Goal: Task Accomplishment & Management: Use online tool/utility

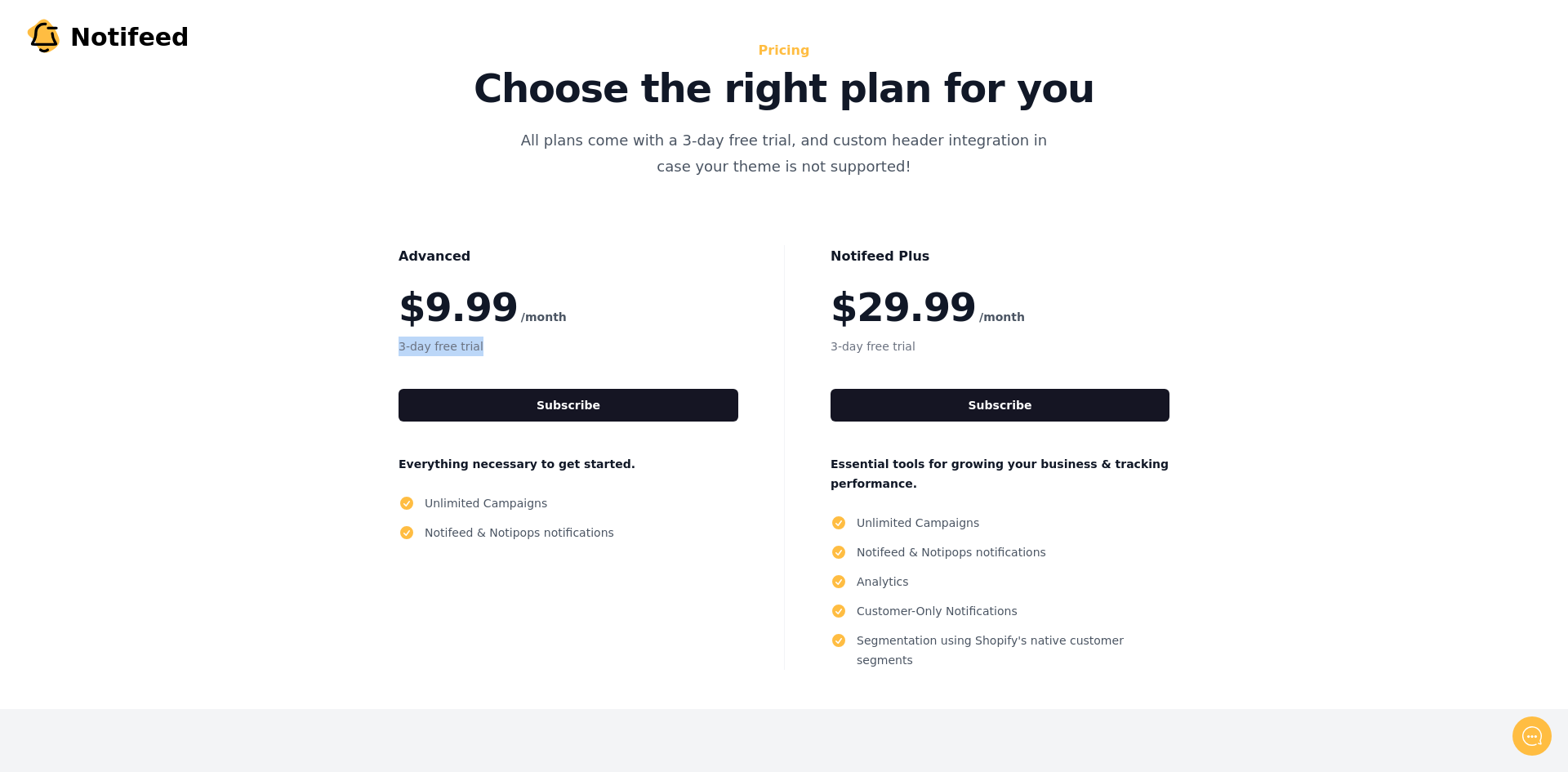
drag, startPoint x: 491, startPoint y: 345, endPoint x: 356, endPoint y: 345, distance: 135.0
click at [356, 345] on div "Advanced $9.99 /month 3-day free trial Subscribe Everything necessary to get st…" at bounding box center [568, 457] width 432 height 425
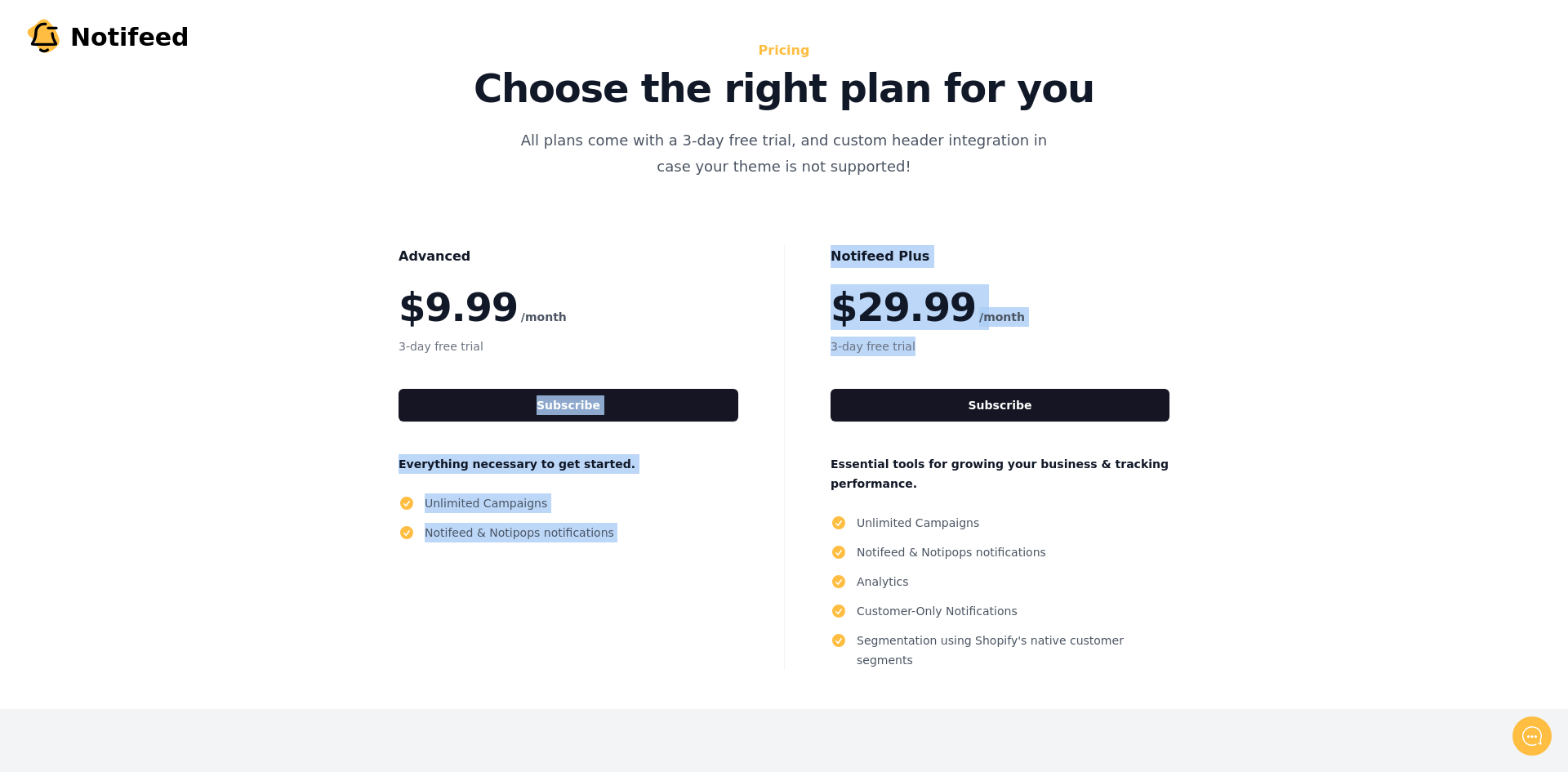
drag, startPoint x: 934, startPoint y: 343, endPoint x: 765, endPoint y: 343, distance: 169.0
click at [765, 343] on div "Advanced $9.99 /month 3-day free trial Subscribe Everything necessary to get st…" at bounding box center [784, 457] width 1019 height 425
click at [1212, 282] on div "Notifeed Plus $29.99 /month 3-day free trial Subscribe Essential tools for grow…" at bounding box center [1000, 457] width 432 height 425
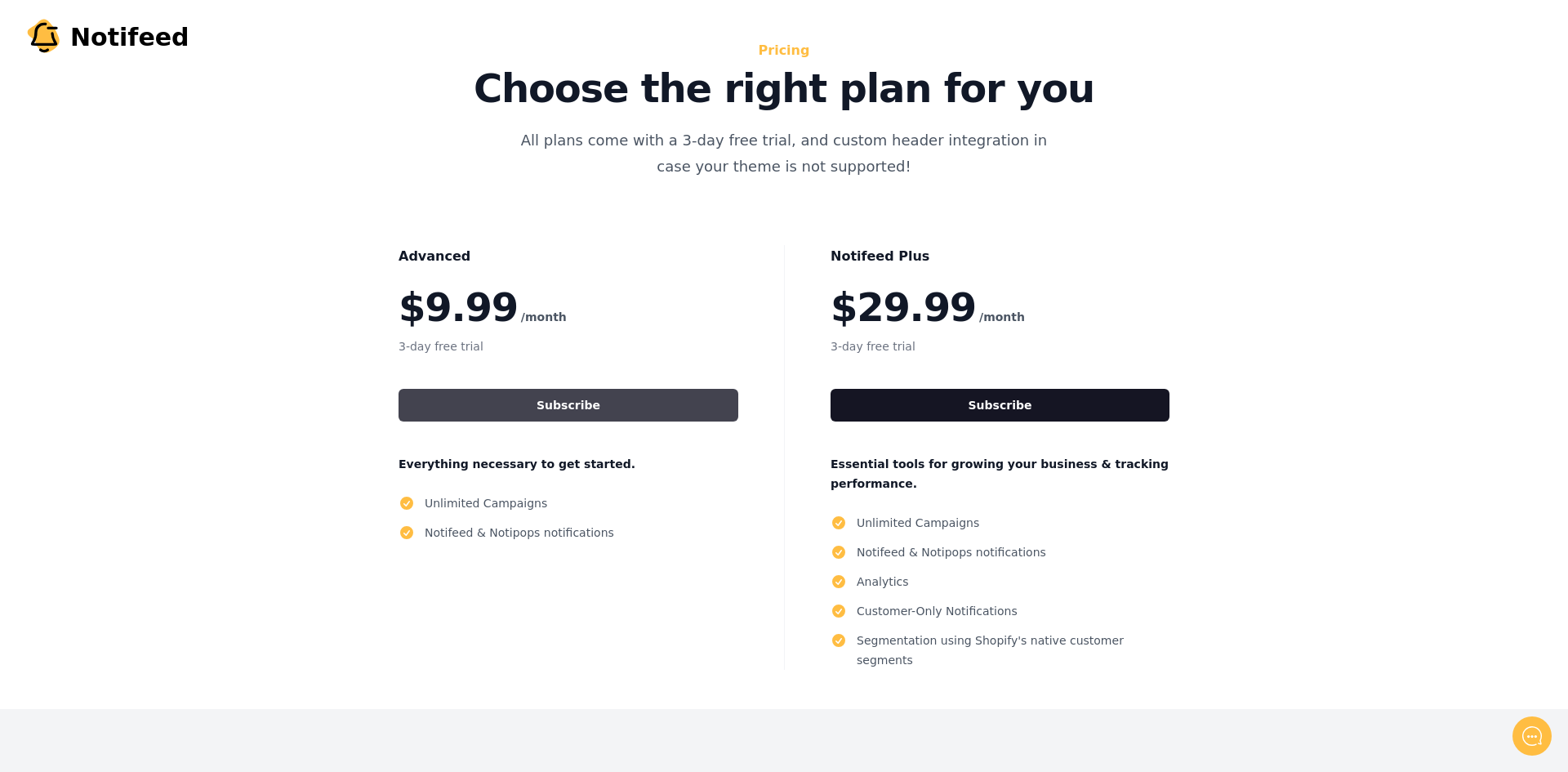
click at [649, 405] on button "Subscribe" at bounding box center [568, 405] width 340 height 32
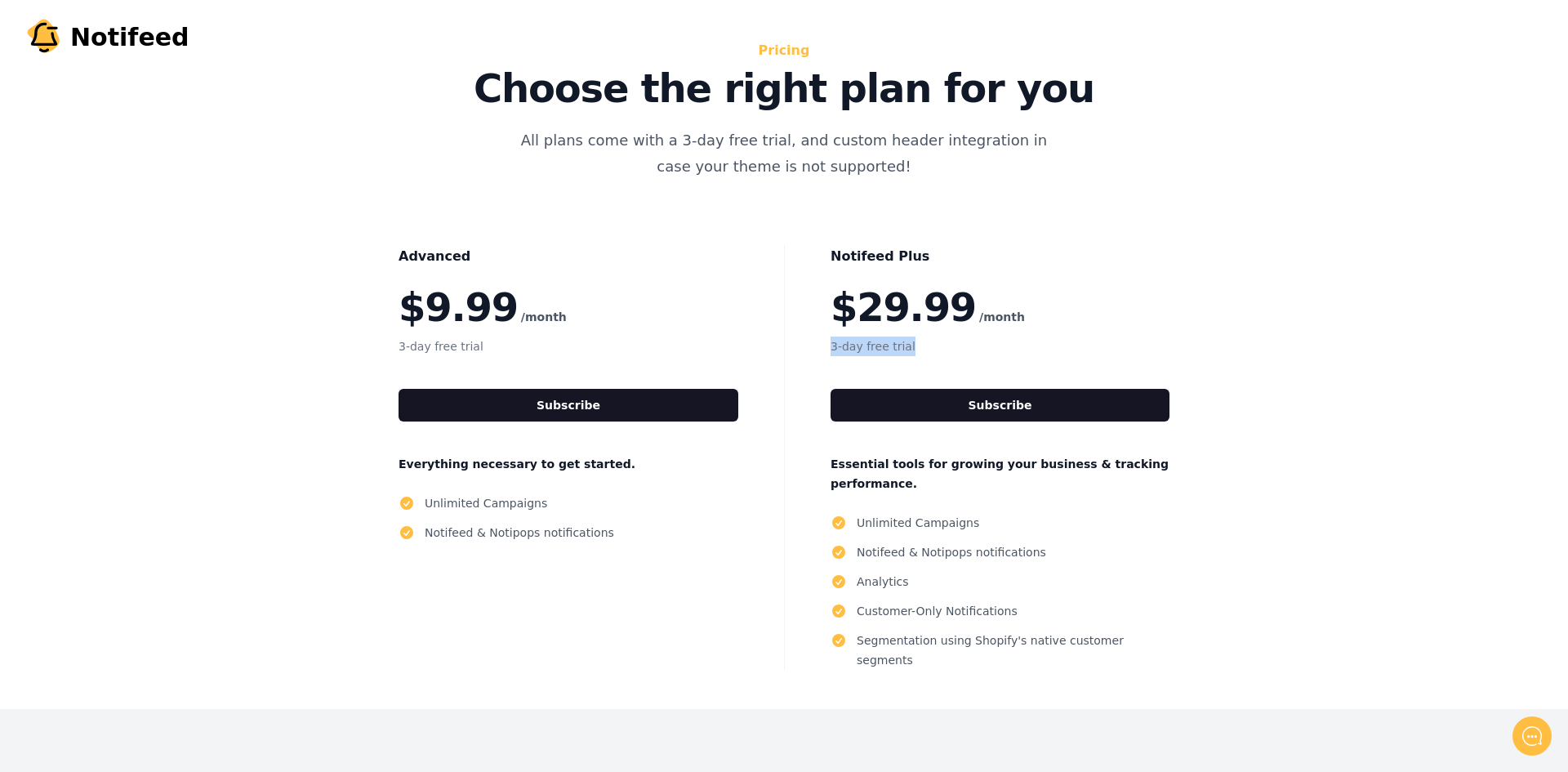
drag, startPoint x: 843, startPoint y: 345, endPoint x: 971, endPoint y: 351, distance: 128.1
click at [971, 351] on div "Notifeed Plus $29.99 /month 3-day free trial Subscribe Essential tools for grow…" at bounding box center [1000, 457] width 432 height 425
drag, startPoint x: 382, startPoint y: 343, endPoint x: 567, endPoint y: 346, distance: 185.0
click at [567, 346] on div "Advanced $9.99 /month 3-day free trial Subscribe Everything necessary to get st…" at bounding box center [568, 457] width 432 height 425
click at [285, 344] on div "Advanced $9.99 /month 3-day free trial Subscribe Everything necessary to get st…" at bounding box center [784, 457] width 1019 height 425
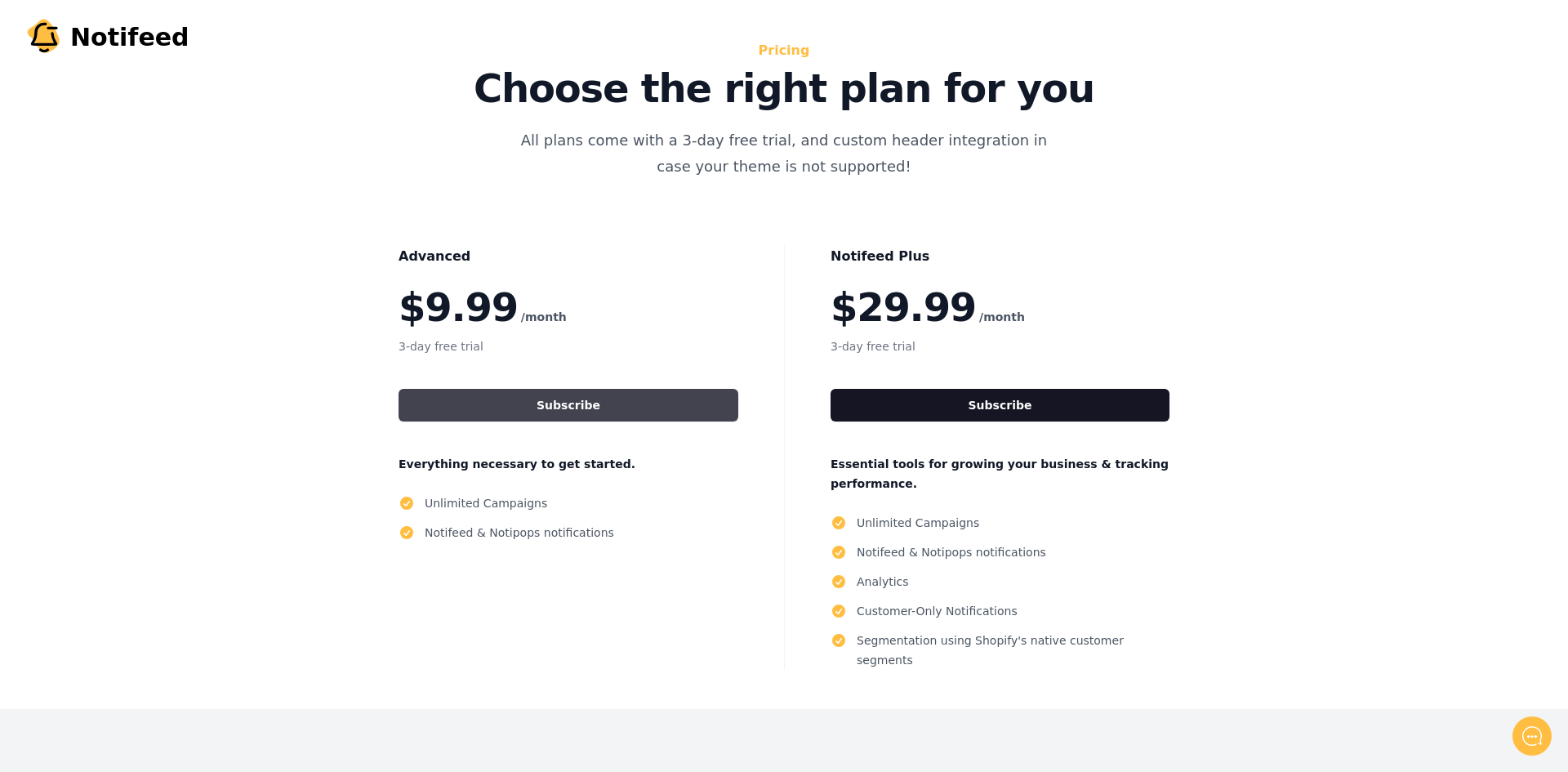
click at [528, 397] on button "Subscribe" at bounding box center [568, 405] width 340 height 32
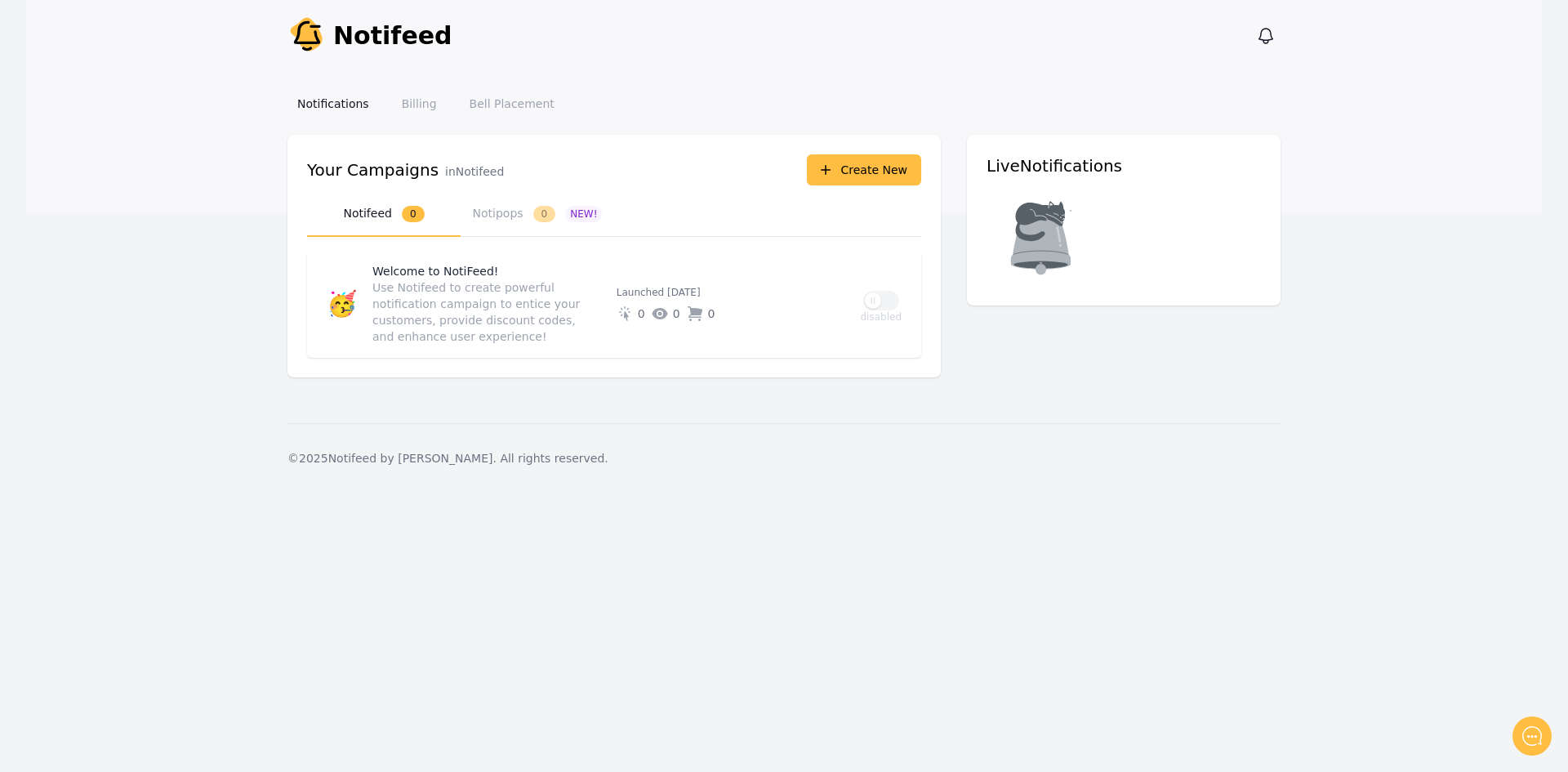
click at [404, 103] on link "Billing" at bounding box center [420, 103] width 55 height 29
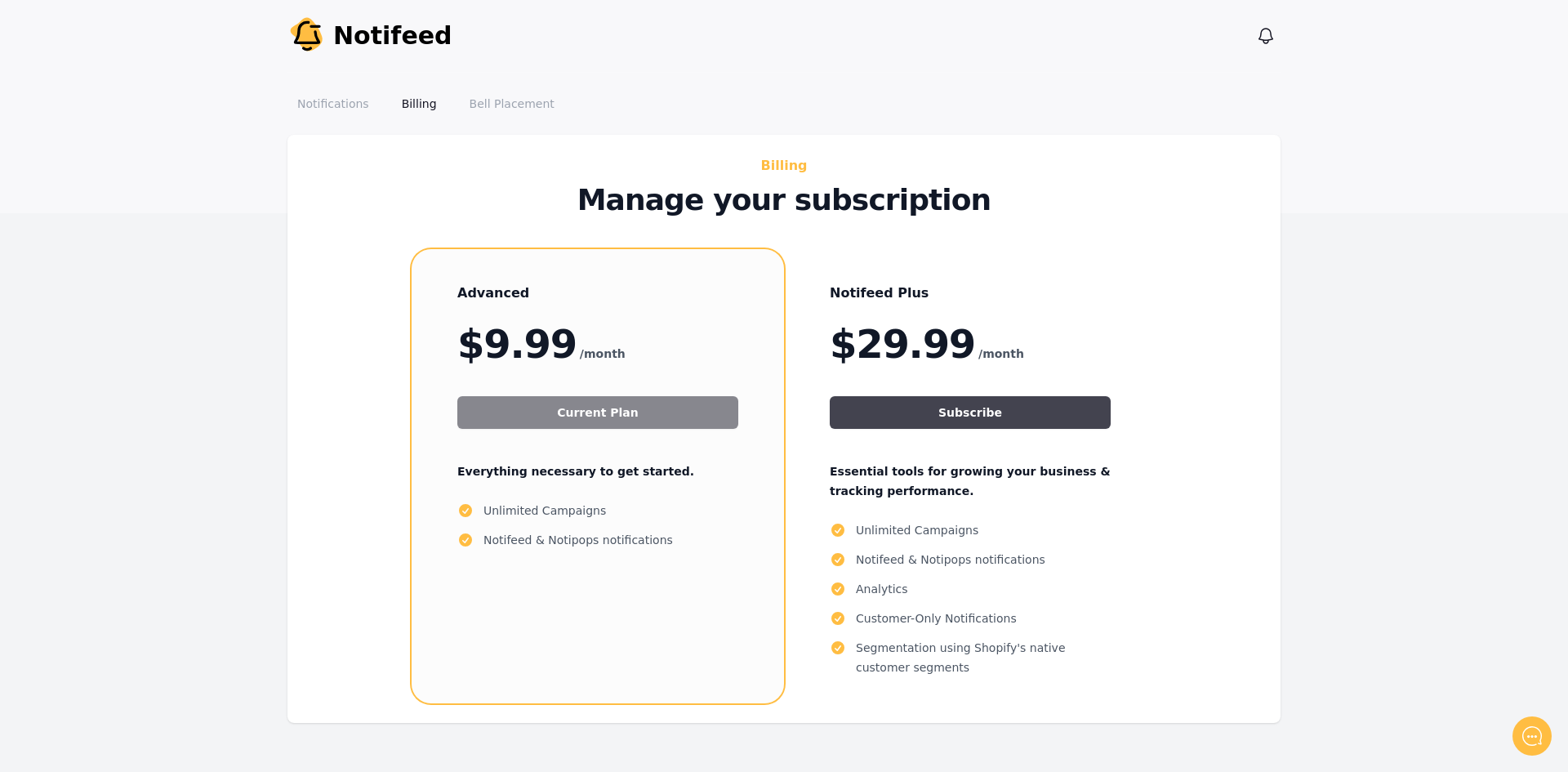
click at [972, 417] on button "Subscribe" at bounding box center [970, 413] width 281 height 32
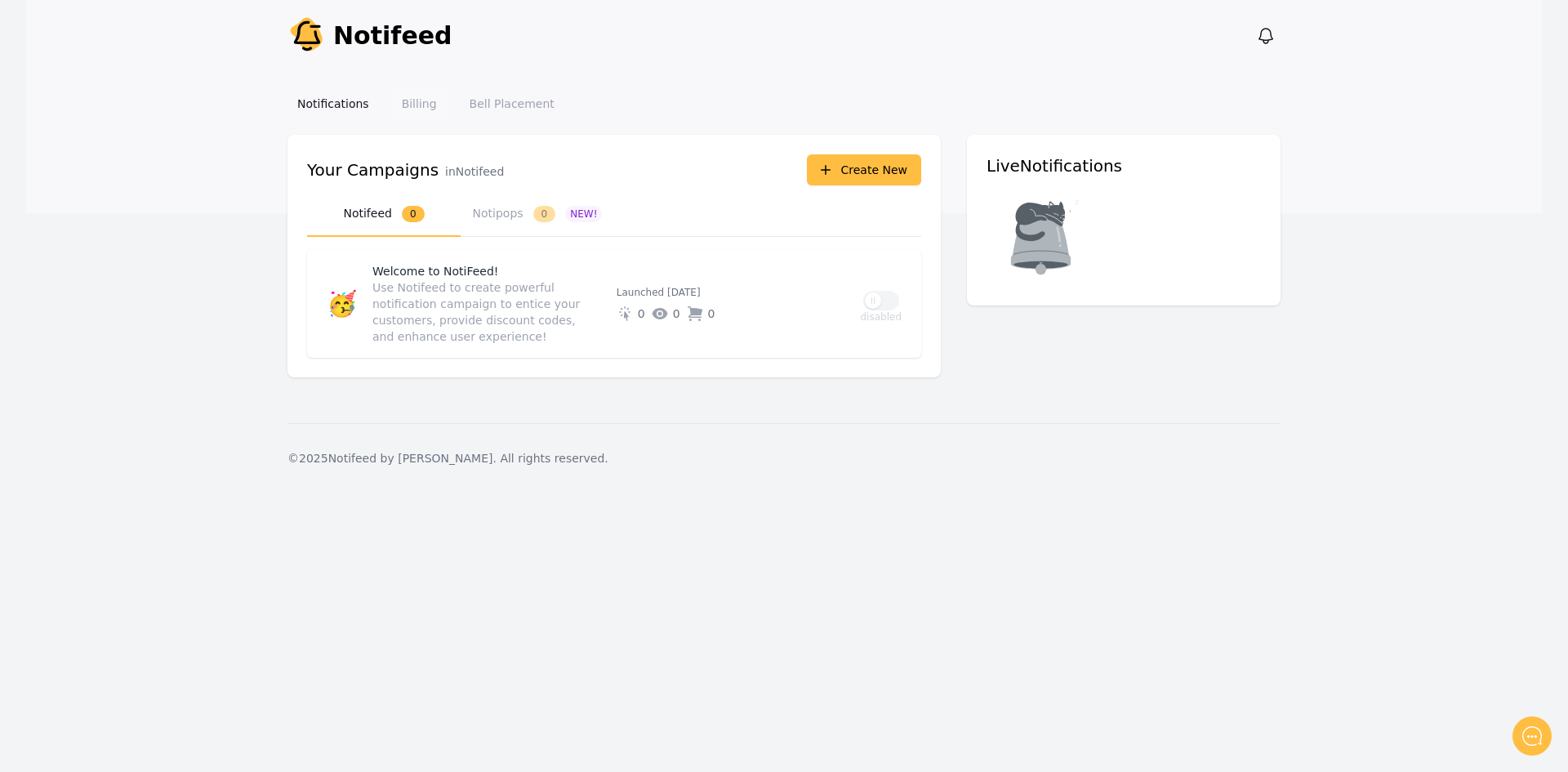
click at [419, 108] on link "Billing" at bounding box center [420, 103] width 55 height 29
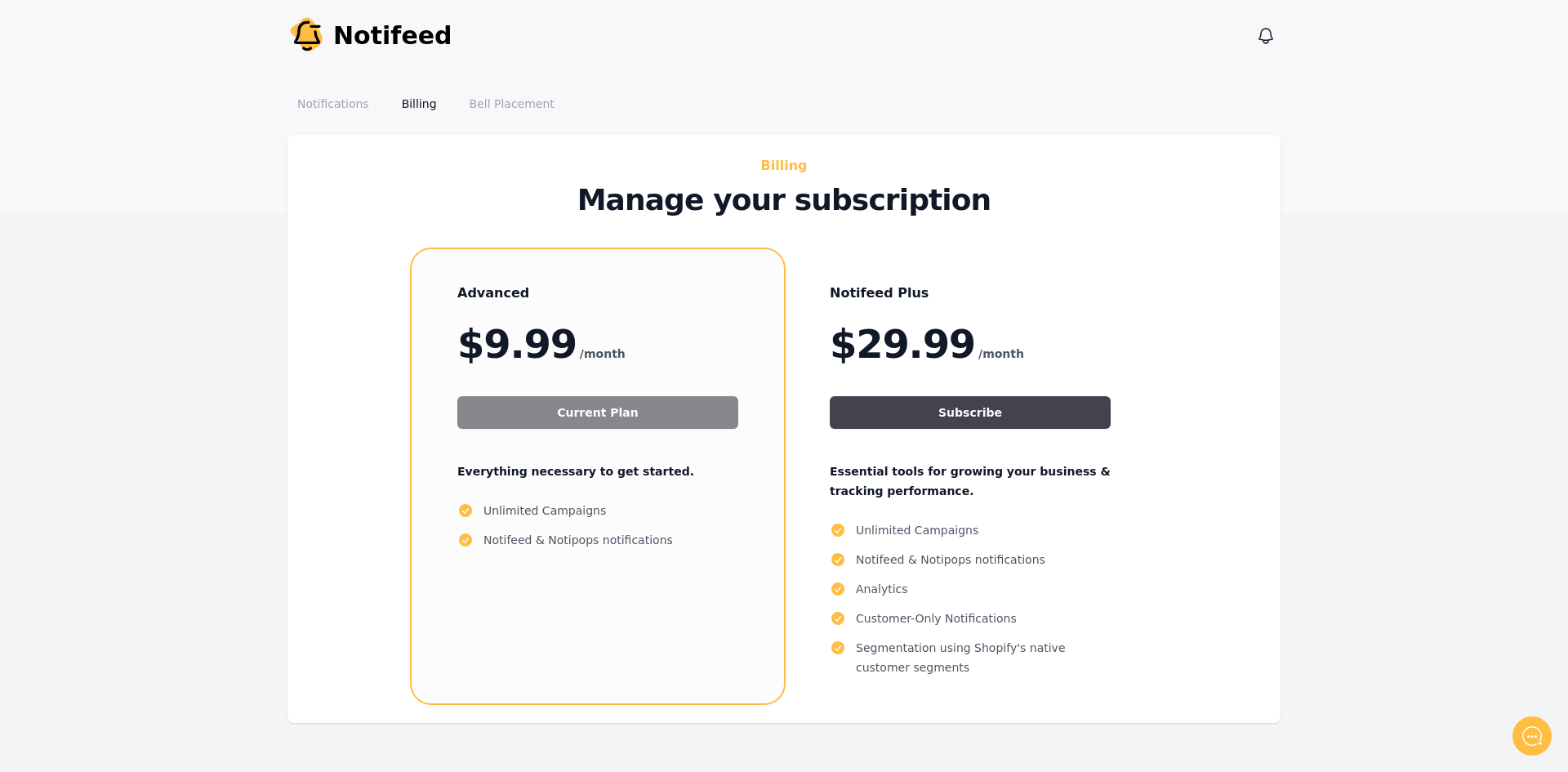
click at [963, 411] on button "Subscribe" at bounding box center [970, 413] width 281 height 32
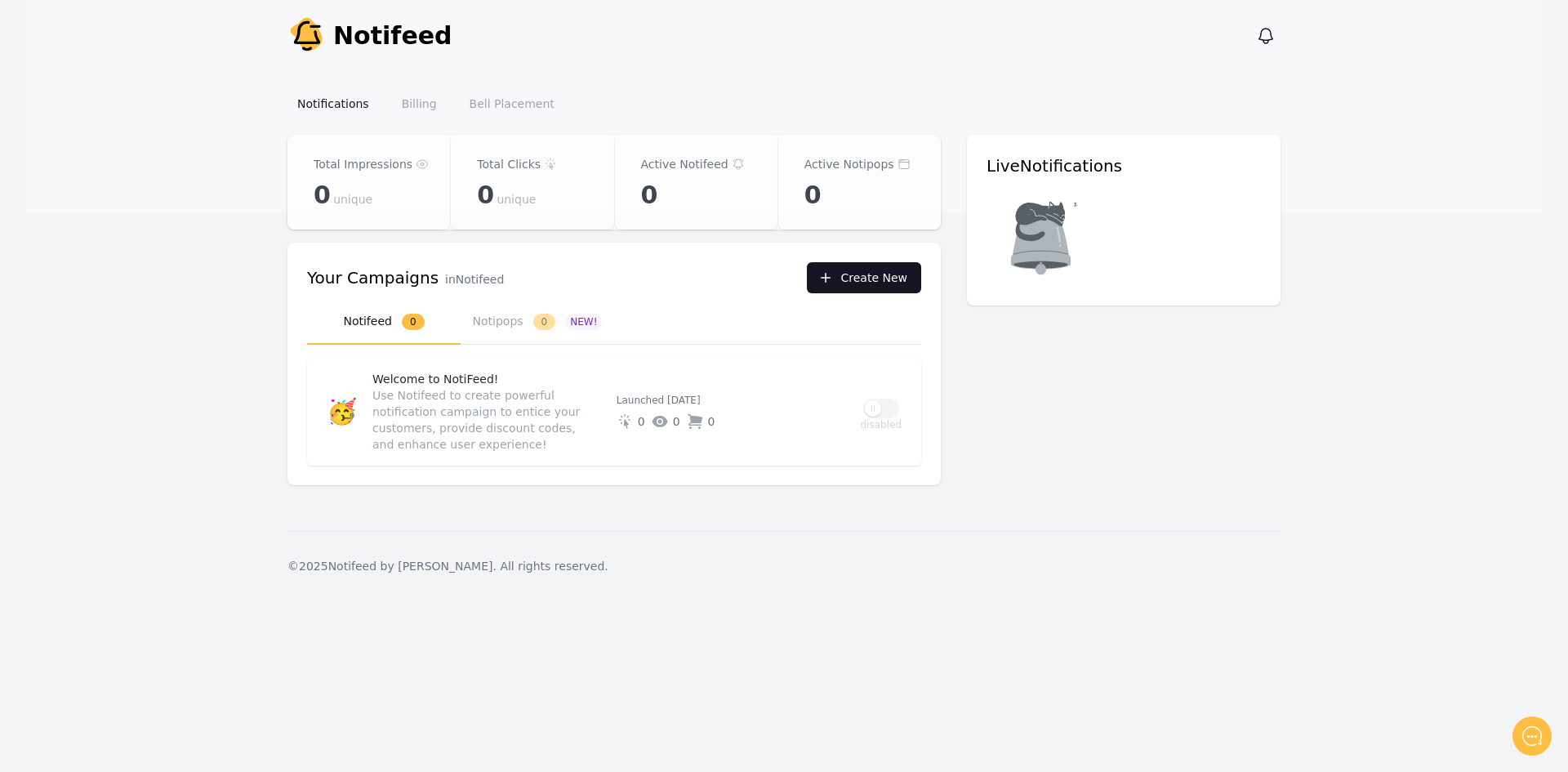
click at [876, 268] on button "Create New" at bounding box center [864, 278] width 115 height 31
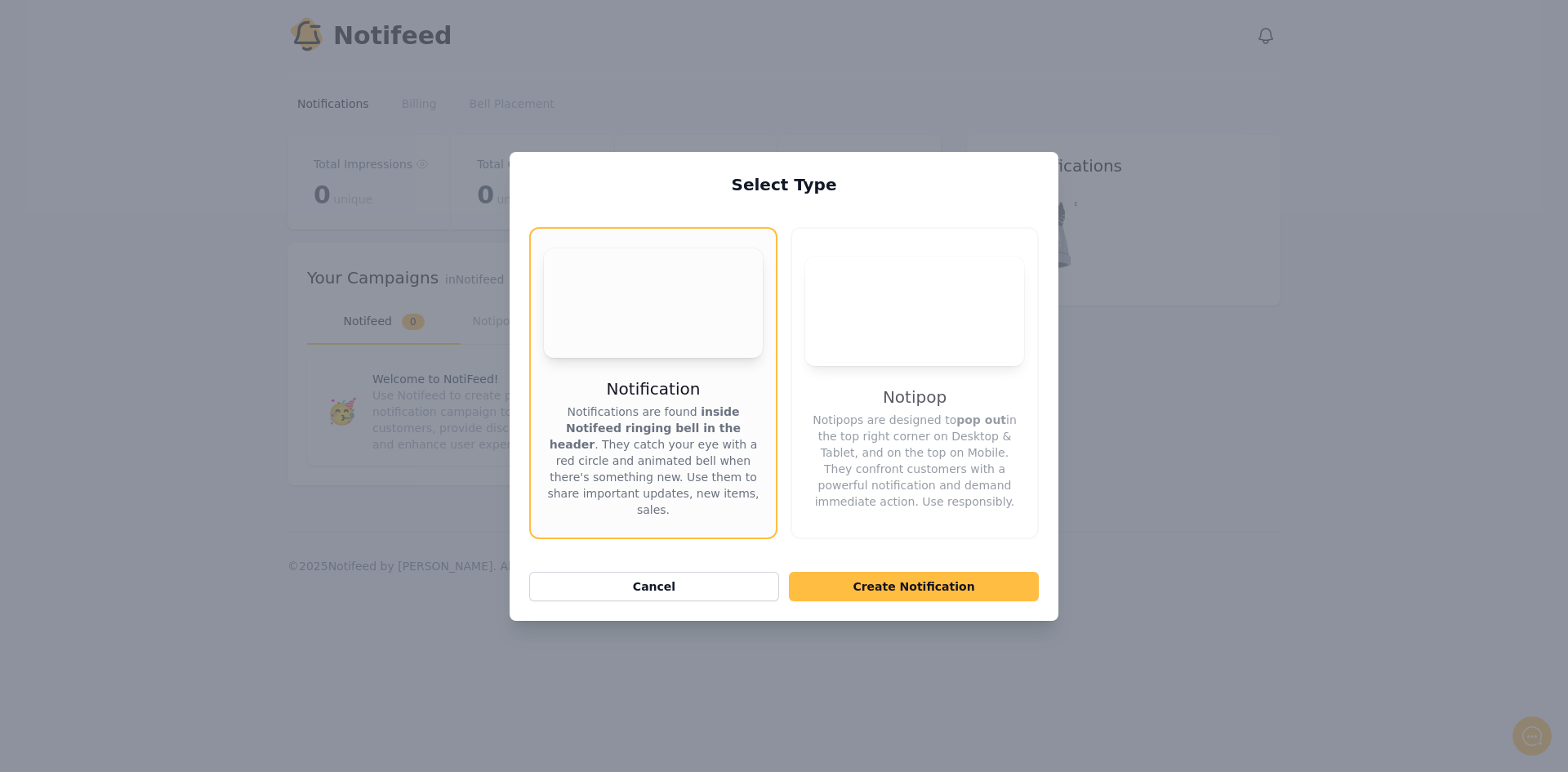
click at [931, 433] on p "Notipops are designed to pop out in the top right corner on Desktop & Tablet, a…" at bounding box center [915, 461] width 219 height 98
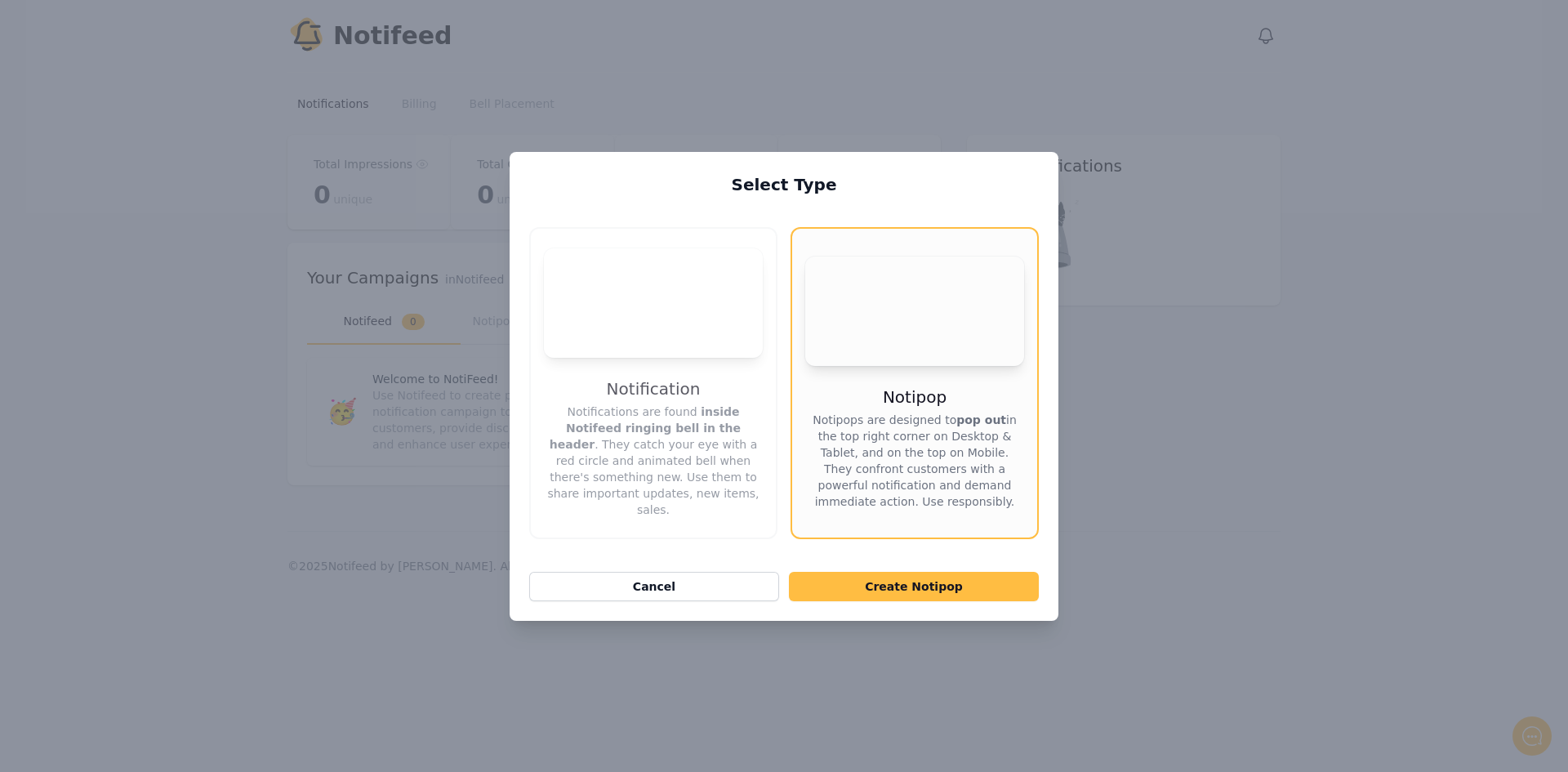
click at [666, 378] on h3 "Notification" at bounding box center [654, 389] width 94 height 23
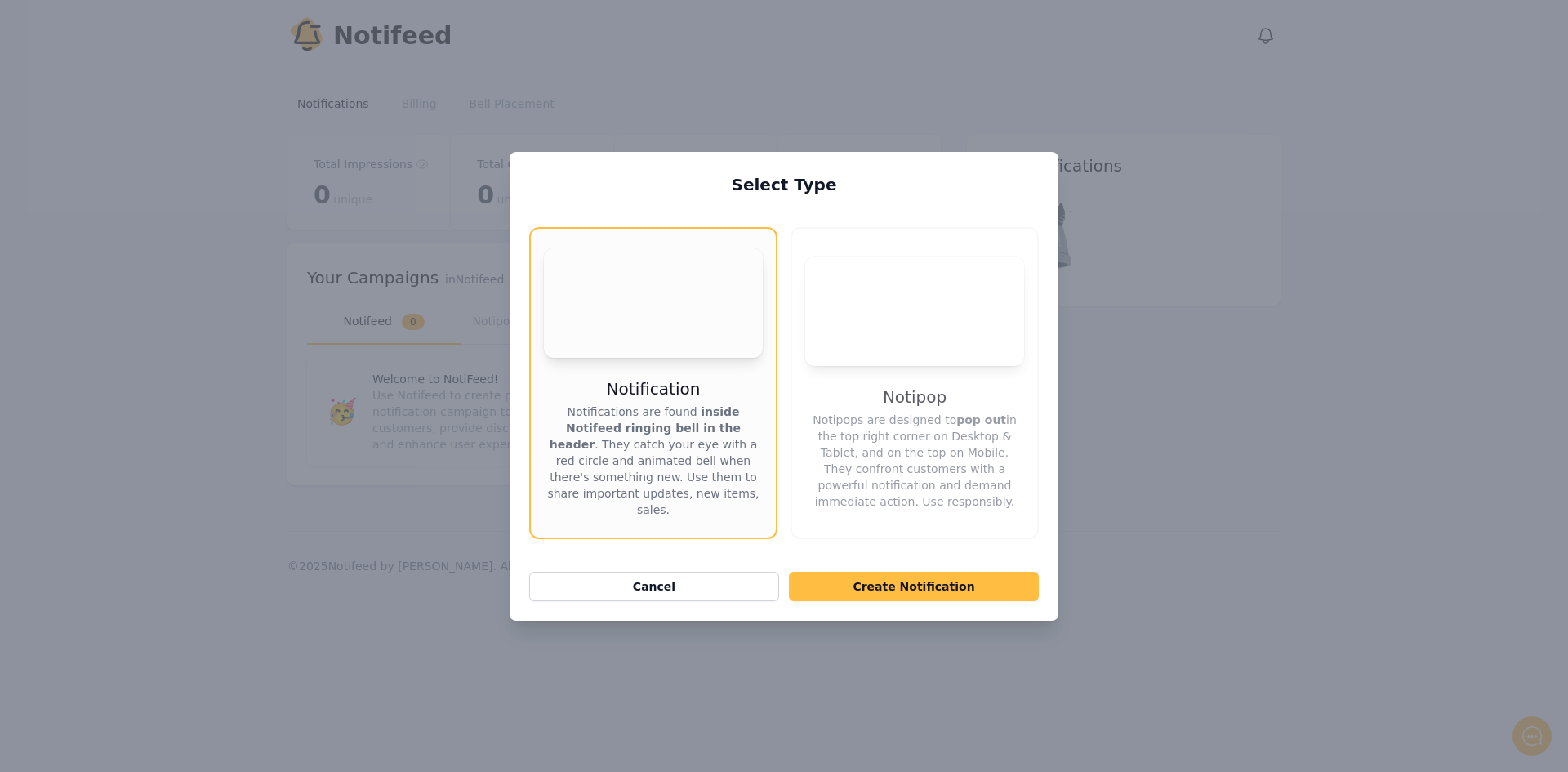
click at [901, 450] on p "Notipops are designed to pop out in the top right corner on Desktop & Tablet, a…" at bounding box center [915, 461] width 219 height 98
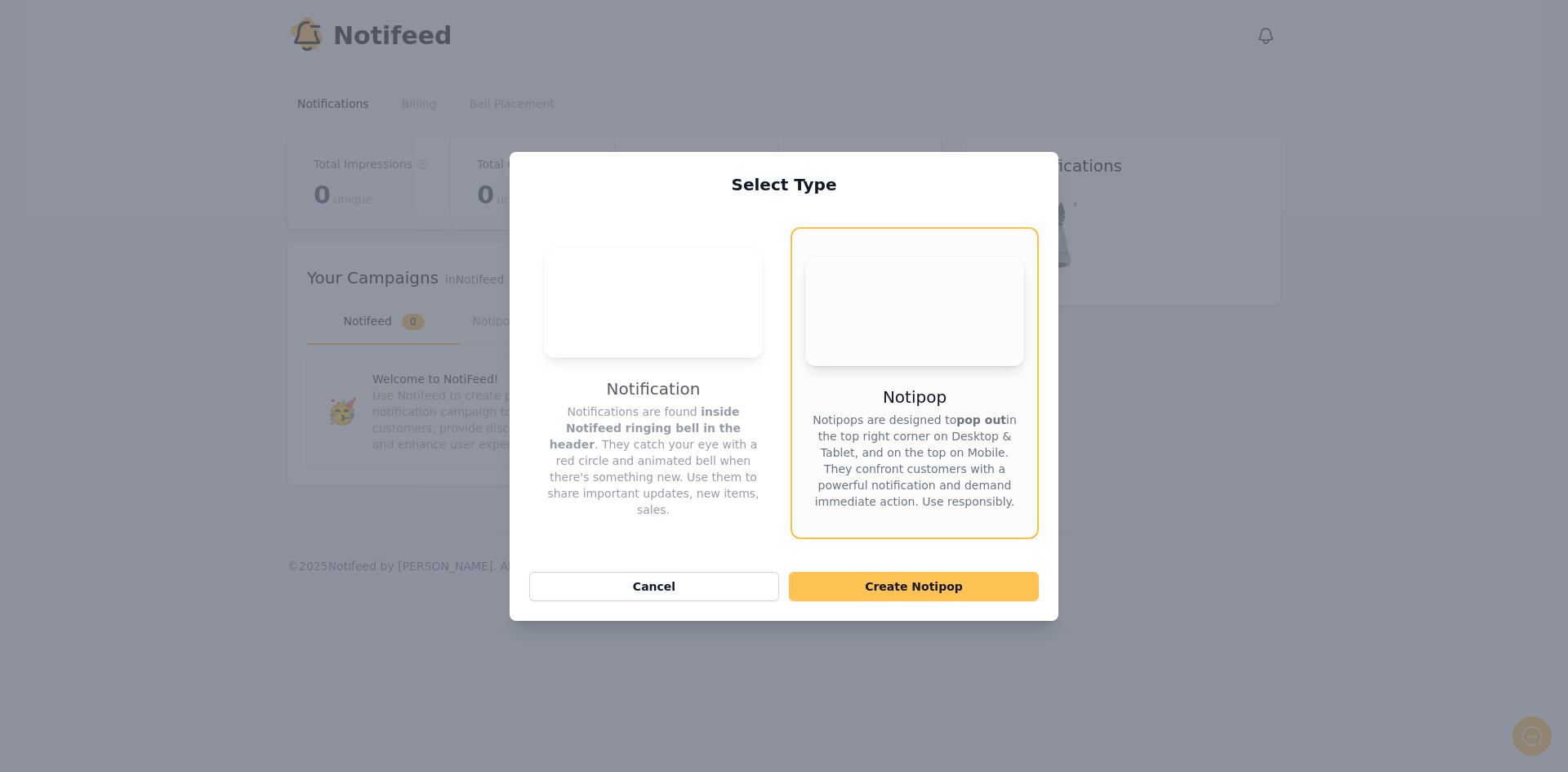
click at [913, 572] on button "Create Notipop" at bounding box center [913, 586] width 250 height 29
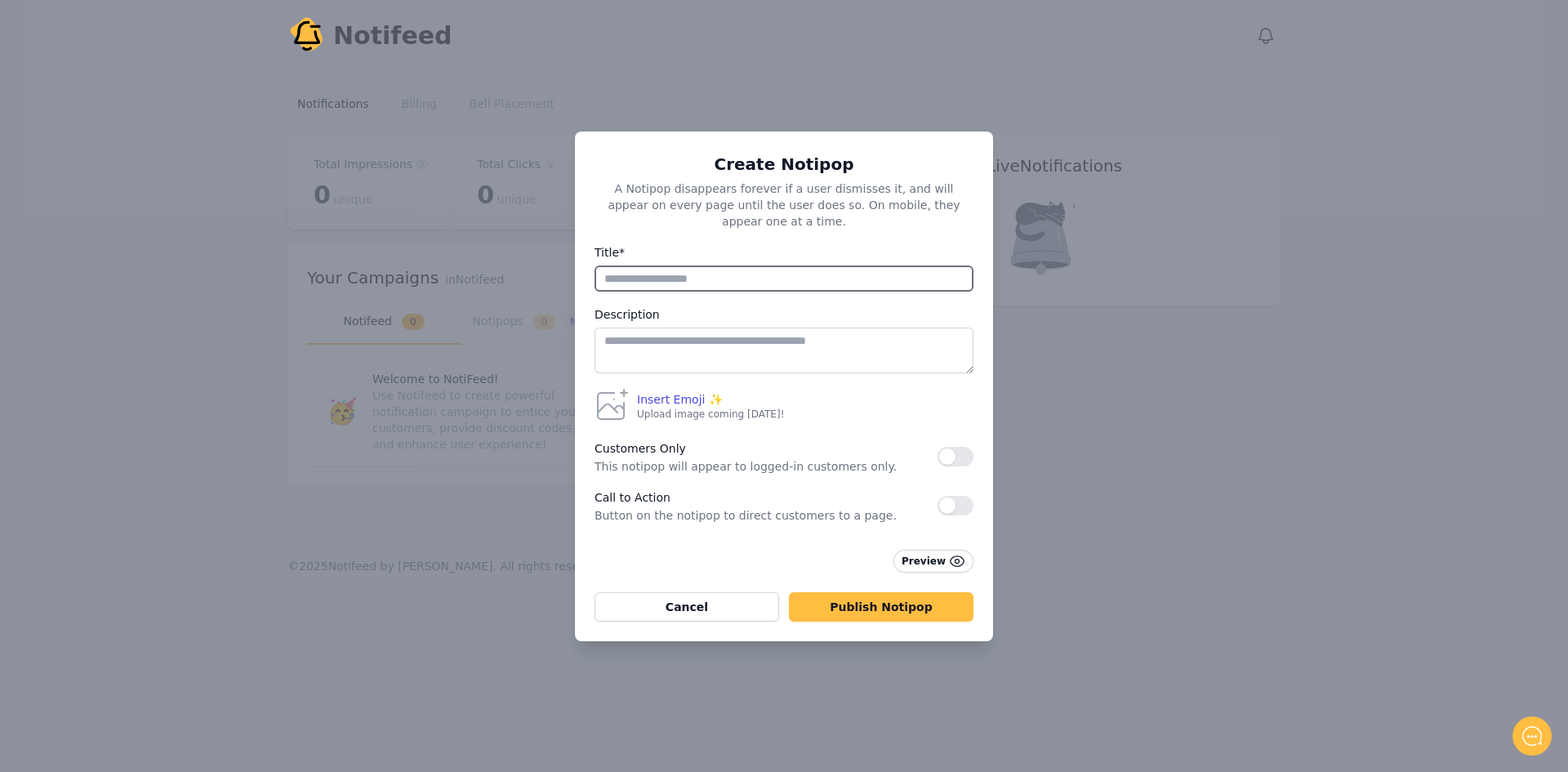
click at [777, 272] on input "Title*" at bounding box center [784, 279] width 379 height 27
type input "**********"
click at [723, 329] on textarea at bounding box center [784, 351] width 379 height 46
click at [962, 450] on button "button" at bounding box center [955, 457] width 36 height 20
click at [945, 497] on button "button" at bounding box center [955, 505] width 36 height 20
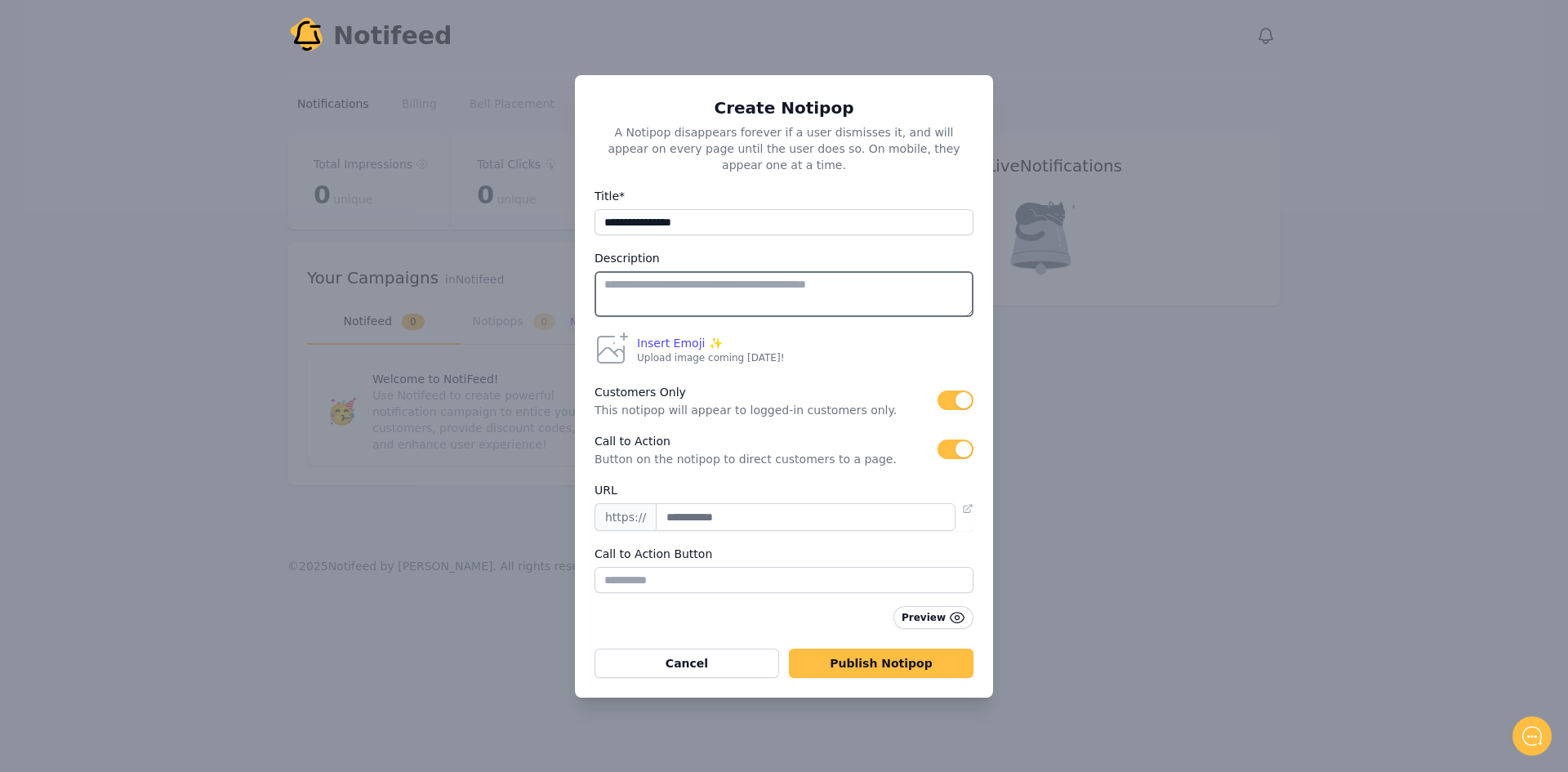
click at [725, 284] on textarea at bounding box center [784, 294] width 379 height 46
type textarea "*"
type textarea "**********"
click at [661, 337] on span "Insert Emoji ✨" at bounding box center [680, 343] width 85 height 16
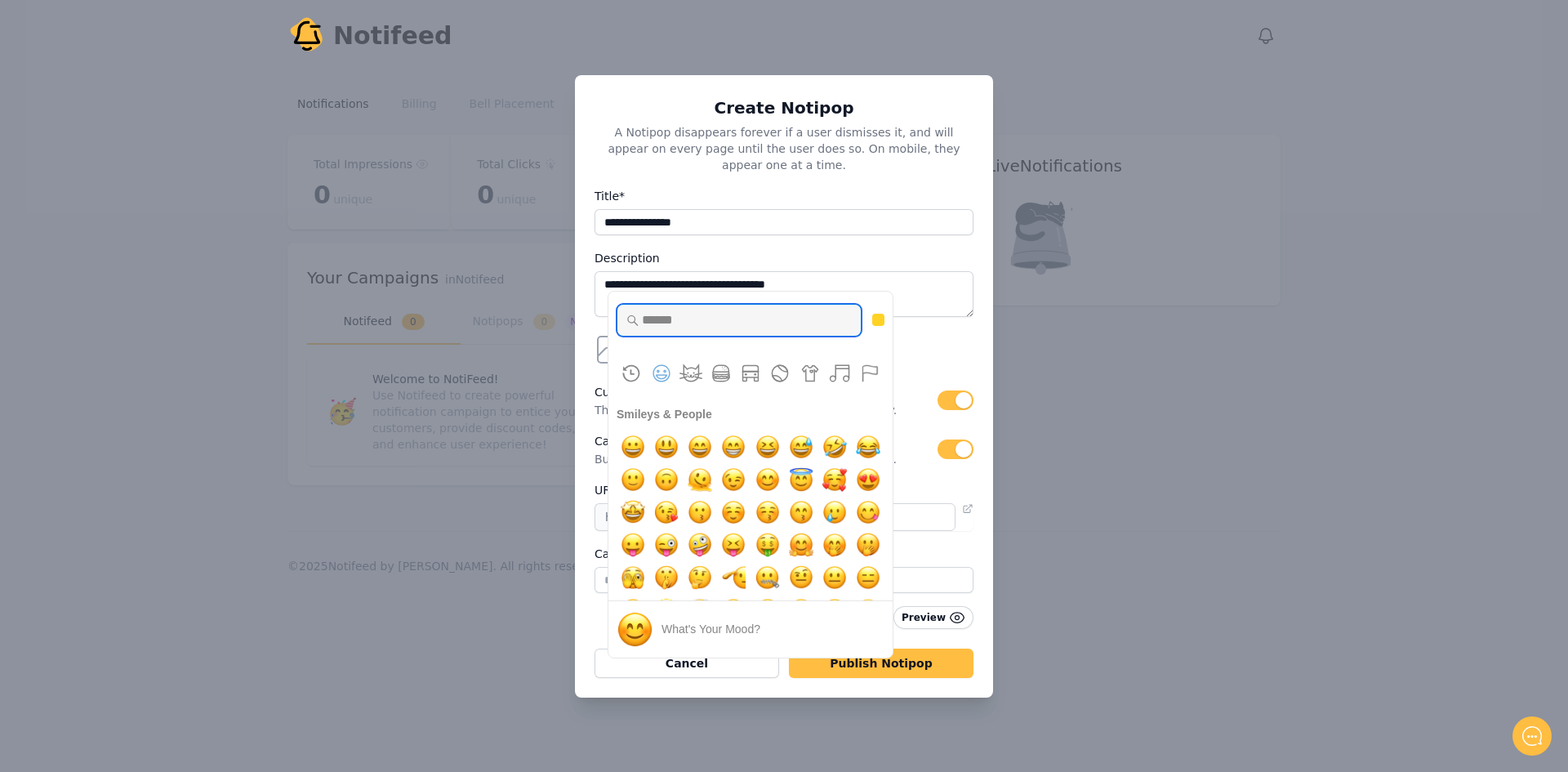
click at [699, 310] on input "Type to search for an emoji" at bounding box center [739, 321] width 245 height 32
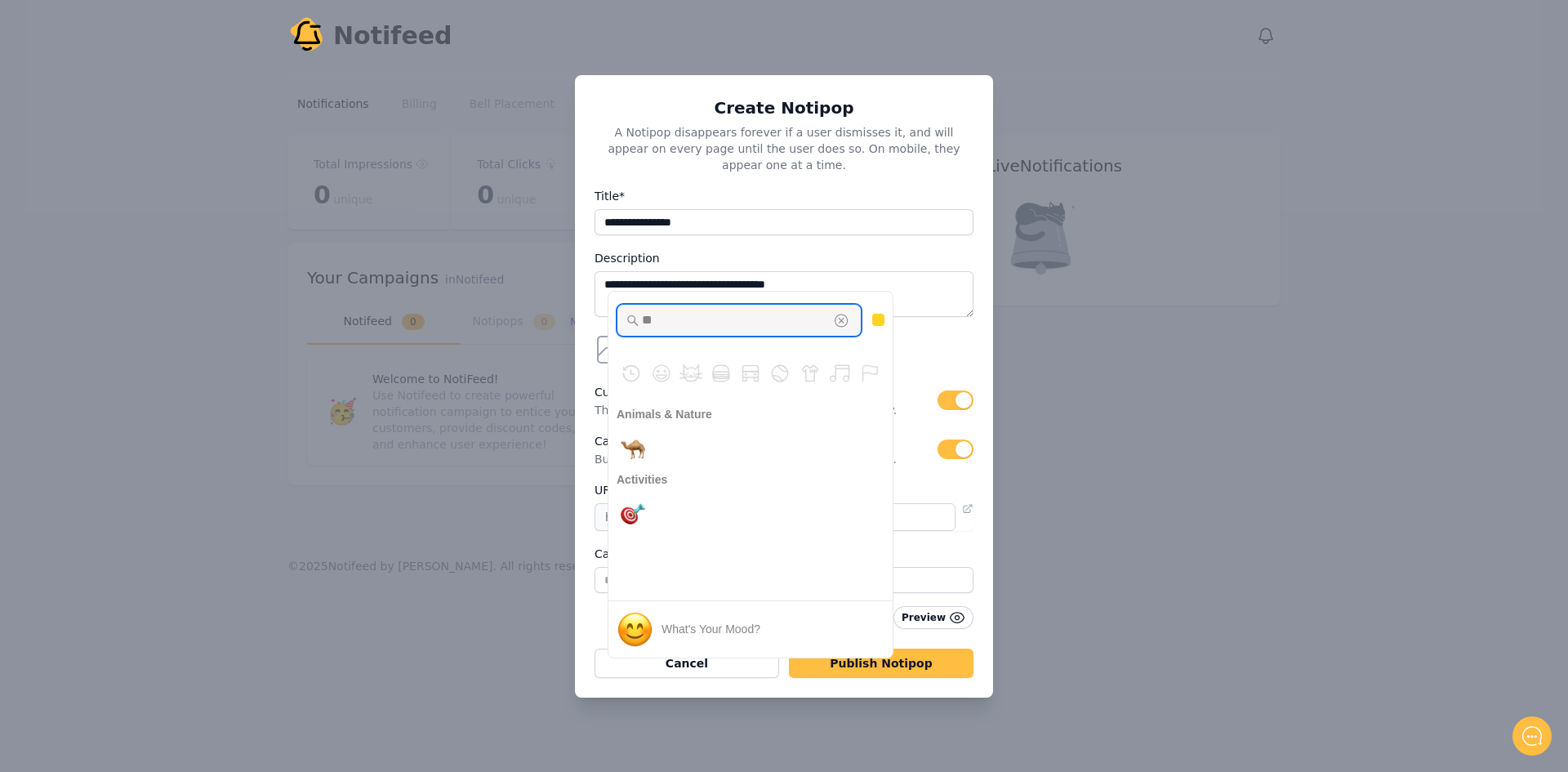
type input "*"
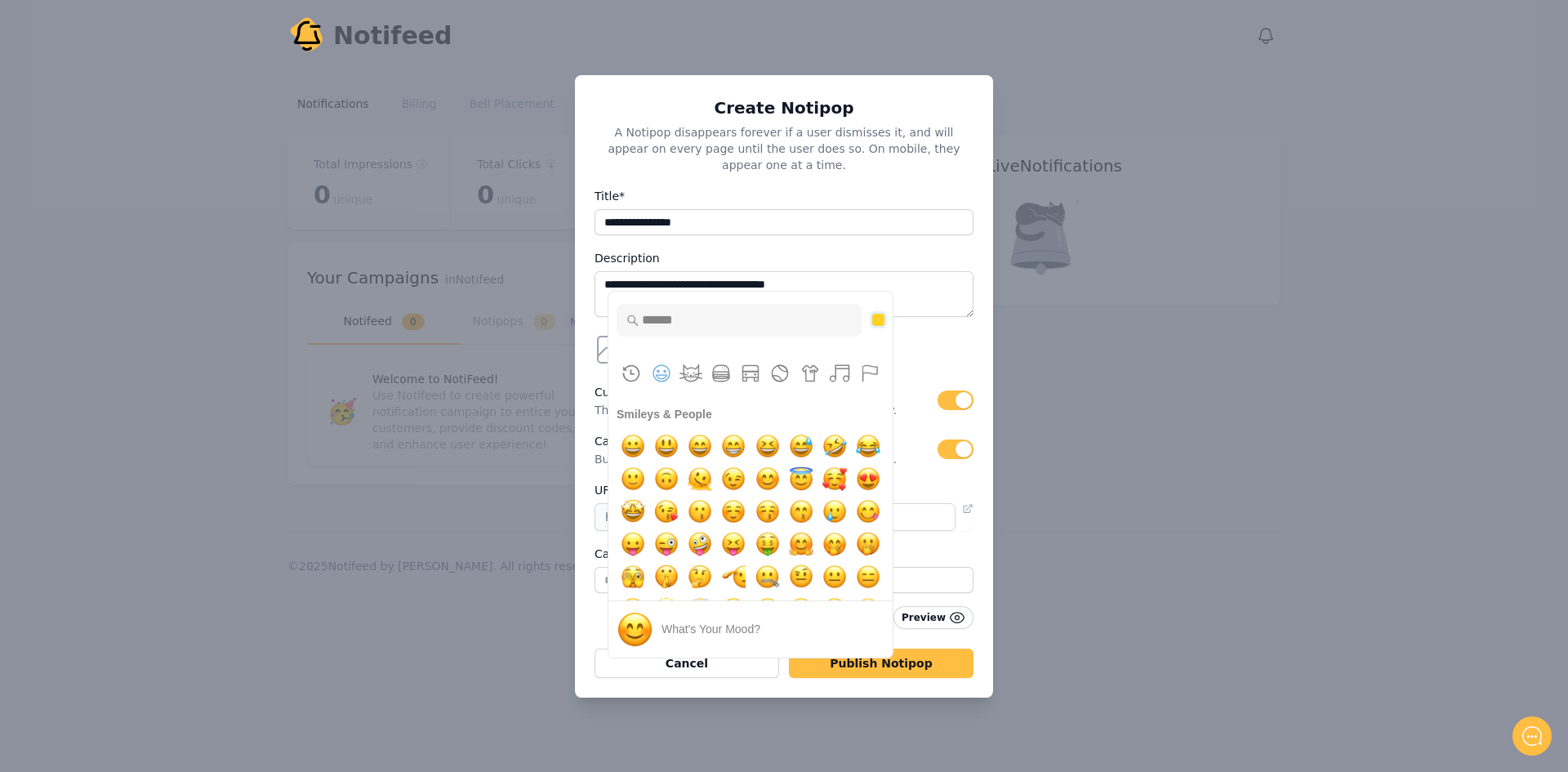
click at [878, 315] on button "Skin tone NEUTRAL" at bounding box center [878, 320] width 12 height 12
click at [762, 315] on button "Skin tone DARK" at bounding box center [764, 320] width 12 height 12
click at [876, 315] on button "Skin tone DARK" at bounding box center [878, 320] width 12 height 12
click at [878, 314] on button "Skin tone NEUTRAL" at bounding box center [878, 320] width 12 height 12
click at [836, 473] on img "smiling face with 3 hearts" at bounding box center [835, 479] width 32 height 32
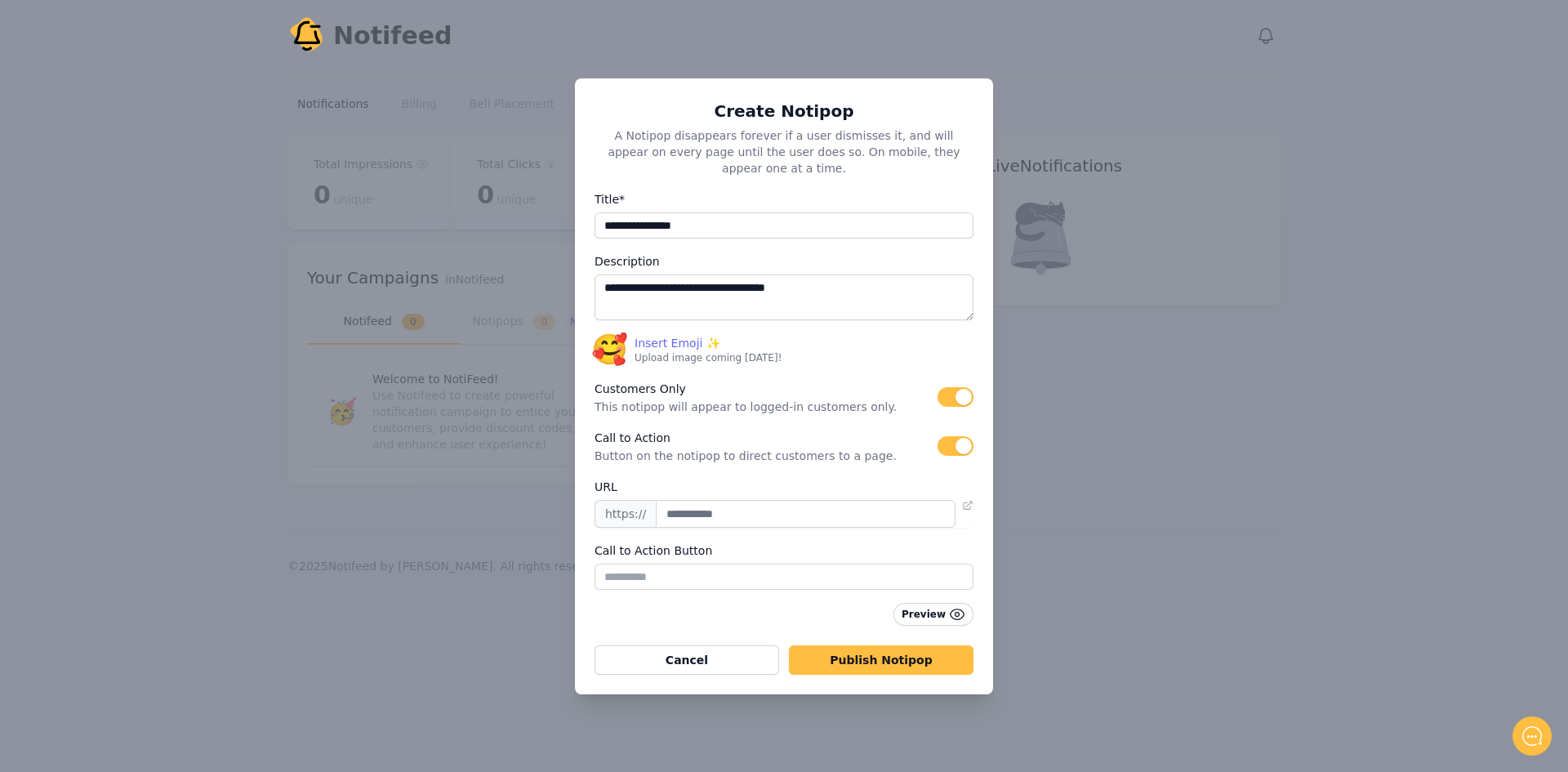
click at [680, 335] on span "Insert Emoji ✨" at bounding box center [678, 343] width 85 height 16
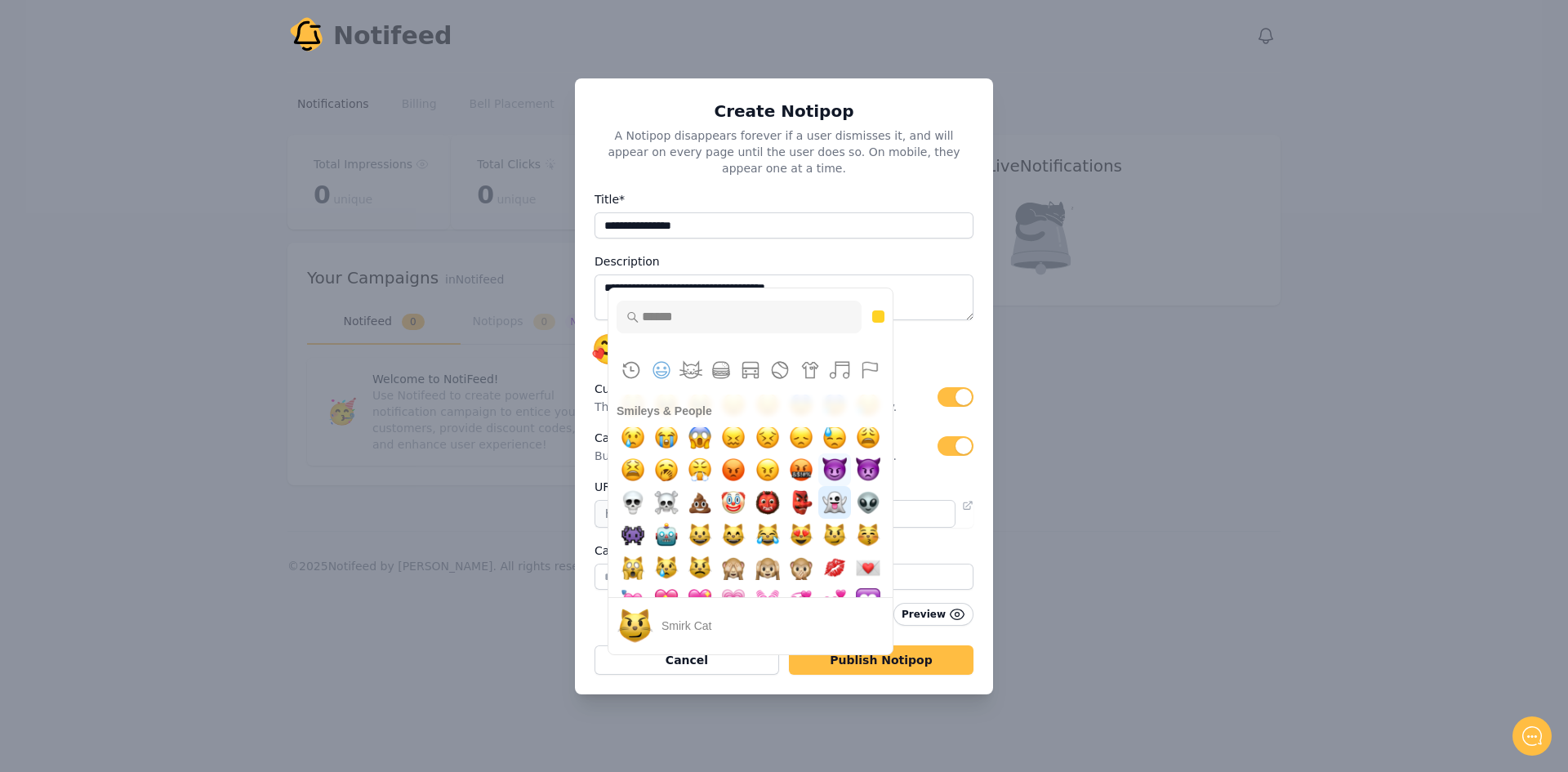
scroll to position [415, 0]
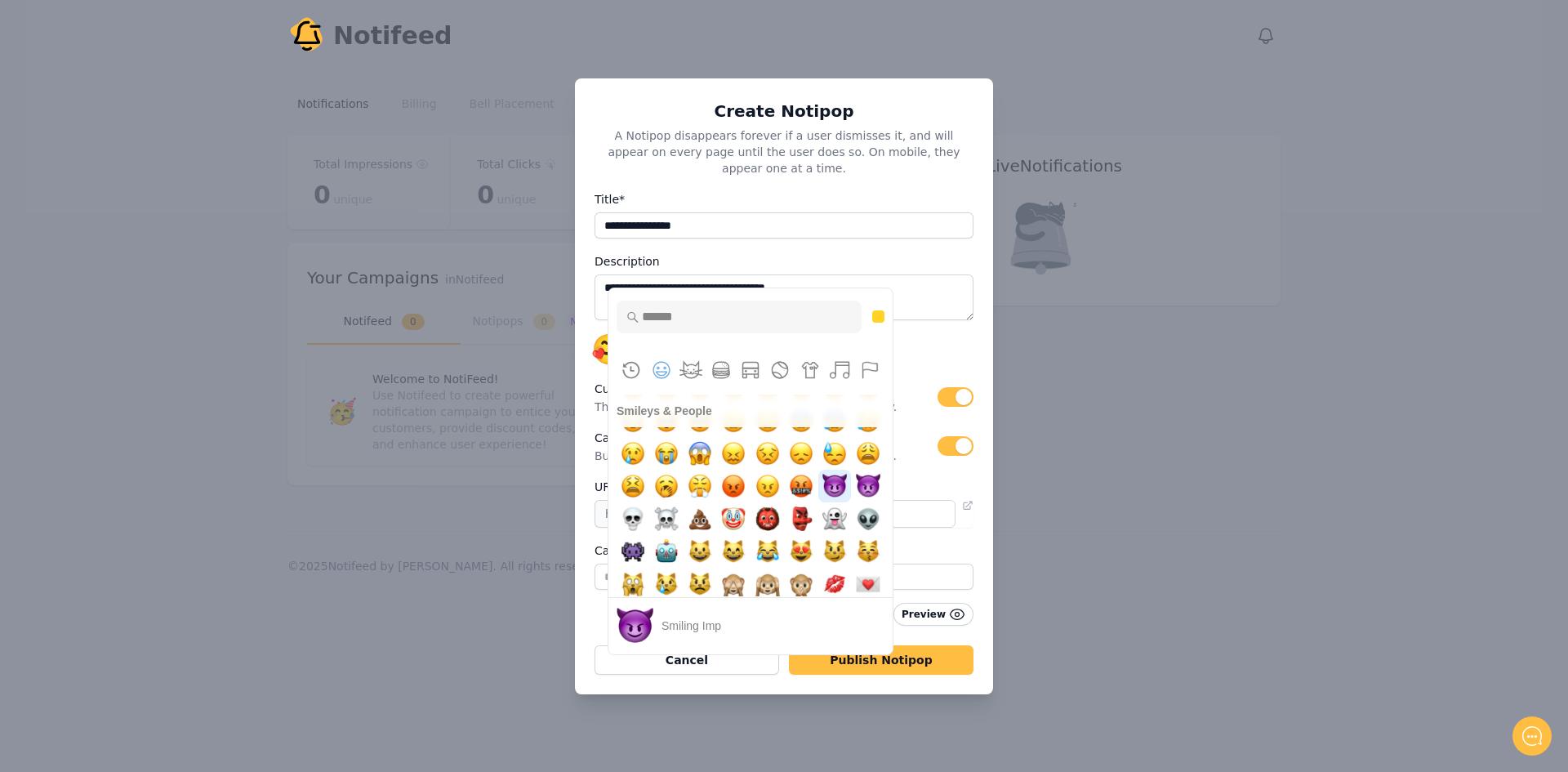
click at [840, 470] on img "smiling imp" at bounding box center [835, 486] width 32 height 32
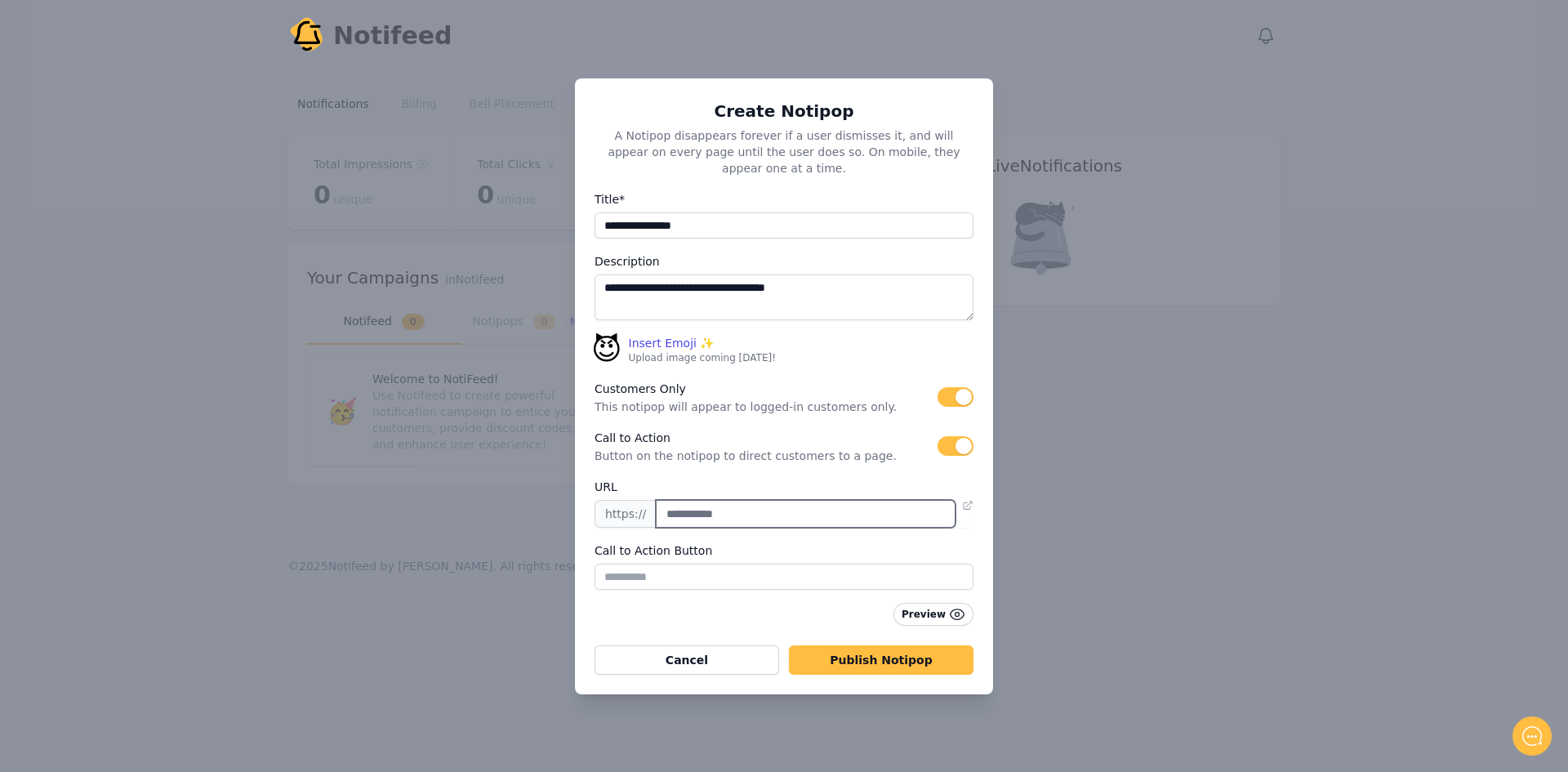
click at [761, 512] on input "text" at bounding box center [806, 514] width 300 height 28
click at [779, 508] on input "text" at bounding box center [806, 514] width 300 height 28
paste input "**********"
click at [971, 500] on icon at bounding box center [967, 505] width 11 height 11
click at [870, 512] on input "**********" at bounding box center [806, 514] width 300 height 28
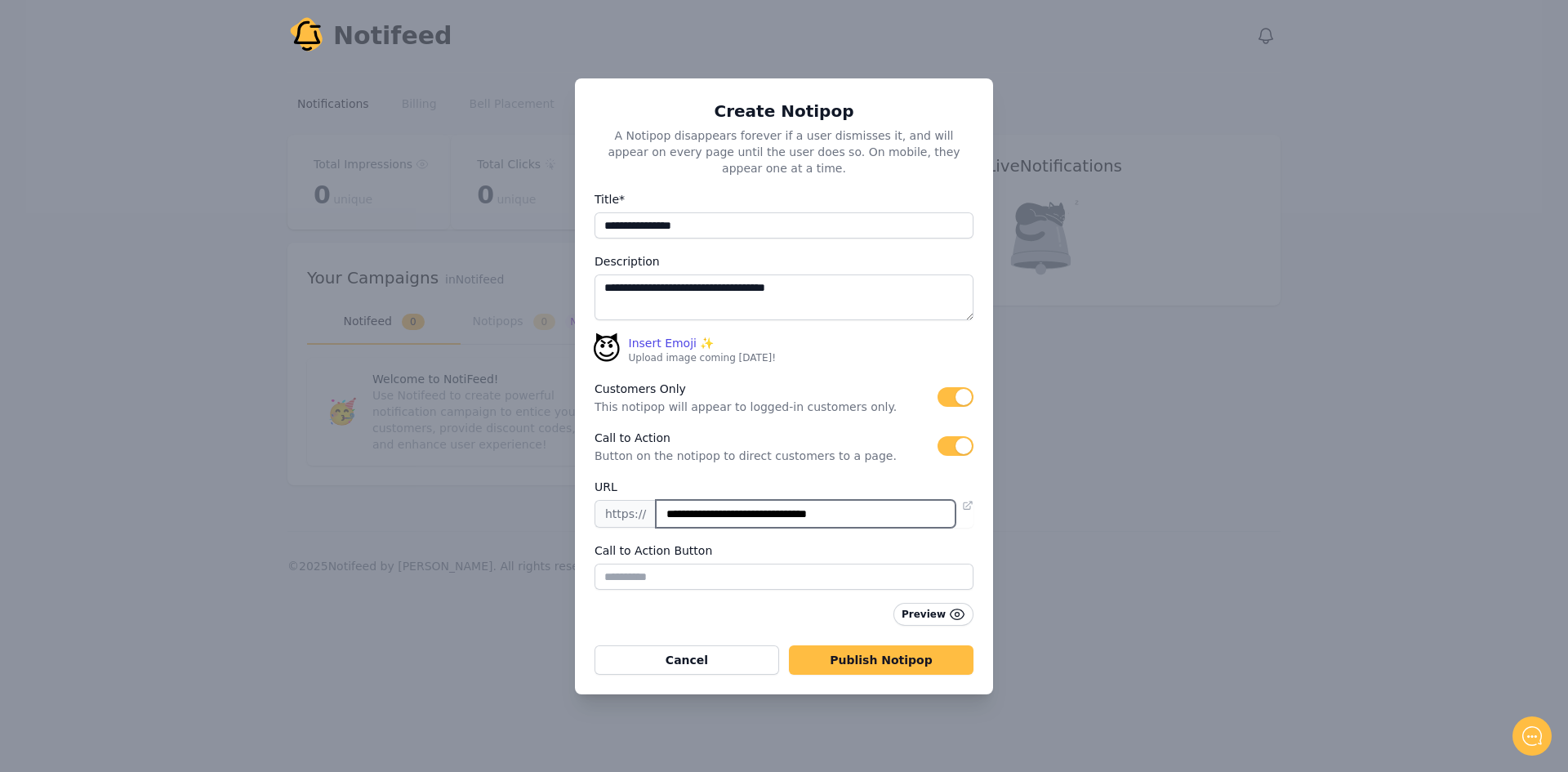
paste input "text"
type input "**********"
click at [972, 489] on div "**********" at bounding box center [784, 533] width 379 height 113
click at [967, 504] on link at bounding box center [964, 514] width 18 height 28
click at [772, 564] on input "text" at bounding box center [784, 577] width 379 height 27
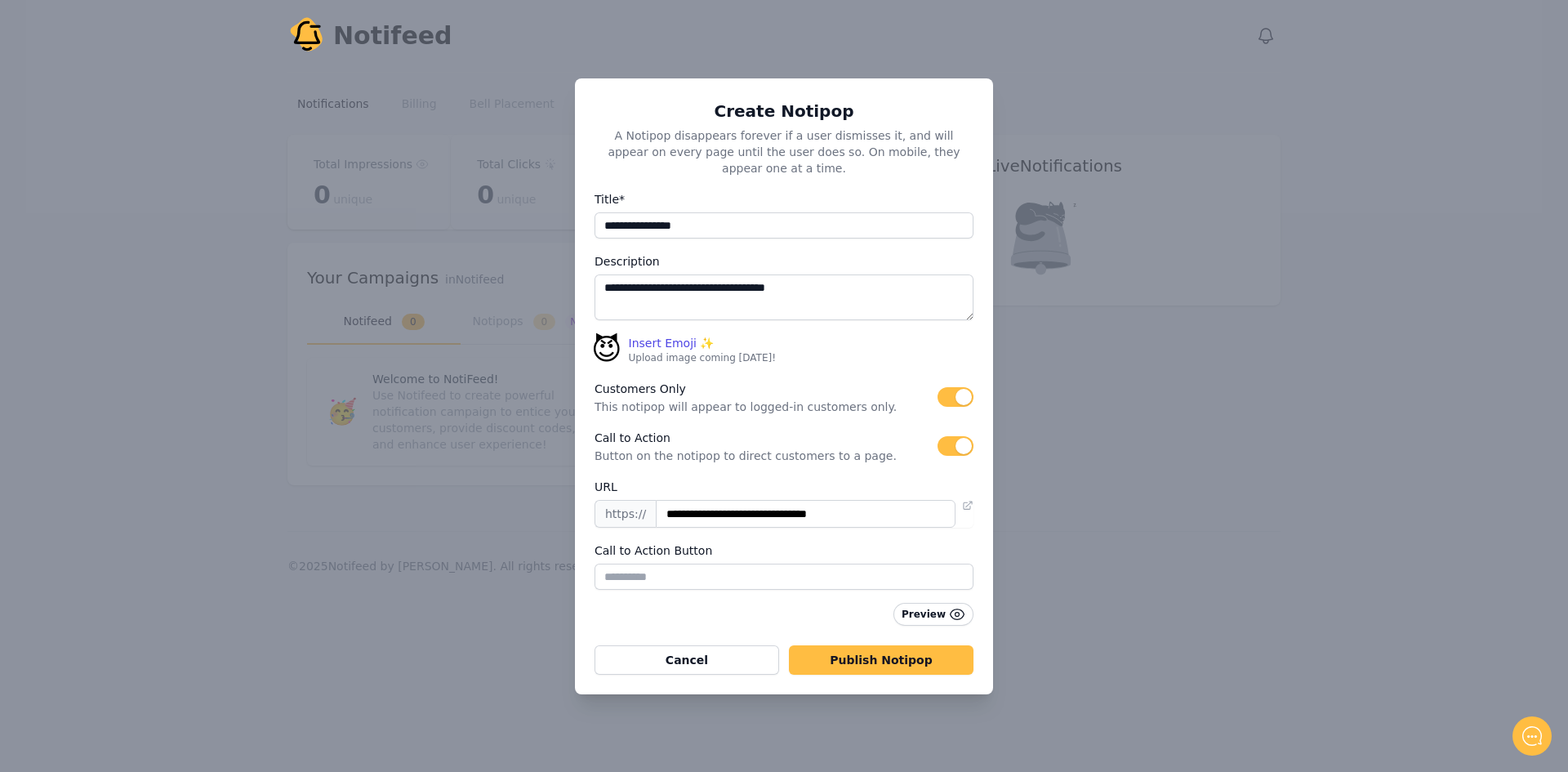
drag, startPoint x: 736, startPoint y: 602, endPoint x: 837, endPoint y: 588, distance: 102.0
click at [737, 603] on div "Preview" at bounding box center [784, 614] width 379 height 23
click at [731, 570] on input "text" at bounding box center [784, 577] width 379 height 27
click at [955, 436] on button "button" at bounding box center [955, 445] width 36 height 20
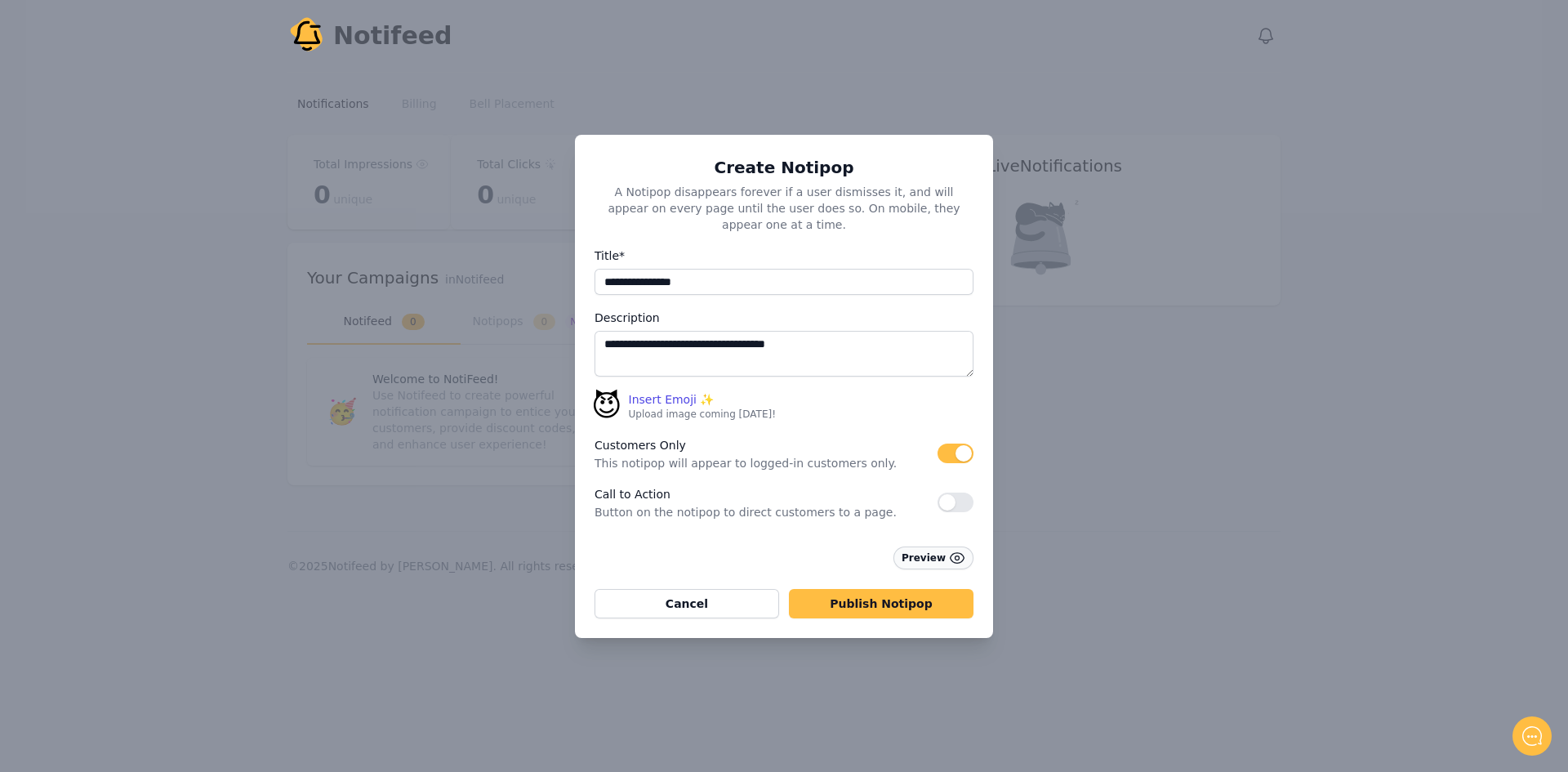
click at [937, 547] on button "Preview" at bounding box center [934, 557] width 80 height 23
click at [874, 345] on textarea "**********" at bounding box center [784, 354] width 379 height 46
click at [957, 496] on button "button" at bounding box center [955, 502] width 36 height 20
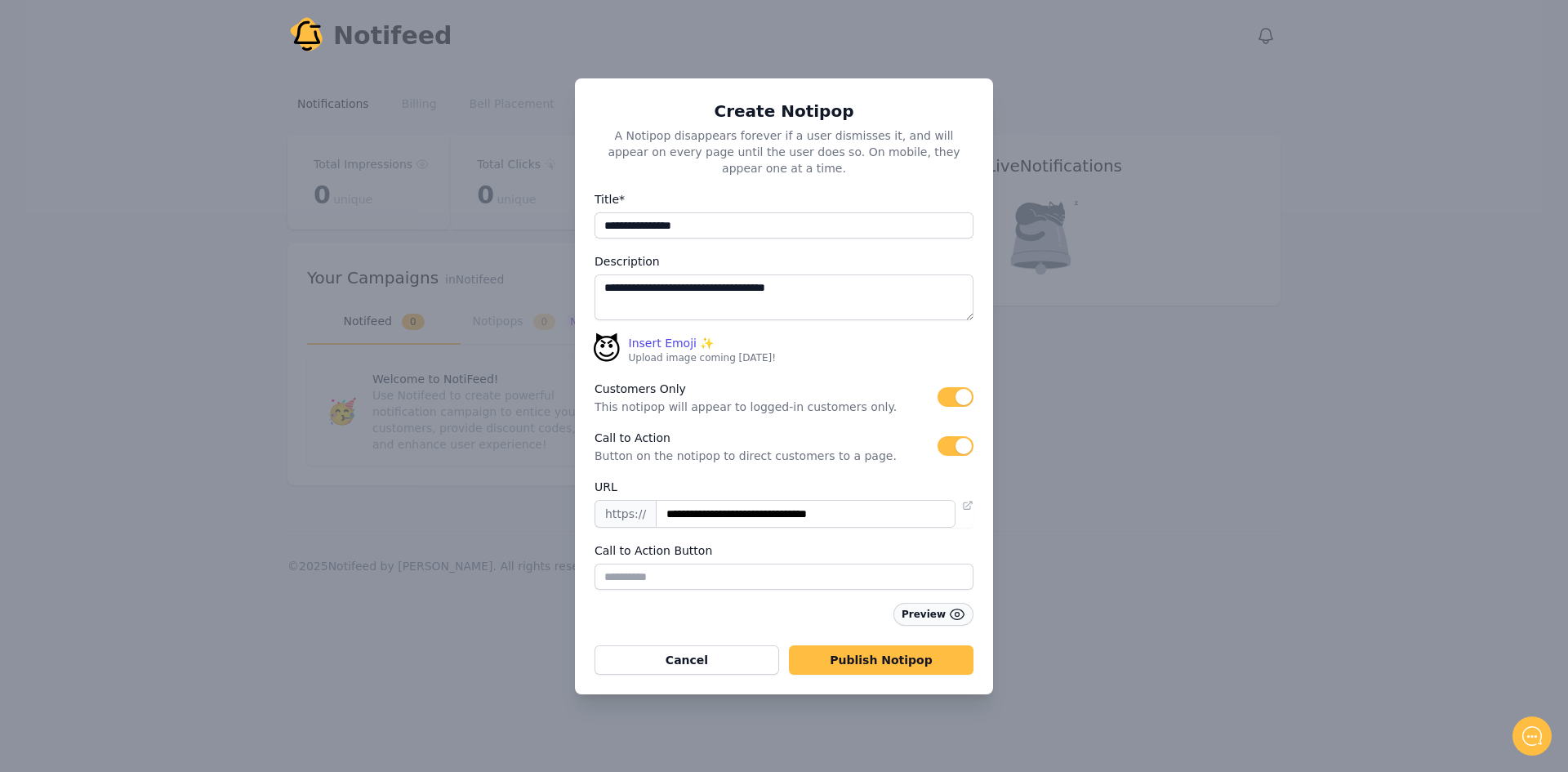
click at [922, 605] on button "Preview" at bounding box center [934, 614] width 80 height 23
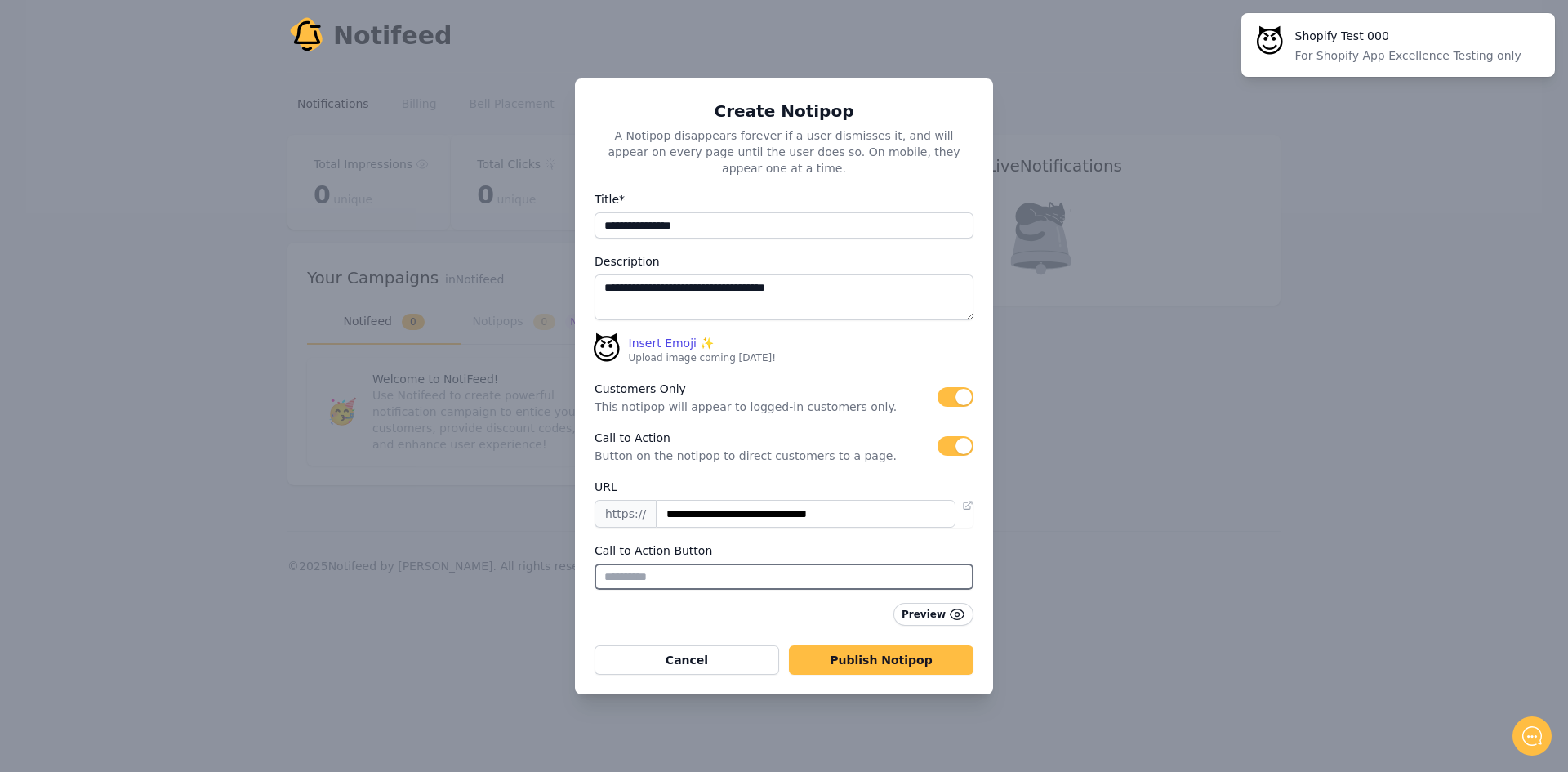
click at [727, 565] on input "text" at bounding box center [784, 577] width 379 height 27
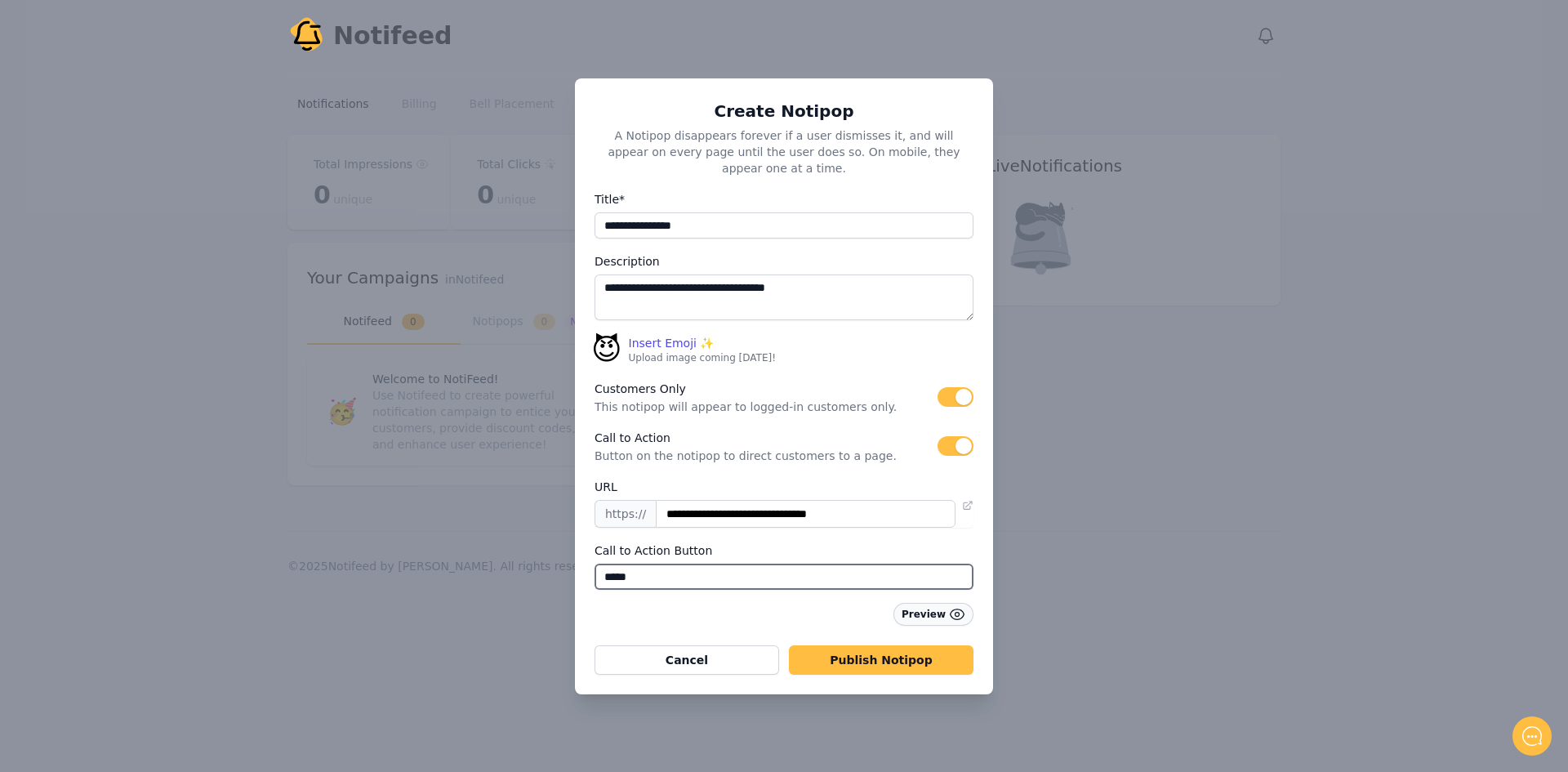
type input "*****"
click at [935, 604] on button "Preview" at bounding box center [934, 614] width 80 height 23
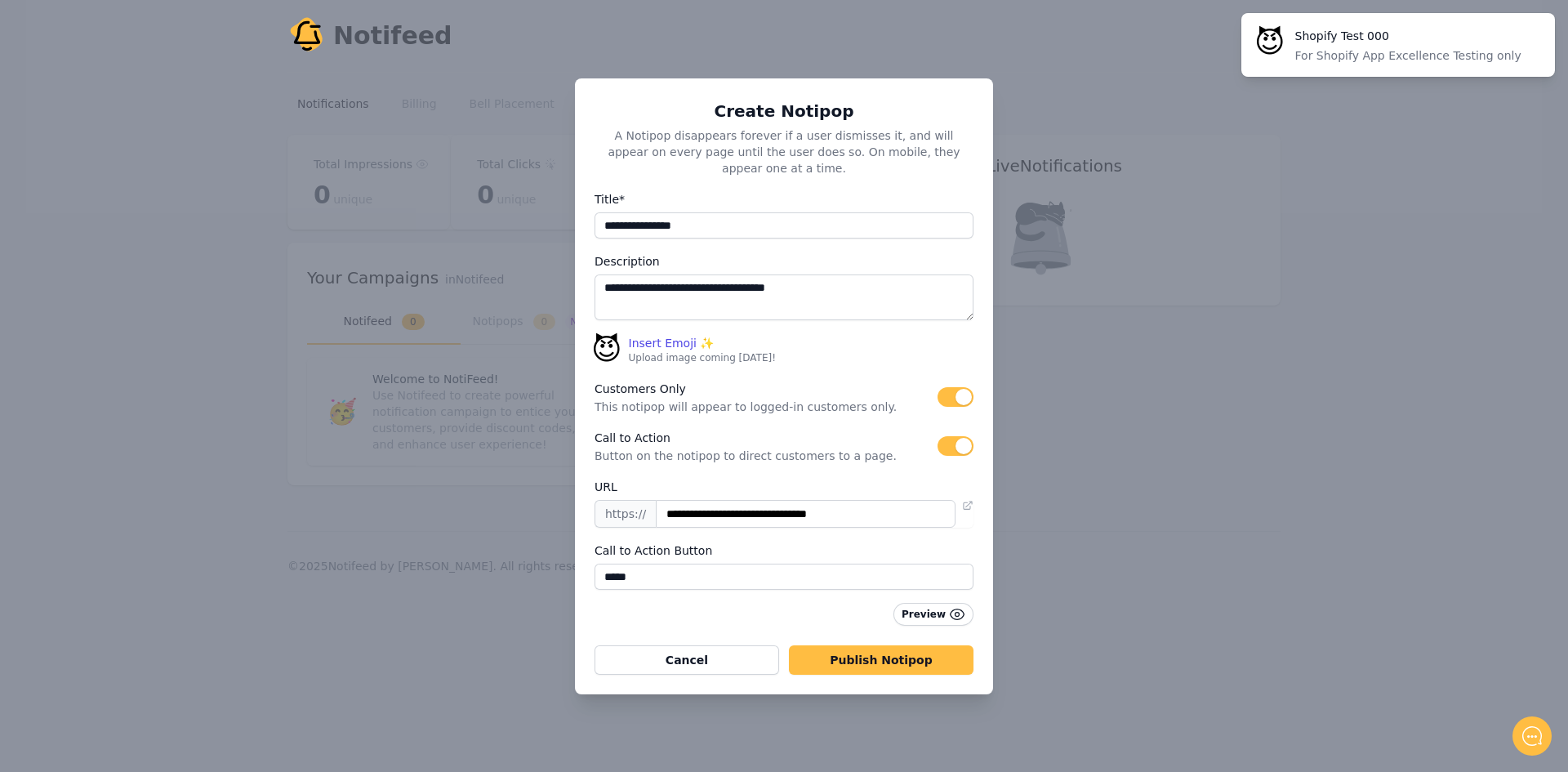
click at [1428, 59] on p "For Shopify App Excellence Testing only" at bounding box center [1412, 55] width 233 height 16
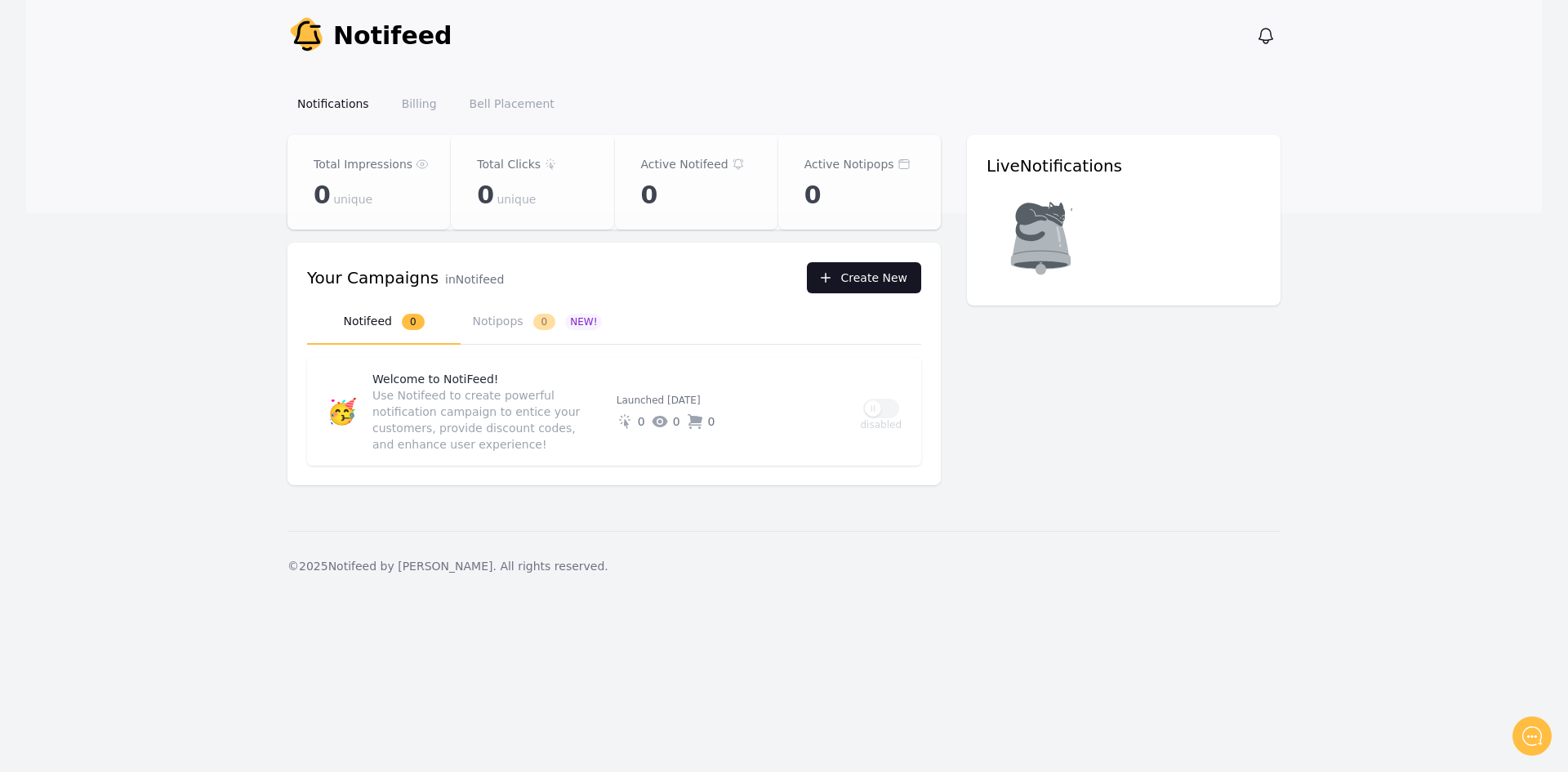
click at [890, 271] on button "Create New" at bounding box center [864, 278] width 115 height 31
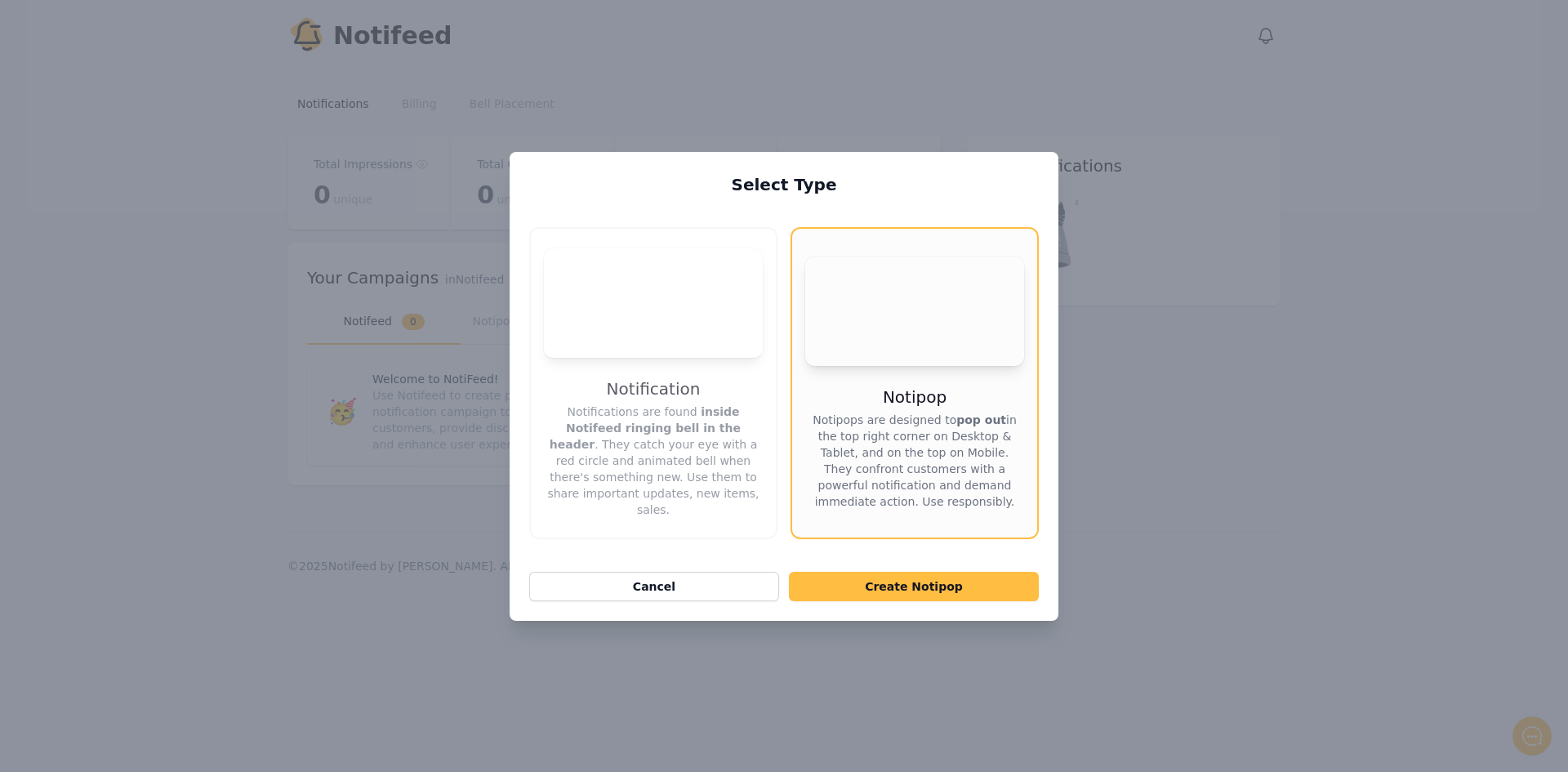
click at [694, 336] on video "Your browser does not support the video tag." at bounding box center [654, 303] width 219 height 109
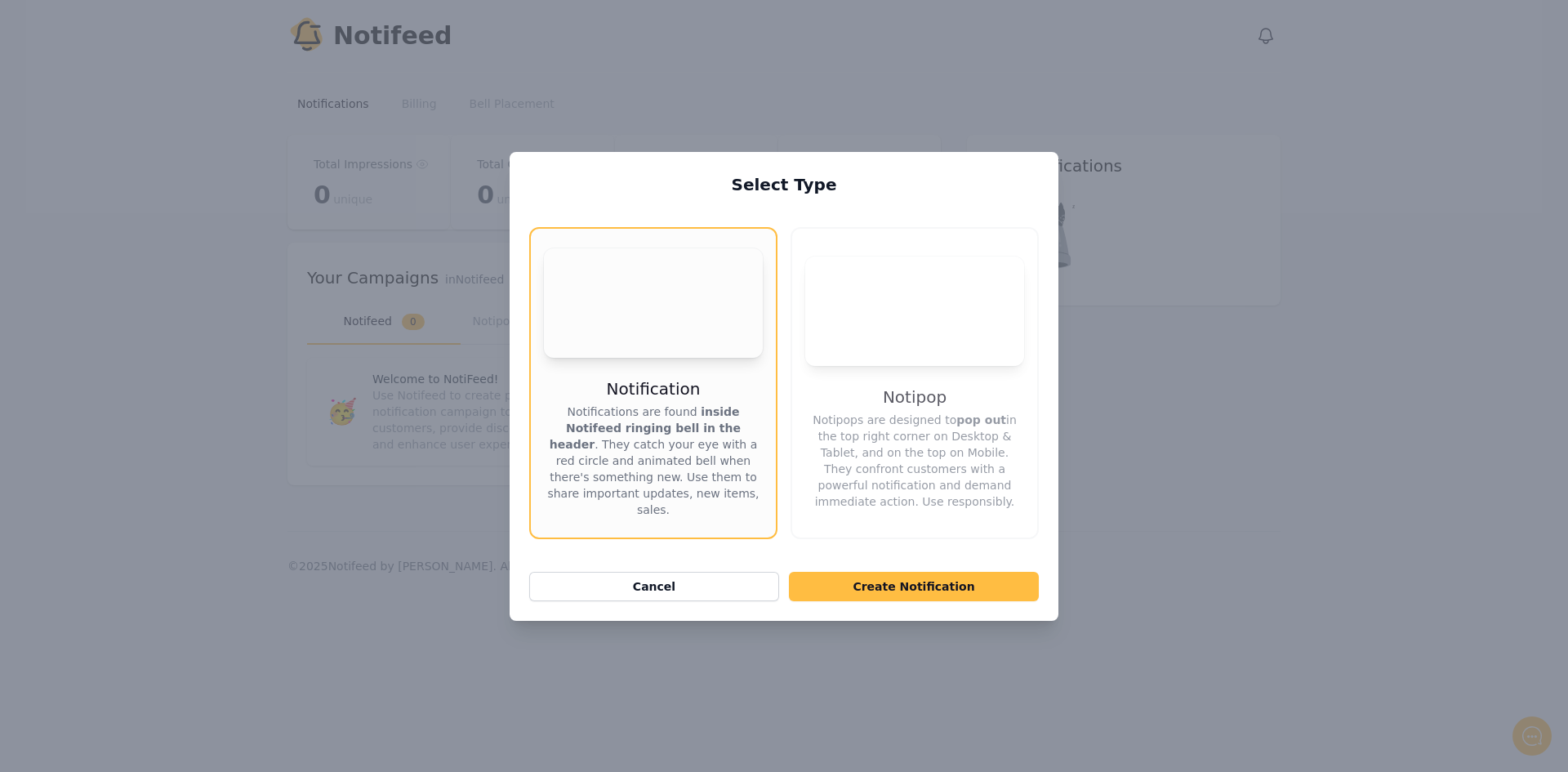
click at [919, 357] on video "Your browser does not support the video tag." at bounding box center [915, 311] width 219 height 109
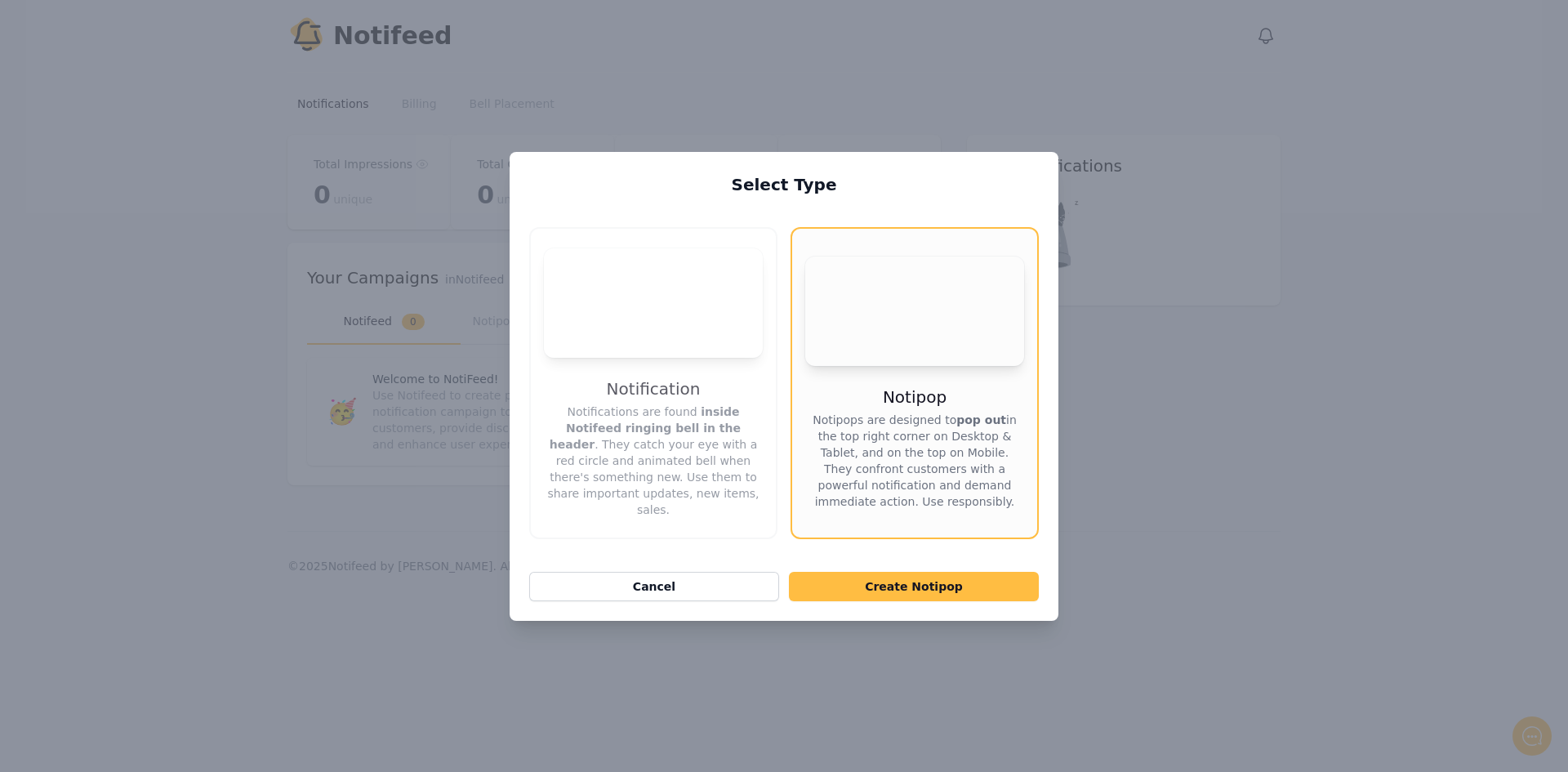
click at [659, 334] on video "Your browser does not support the video tag." at bounding box center [654, 303] width 219 height 109
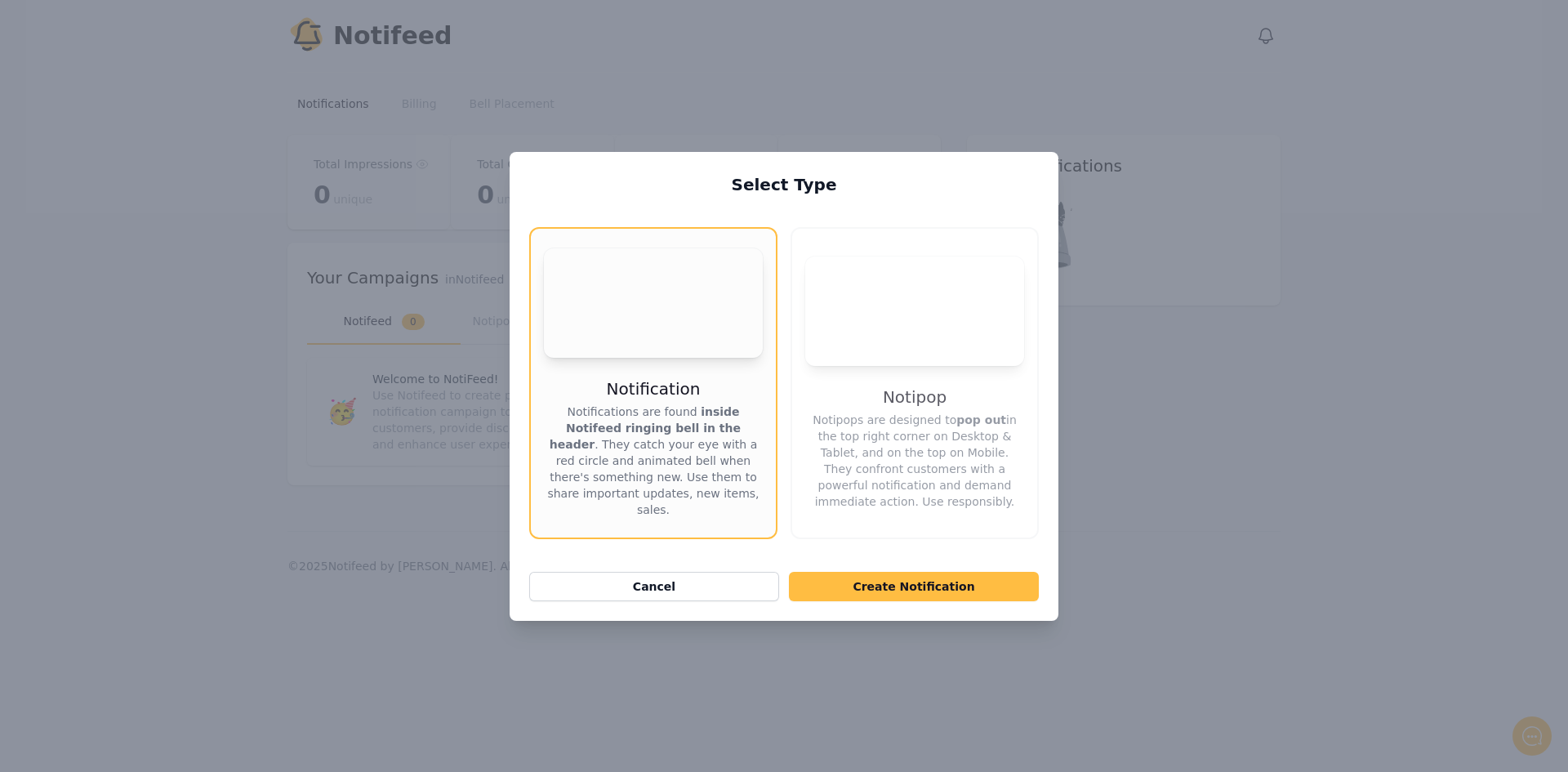
click at [945, 332] on video "Your browser does not support the video tag." at bounding box center [915, 311] width 219 height 109
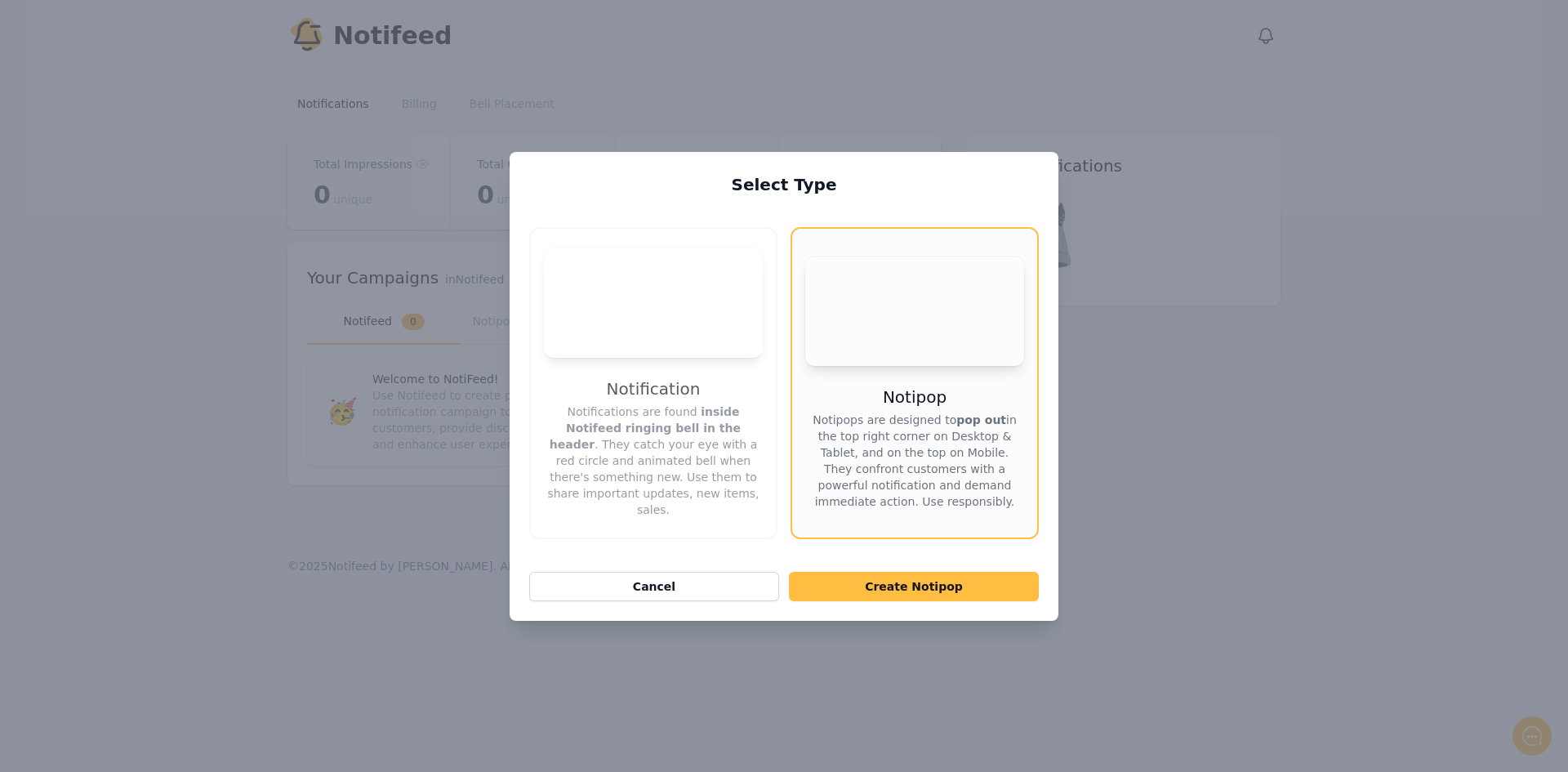
click at [664, 339] on video "Your browser does not support the video tag." at bounding box center [654, 303] width 219 height 109
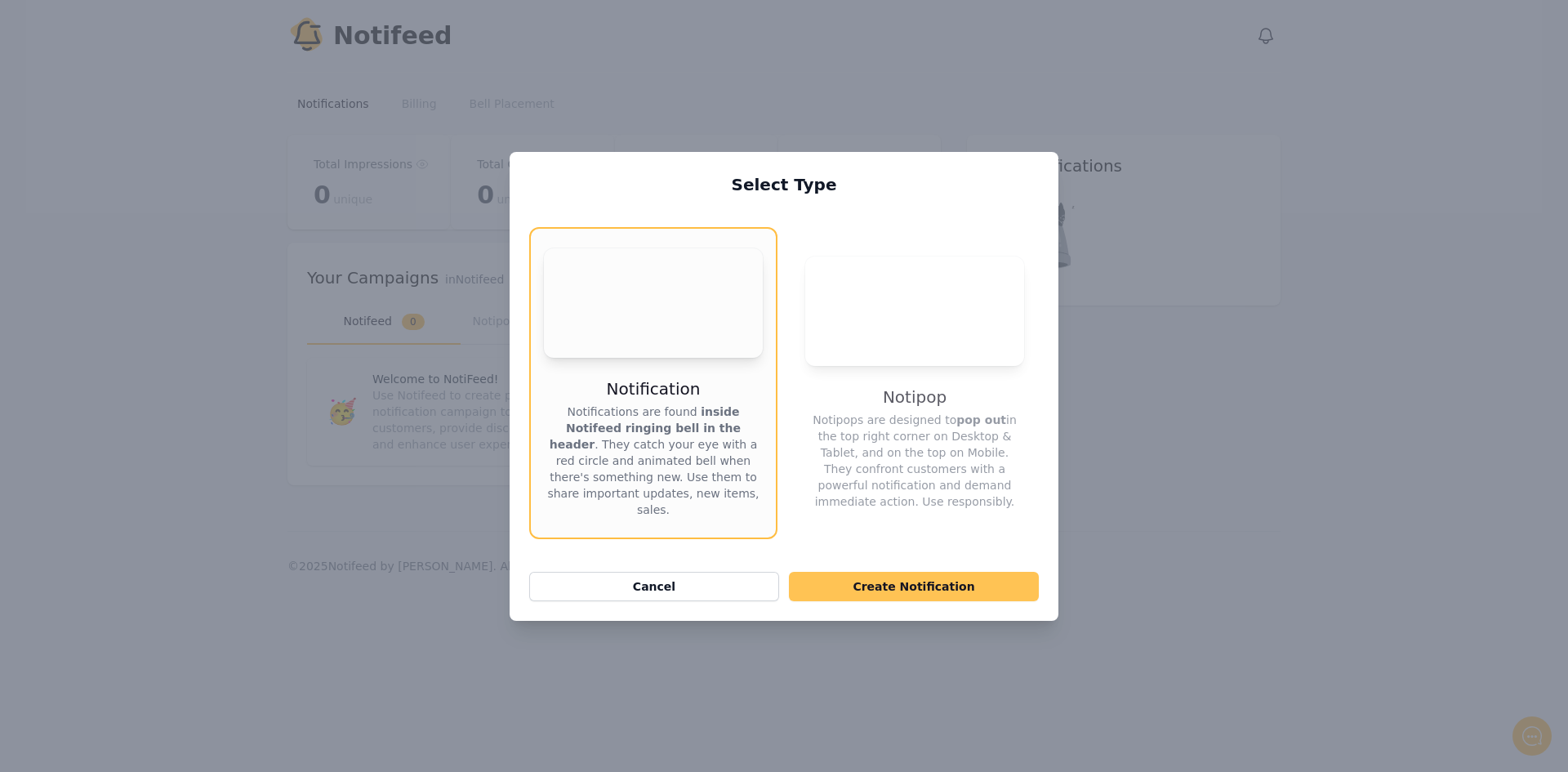
click at [955, 586] on button "Create Notification" at bounding box center [913, 586] width 250 height 29
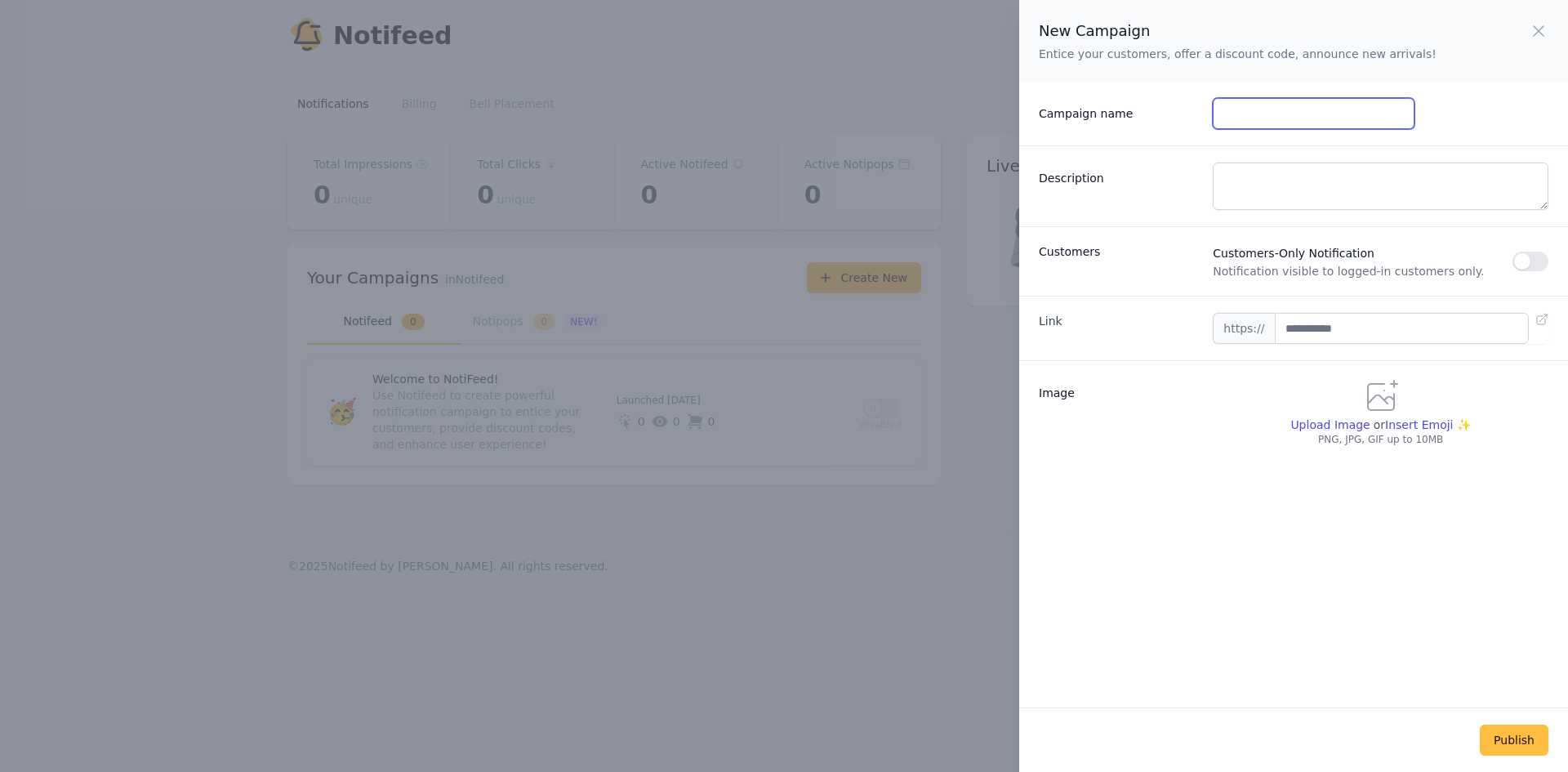
click at [1281, 99] on input "Campaign name" at bounding box center [1313, 114] width 201 height 31
type input "**********"
click at [1411, 182] on textarea "Description" at bounding box center [1380, 186] width 336 height 47
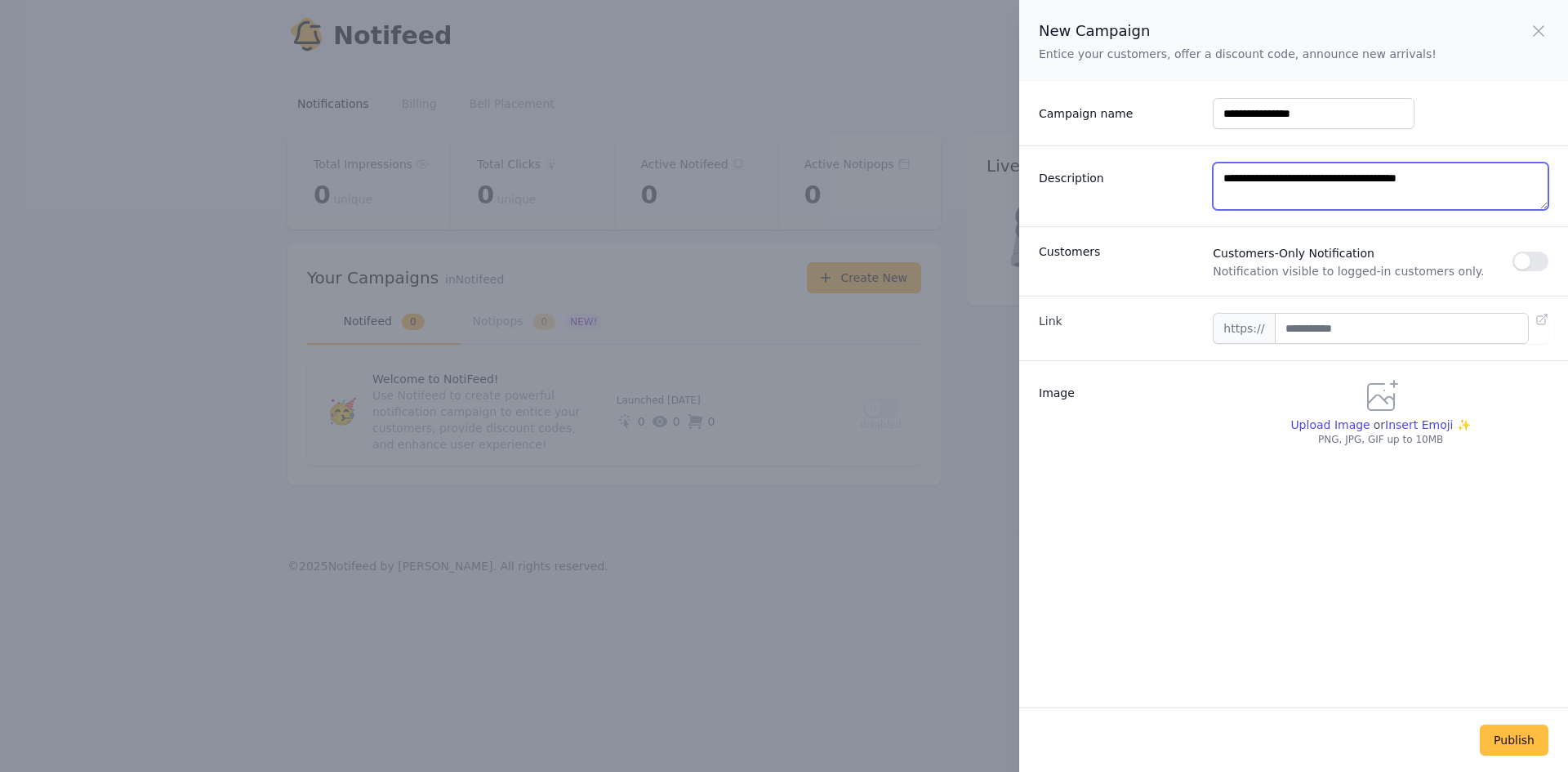
type textarea "**********"
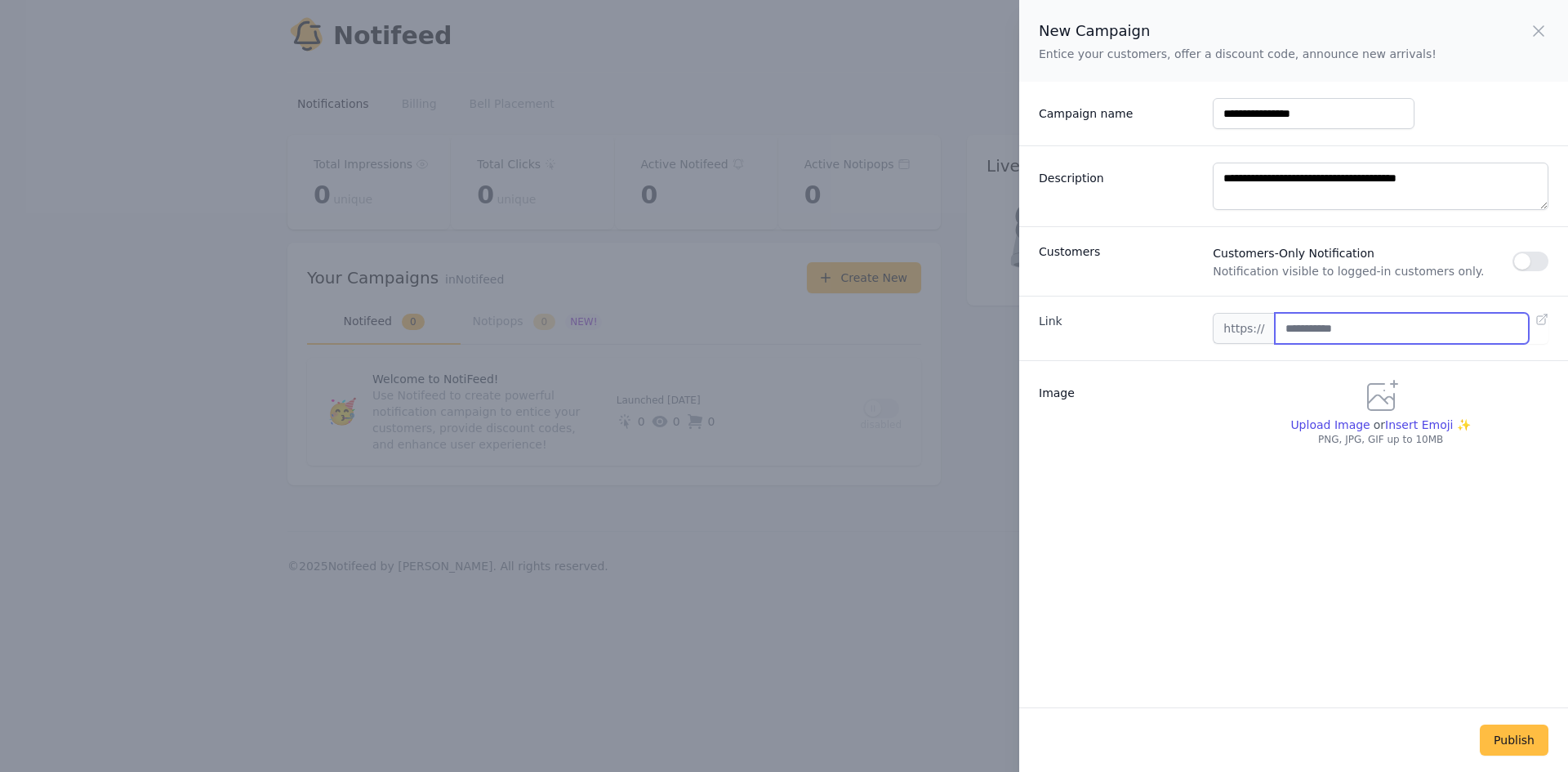
click at [1425, 321] on input "text" at bounding box center [1401, 328] width 254 height 31
paste input "**********"
type input "**********"
click at [1547, 260] on button "button" at bounding box center [1530, 261] width 36 height 20
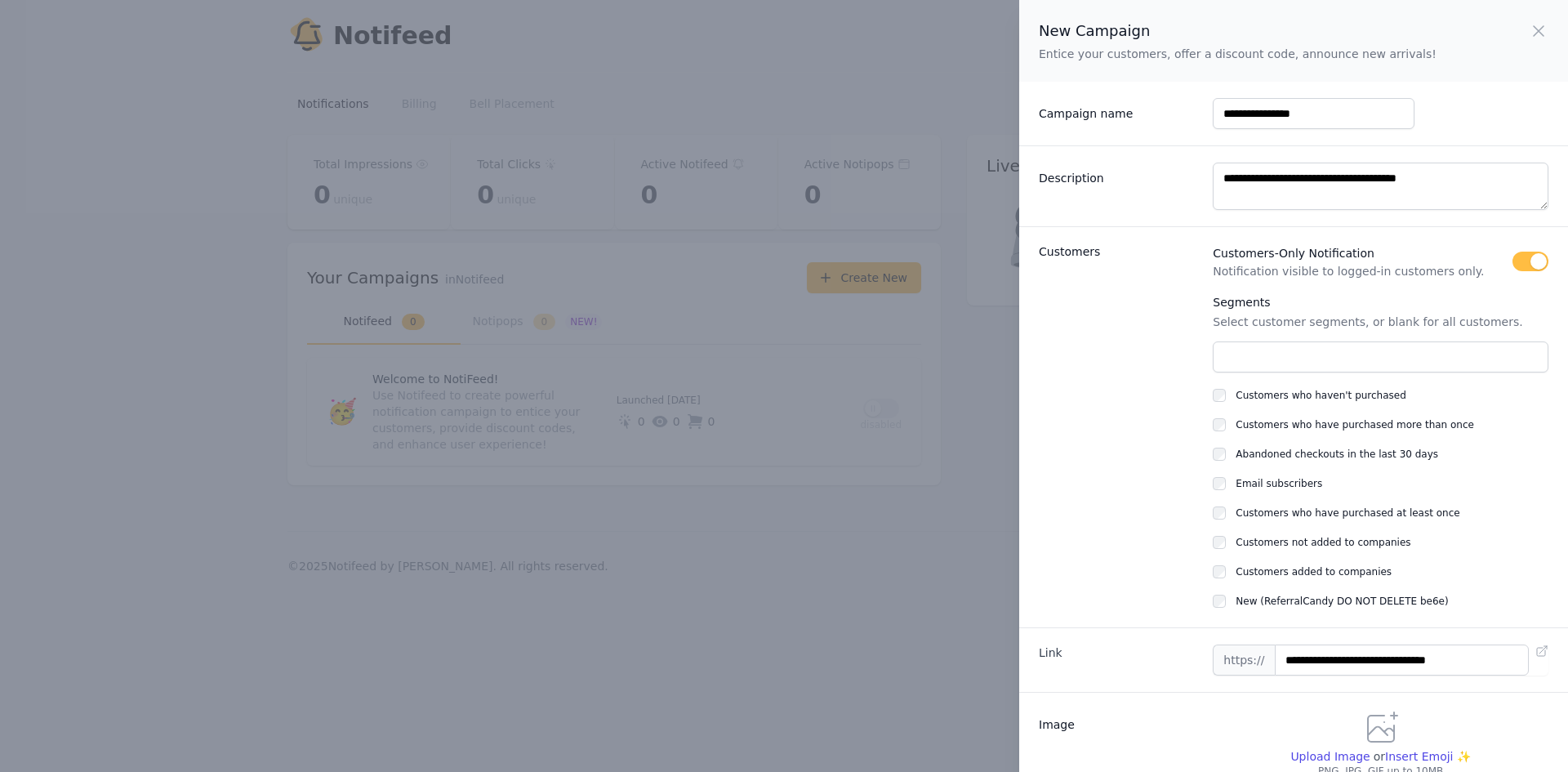
click at [1534, 261] on button "button" at bounding box center [1530, 261] width 36 height 20
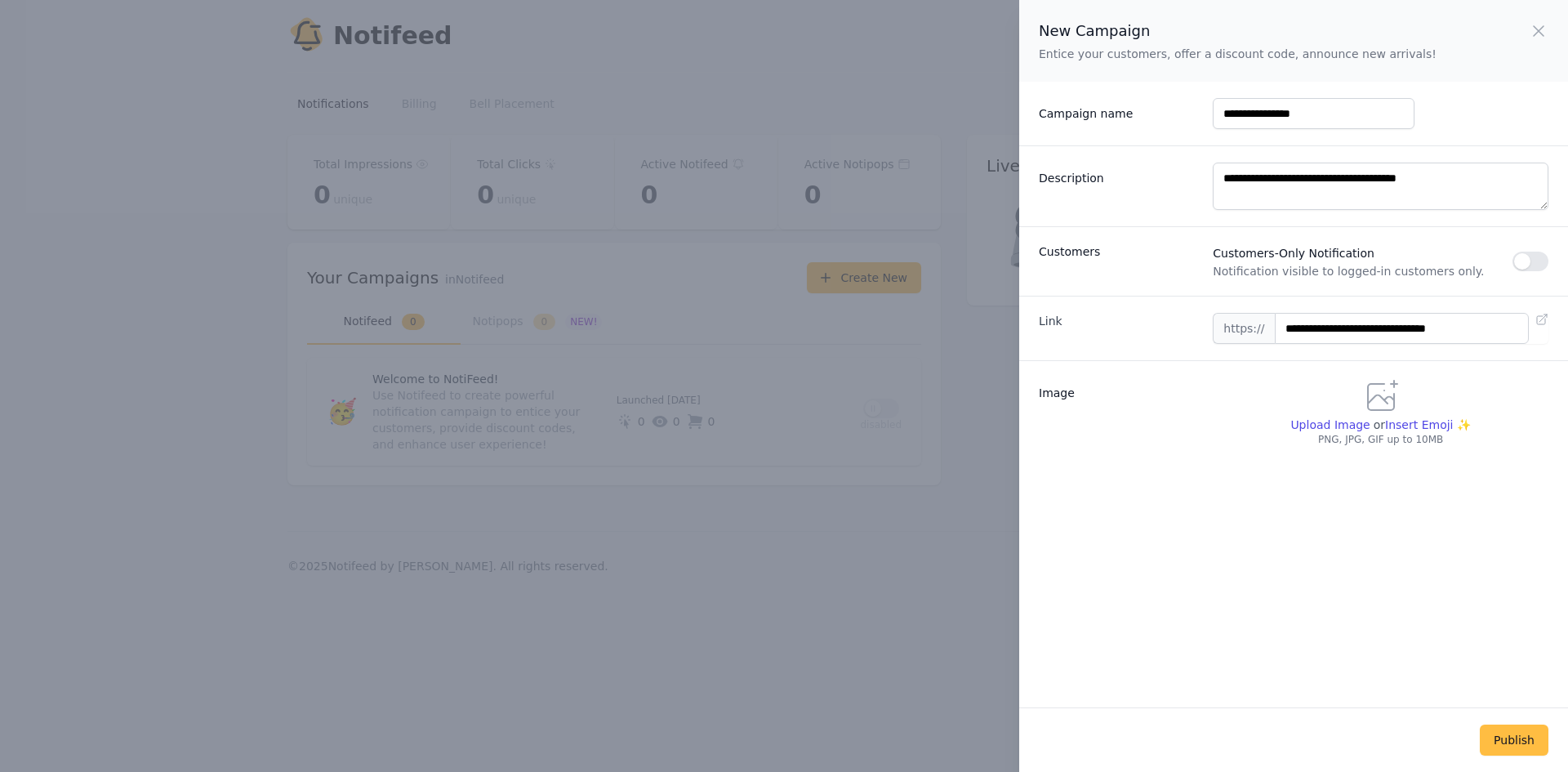
click at [1380, 392] on icon at bounding box center [1381, 398] width 39 height 39
click at [1377, 415] on icon at bounding box center [1381, 398] width 39 height 39
click at [1433, 425] on span "Insert Emoji ✨" at bounding box center [1428, 425] width 85 height 16
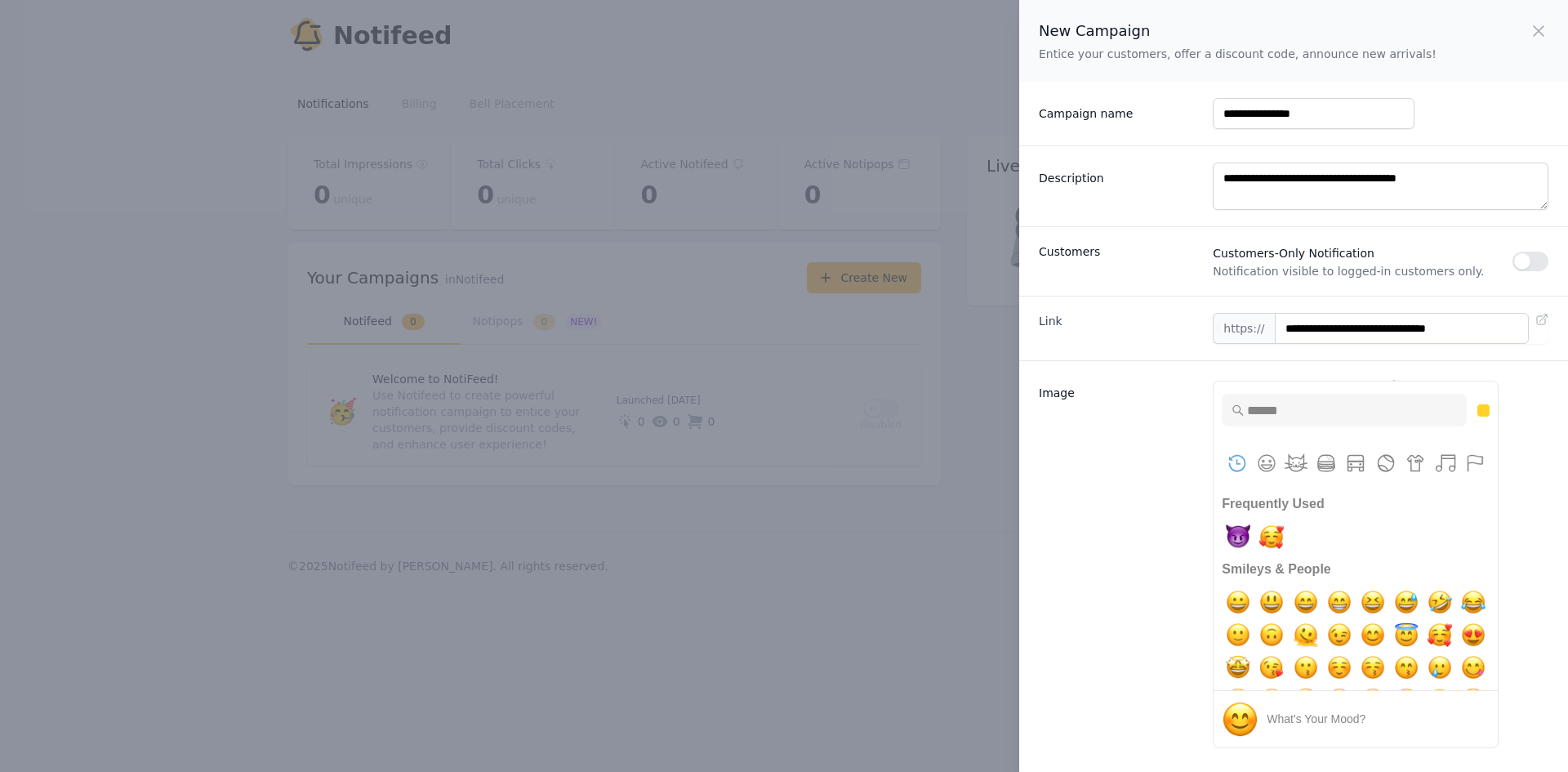
click at [1567, 412] on div "Image Upload Image or Insert Emoji ✨ PNG, JPG, GIF up to 10MB Frequently Used S…" at bounding box center [1294, 569] width 549 height 417
click at [1180, 398] on label "Image" at bounding box center [1119, 390] width 161 height 23
click at [1213, 210] on textarea "**********" at bounding box center [1380, 186] width 336 height 47
click at [1323, 323] on input "**********" at bounding box center [1401, 328] width 254 height 31
click at [1298, 415] on input "Type to search for an emoji" at bounding box center [1344, 410] width 245 height 32
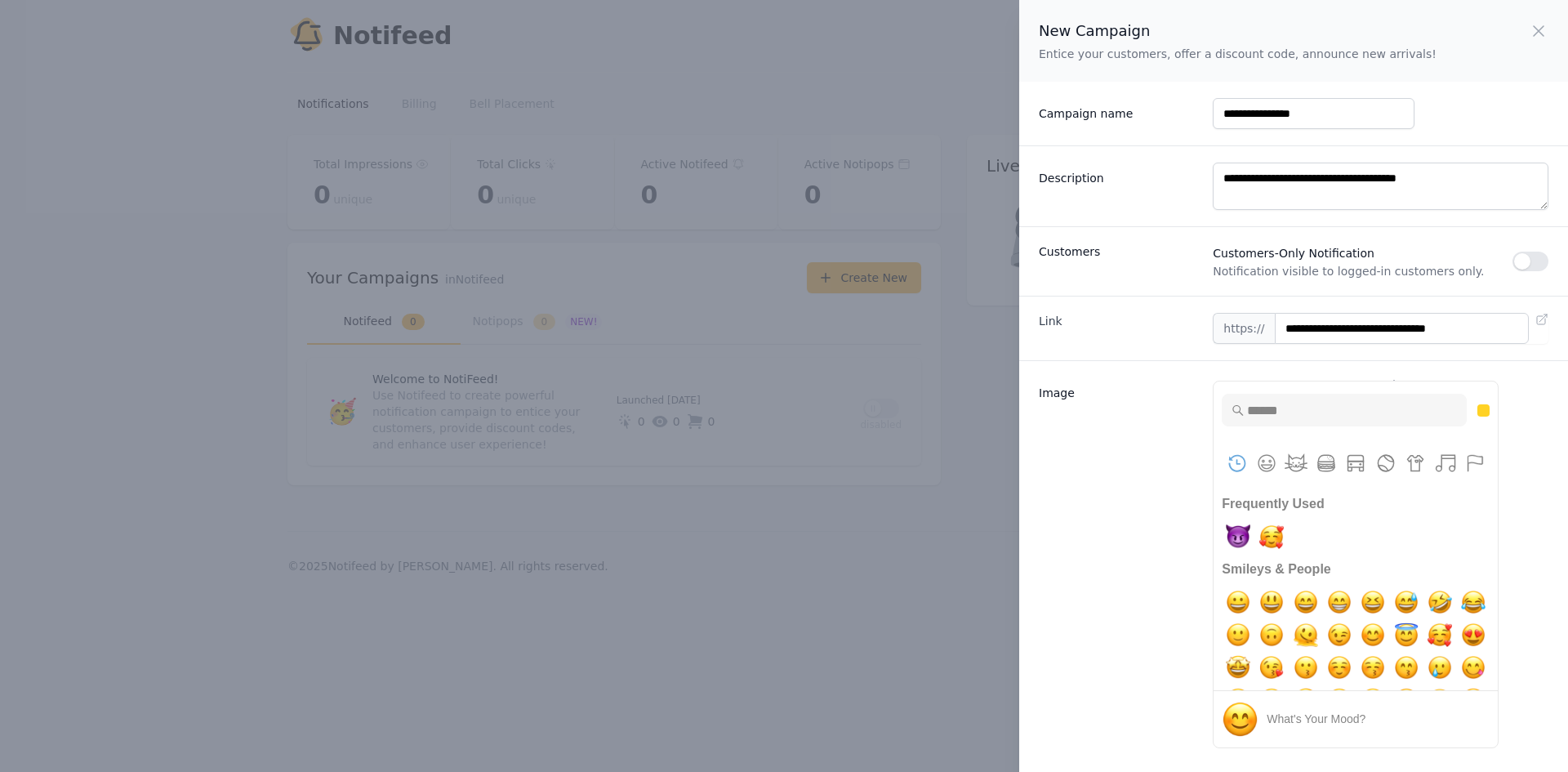
click at [1136, 375] on div "Image Upload Image or Insert Emoji ✨ PNG, JPG, GIF up to 10MB Frequently Used S…" at bounding box center [1294, 569] width 549 height 417
click at [1415, 602] on img "sweat smile" at bounding box center [1407, 602] width 32 height 32
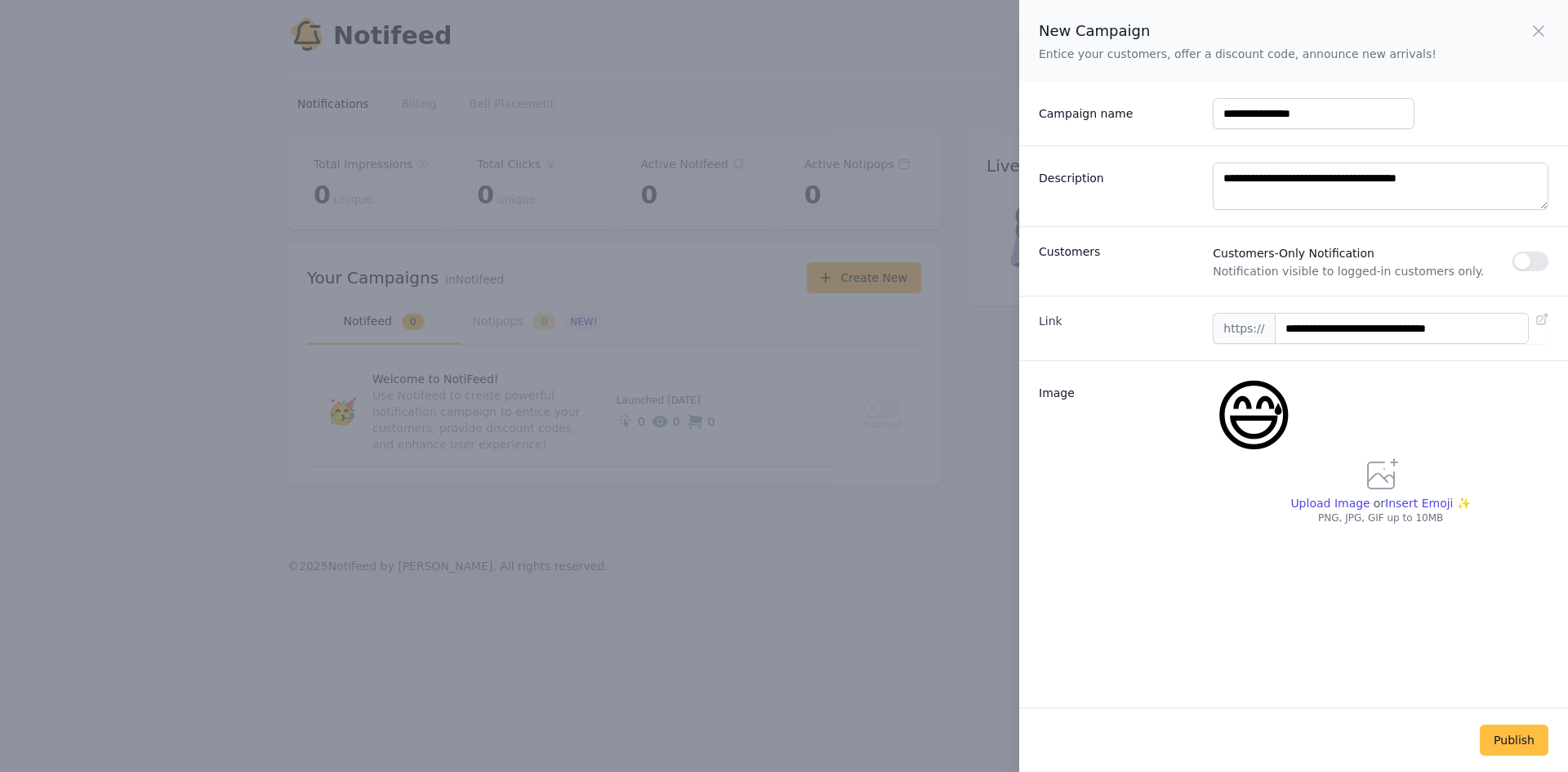
click at [1263, 426] on span "😅" at bounding box center [1254, 416] width 82 height 91
click at [1336, 498] on span "Upload Image" at bounding box center [1330, 503] width 79 height 13
click at [1336, 510] on input "Upload Image" at bounding box center [1329, 510] width 79 height 1
click at [1471, 386] on div "😅" at bounding box center [1380, 417] width 336 height 79
click at [1336, 503] on span "Upload Image" at bounding box center [1330, 503] width 79 height 13
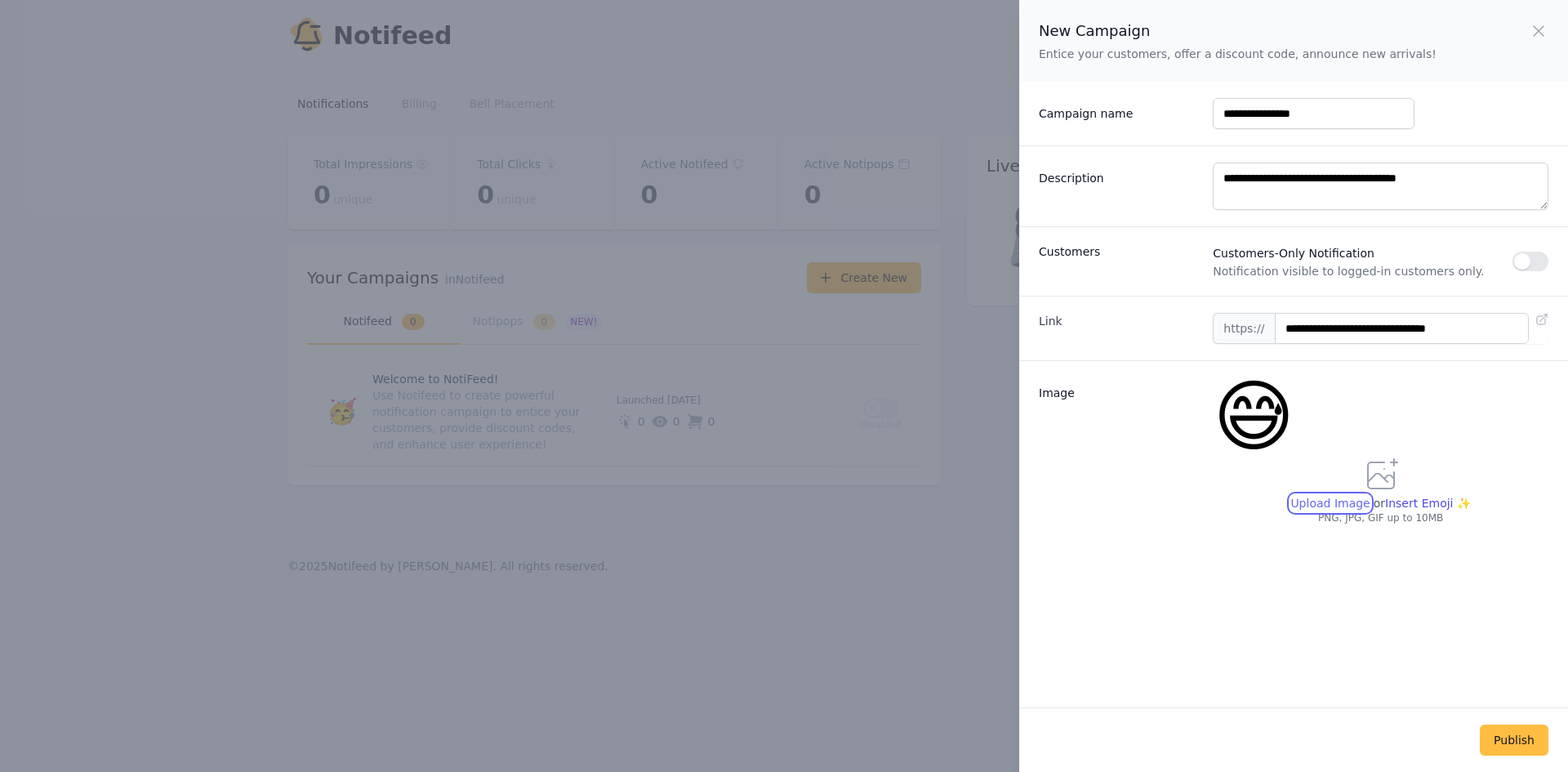
click at [1336, 510] on input "Upload Image" at bounding box center [1329, 510] width 79 height 1
type input "**********"
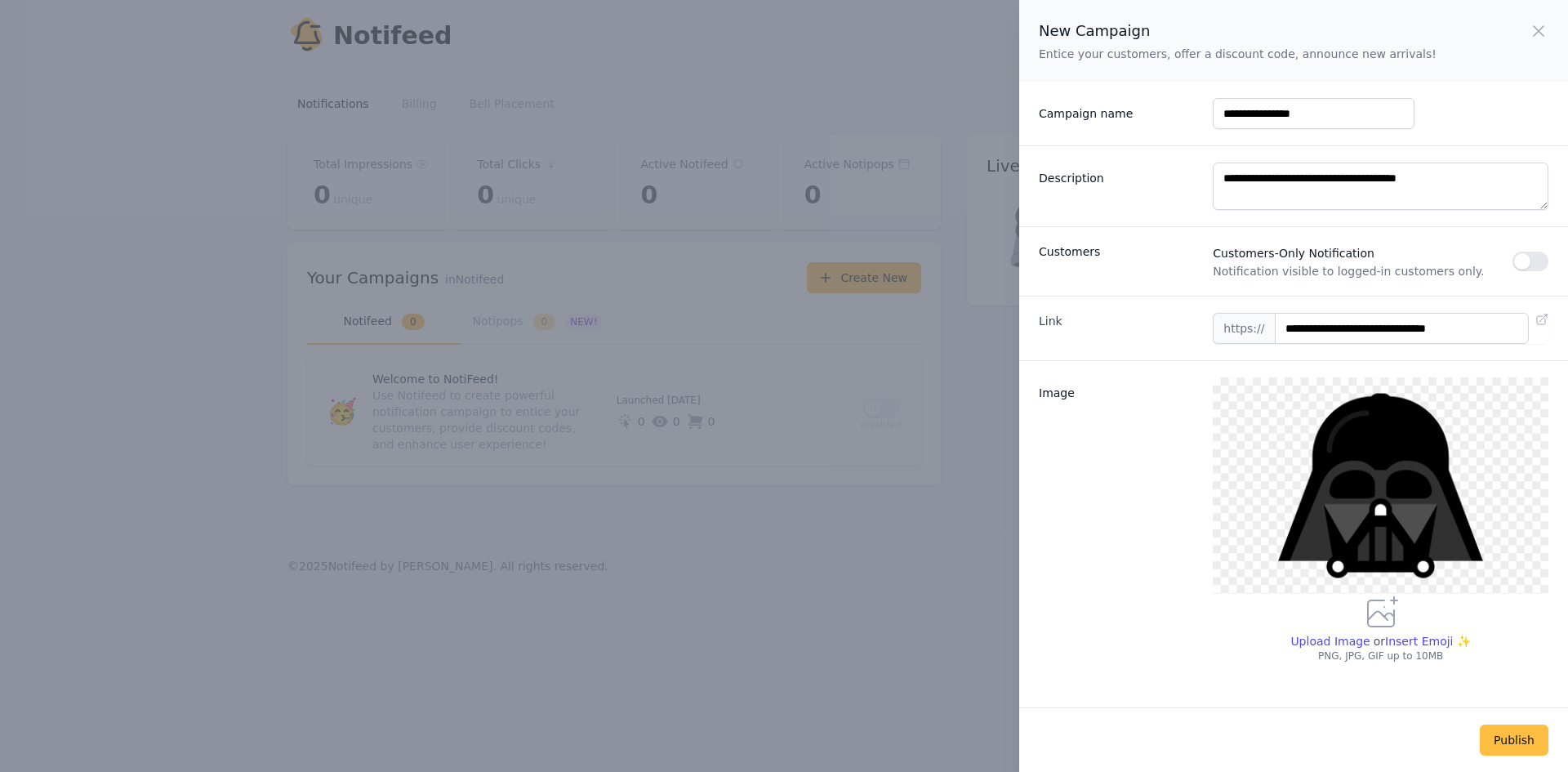
click at [1154, 586] on div "Image" at bounding box center [1119, 521] width 161 height 286
drag, startPoint x: 1536, startPoint y: 741, endPoint x: 1529, endPoint y: 736, distance: 8.6
click at [1536, 741] on button "Publish" at bounding box center [1514, 740] width 68 height 31
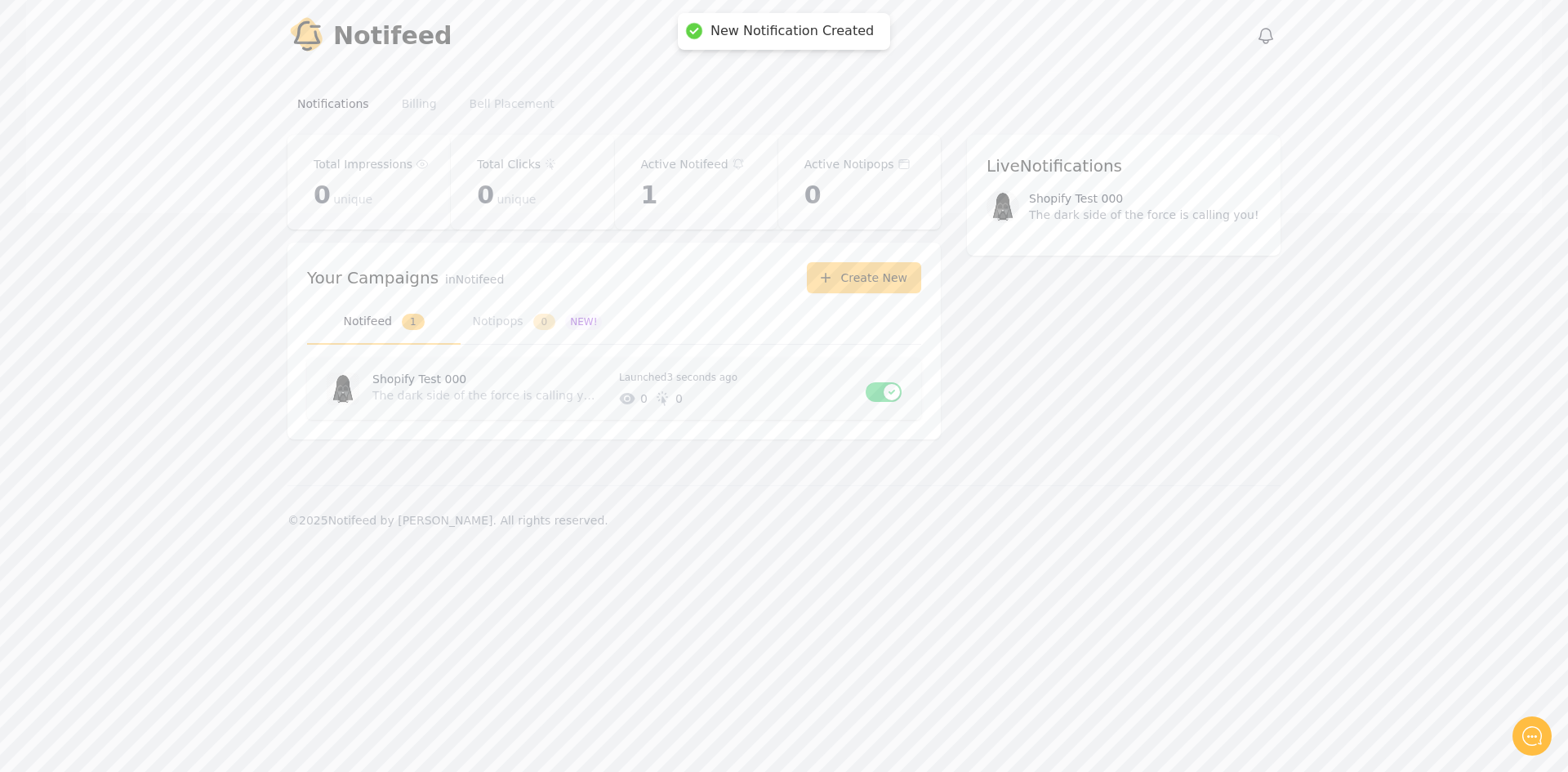
click at [714, 382] on time "3 seconds ago" at bounding box center [702, 377] width 71 height 11
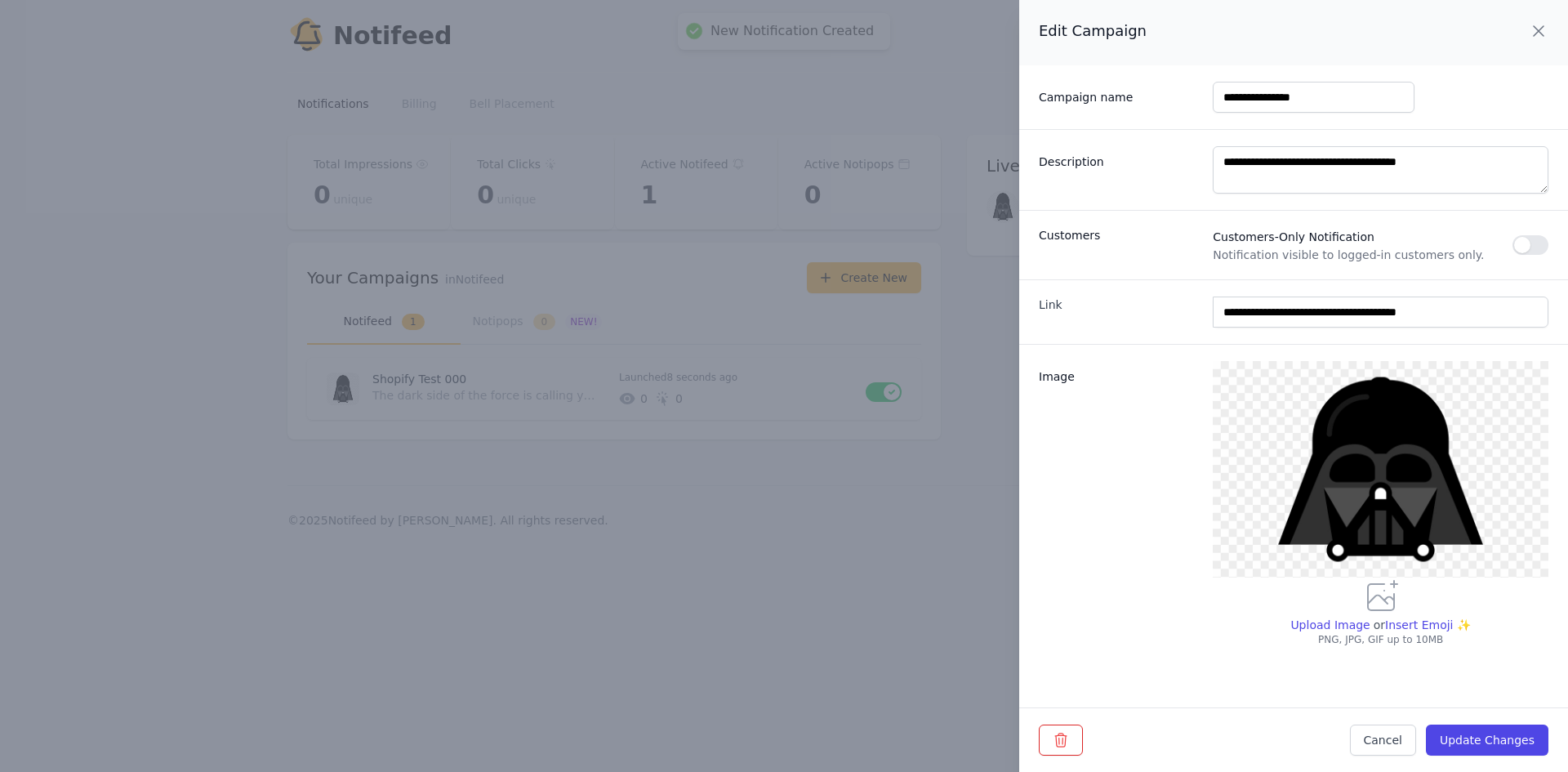
click at [1538, 29] on icon "button" at bounding box center [1538, 31] width 9 height 9
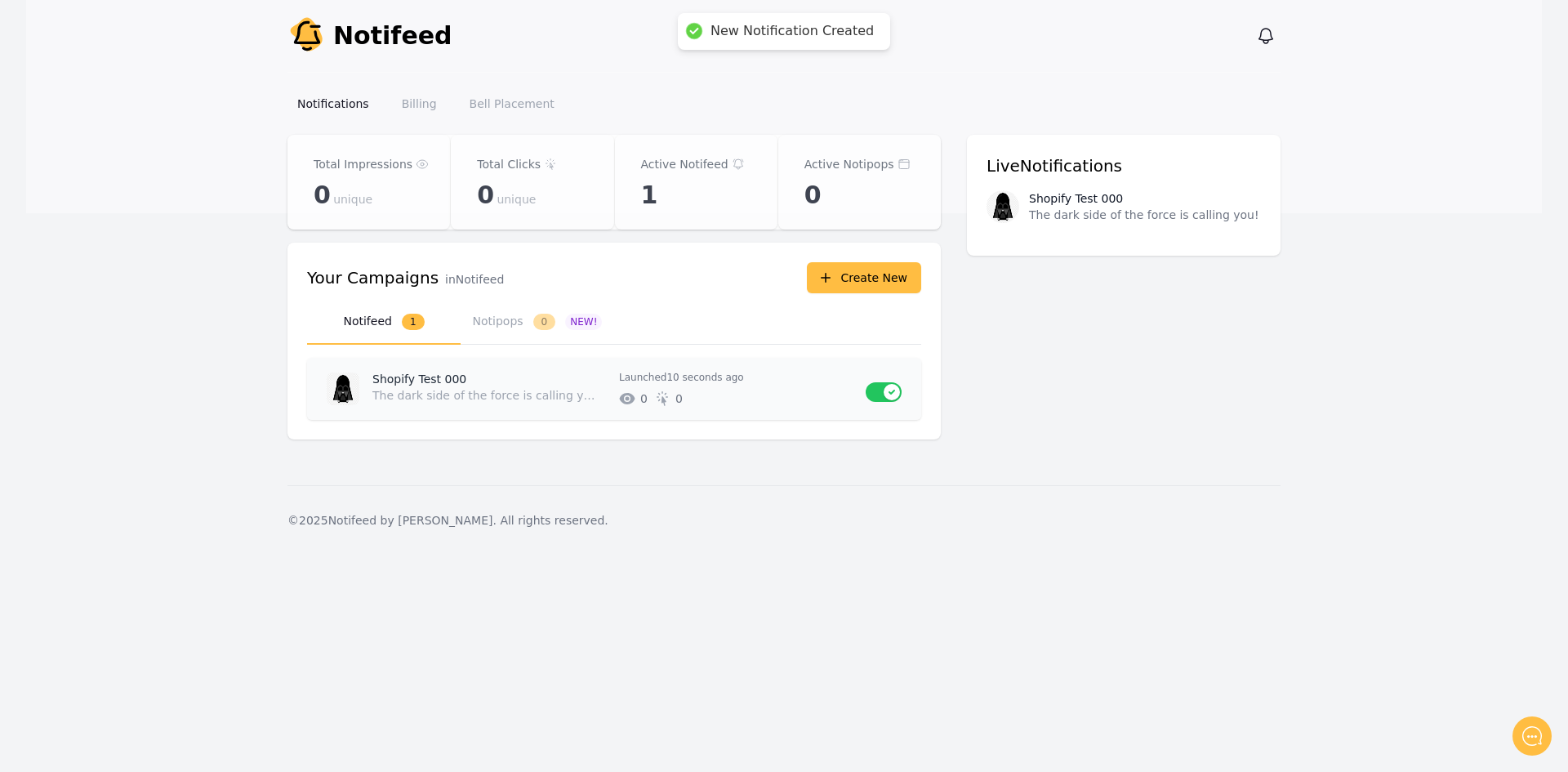
click at [624, 404] on icon "# of unique impressions" at bounding box center [627, 398] width 16 height 16
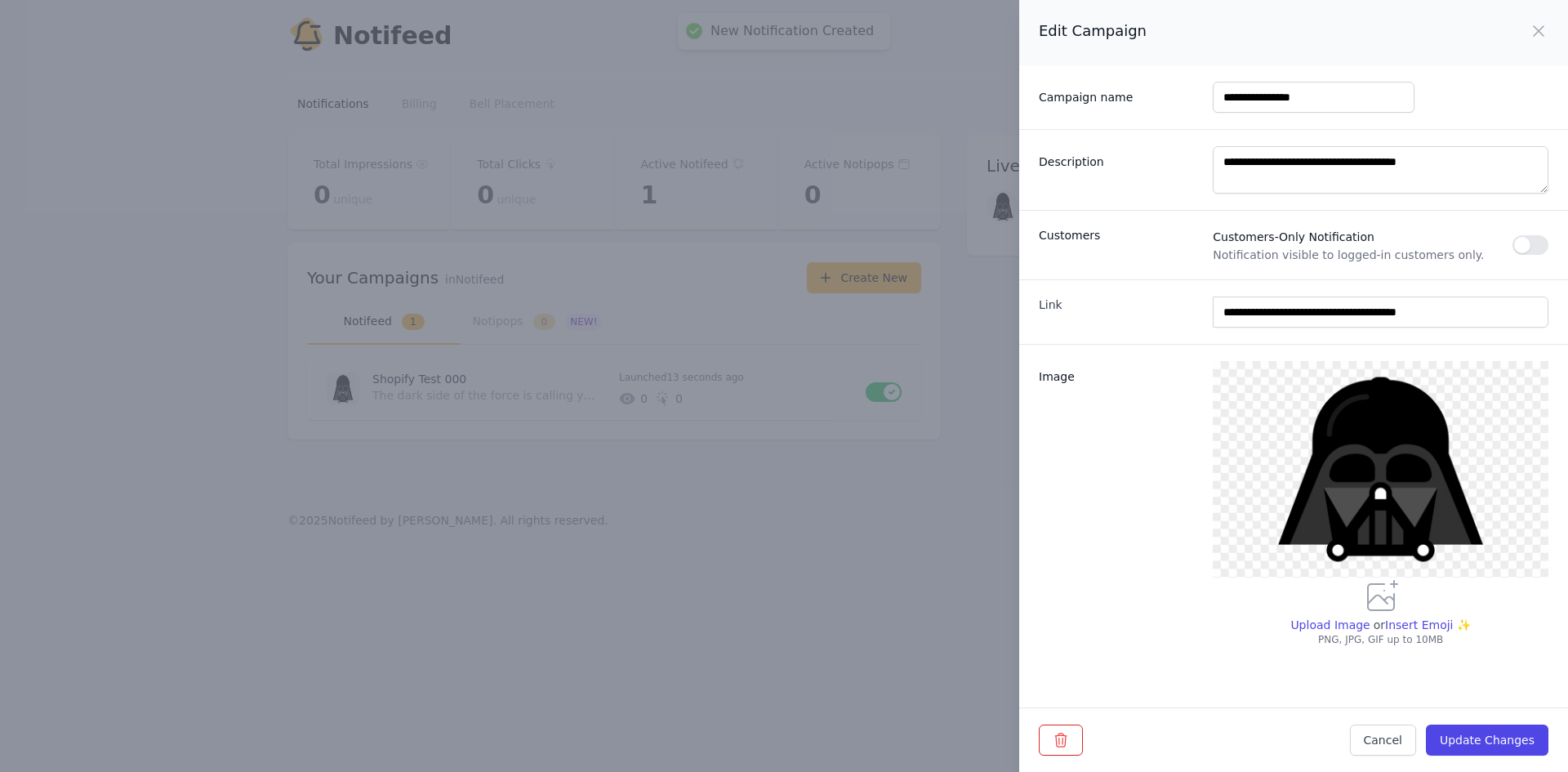
click at [1557, 250] on div "Customers Customers-Only Notification Notification visible to logged-in custome…" at bounding box center [1294, 245] width 549 height 69
click at [1538, 247] on button "button" at bounding box center [1530, 245] width 36 height 20
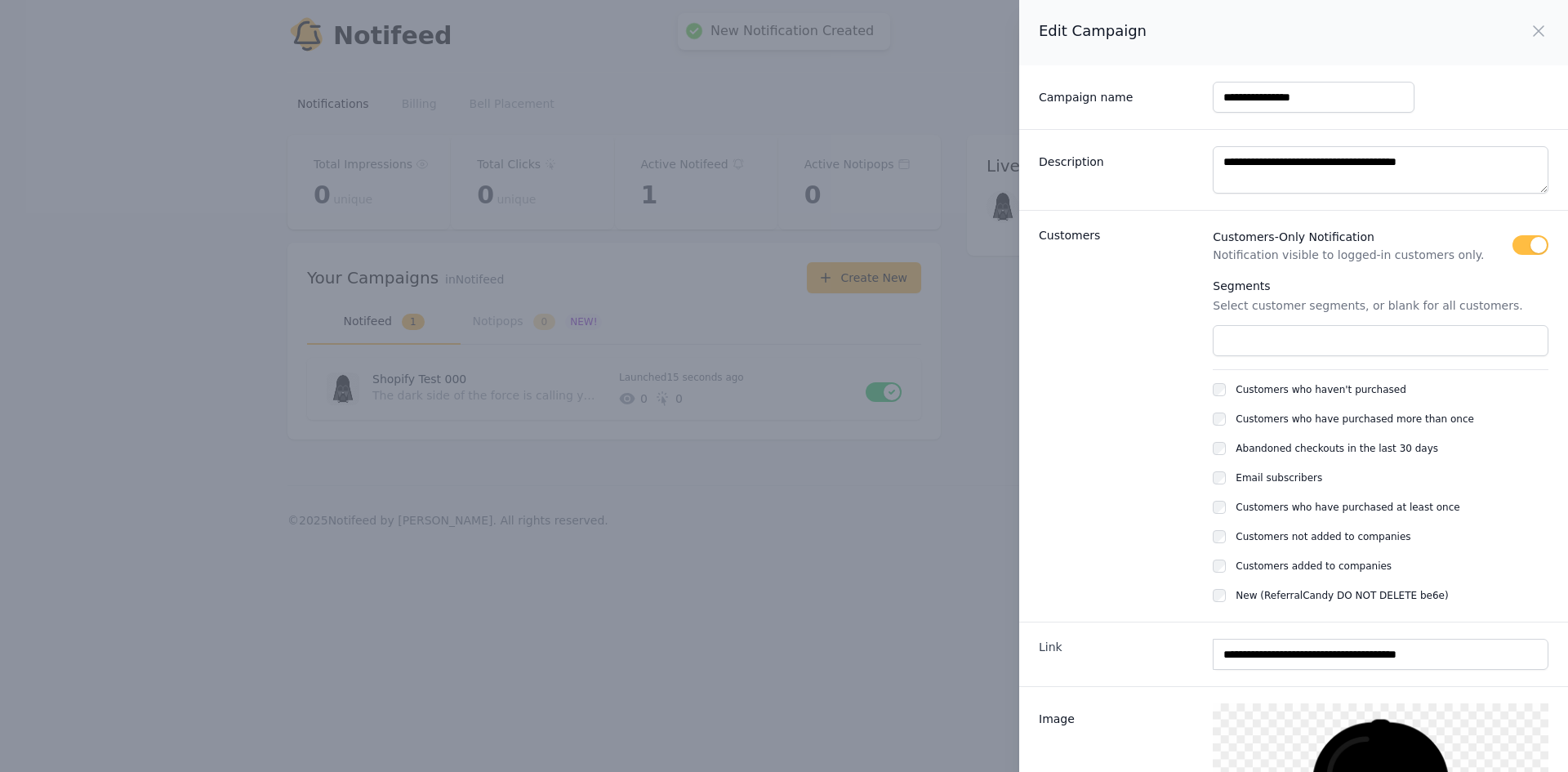
click at [882, 494] on div "**********" at bounding box center [784, 386] width 1568 height 772
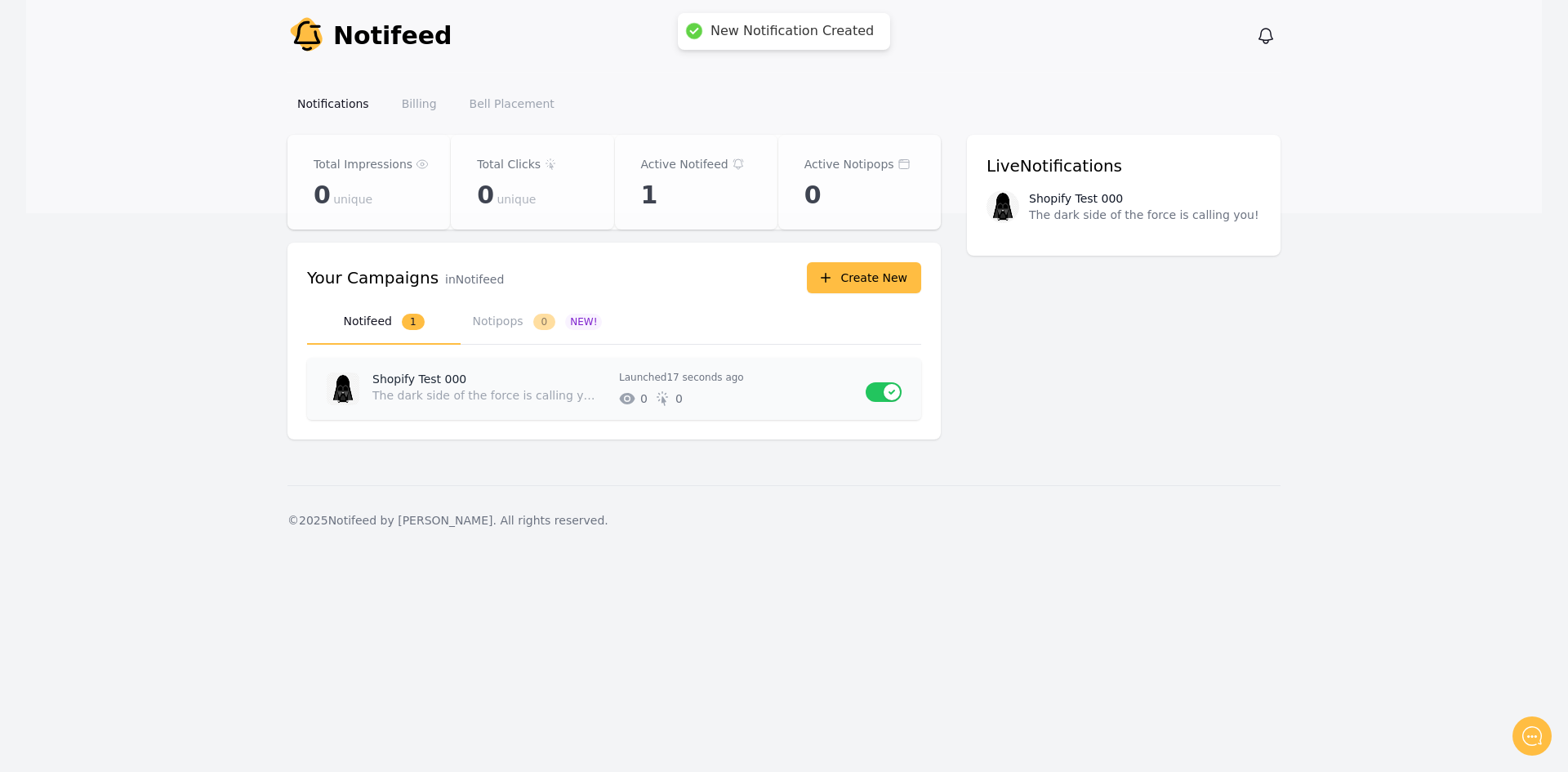
click at [626, 397] on icon "# of unique impressions" at bounding box center [627, 398] width 16 height 16
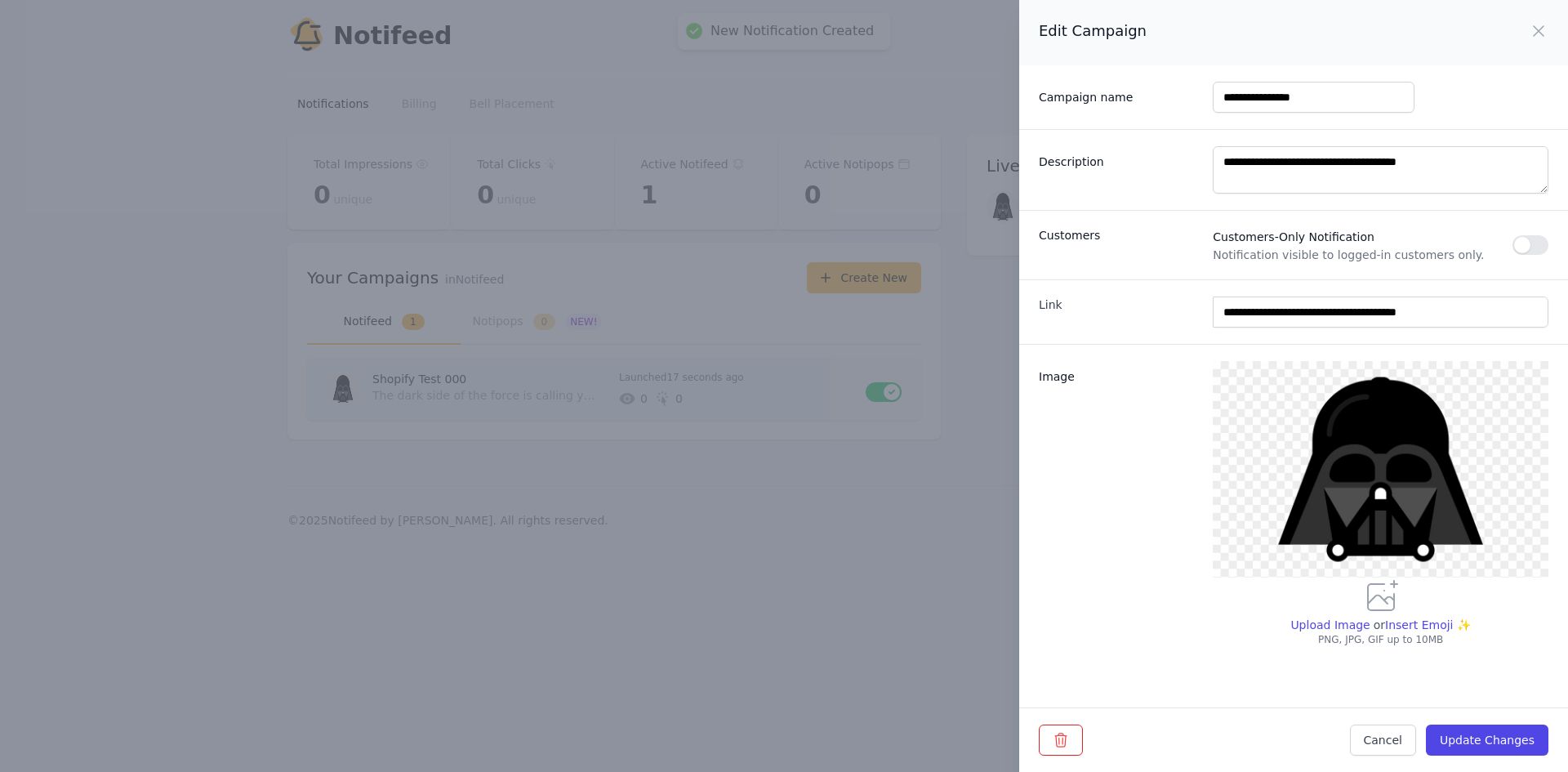
click at [626, 397] on div "**********" at bounding box center [784, 386] width 1568 height 772
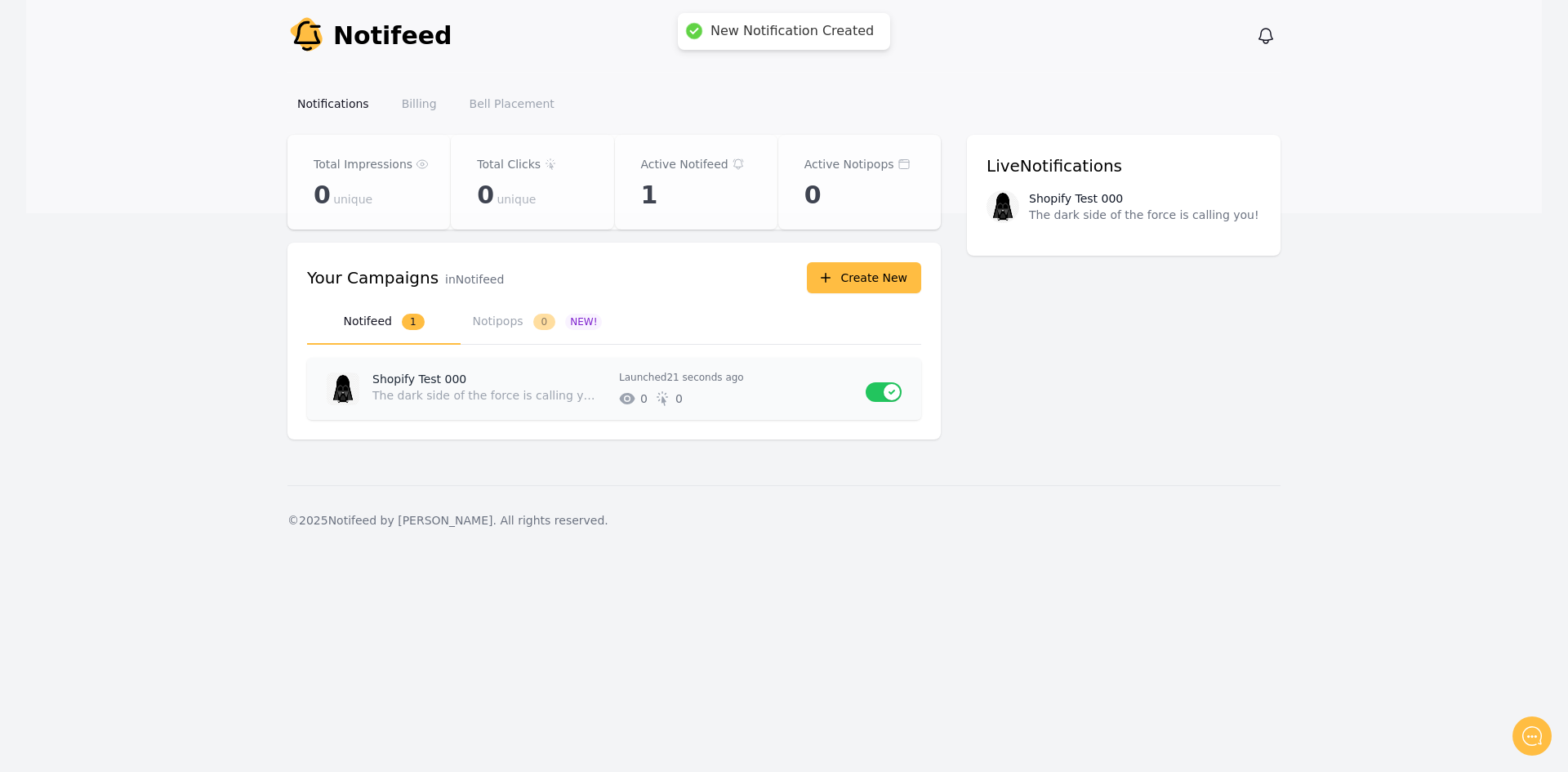
click at [627, 398] on icon at bounding box center [627, 399] width 4 height 4
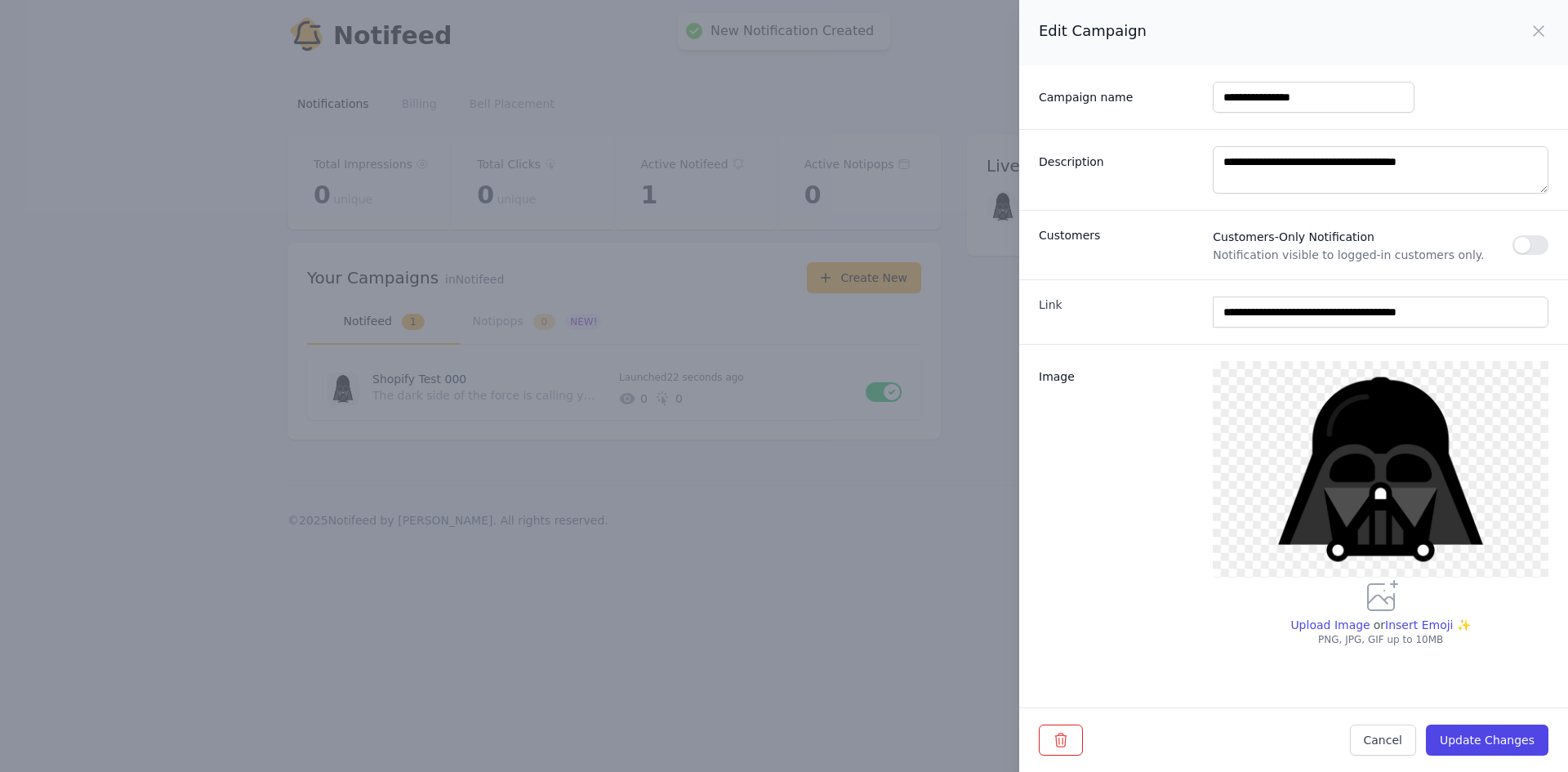
click at [936, 345] on div "**********" at bounding box center [784, 386] width 1568 height 772
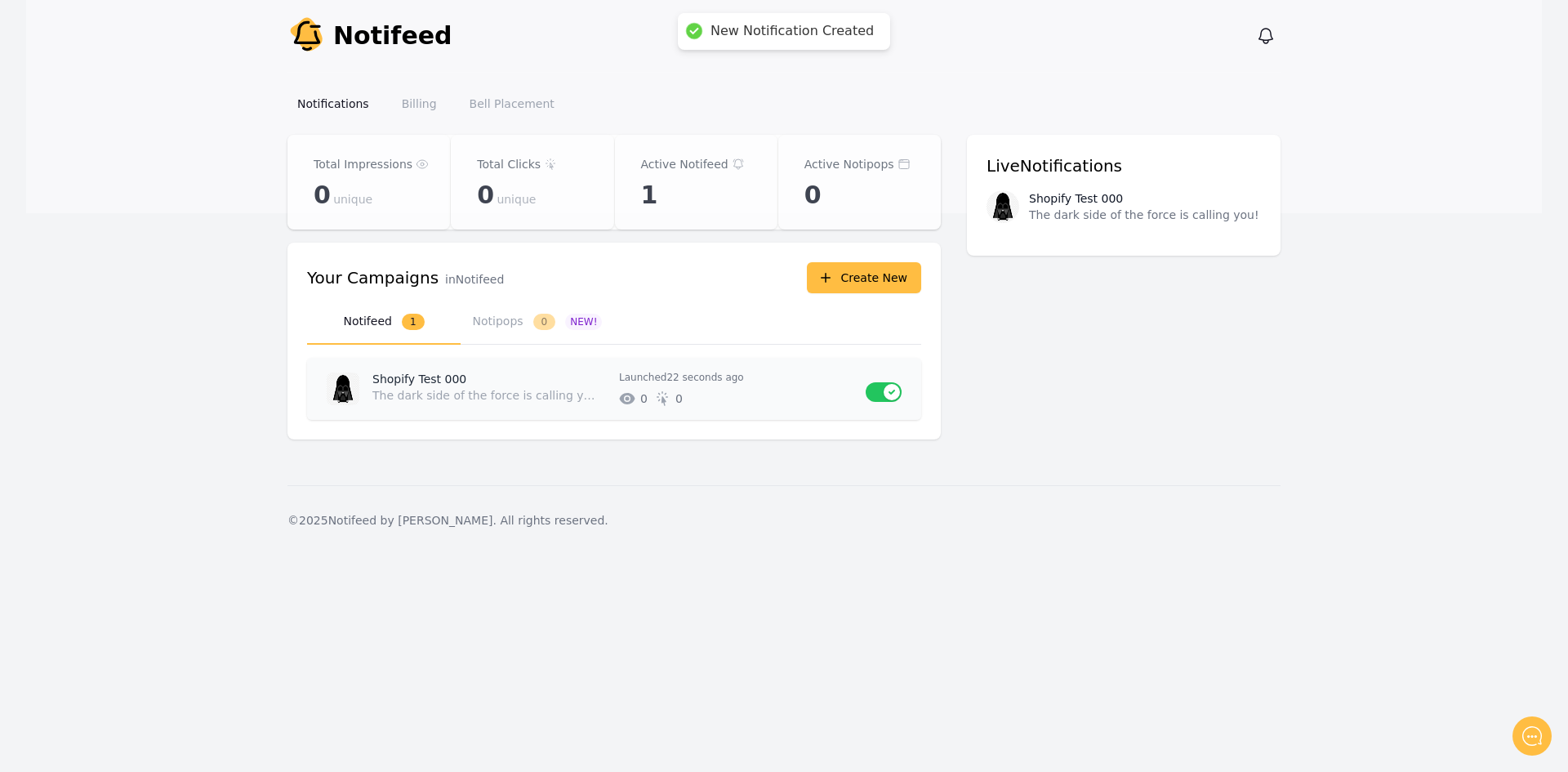
click at [873, 395] on button "Use setting" at bounding box center [884, 392] width 36 height 20
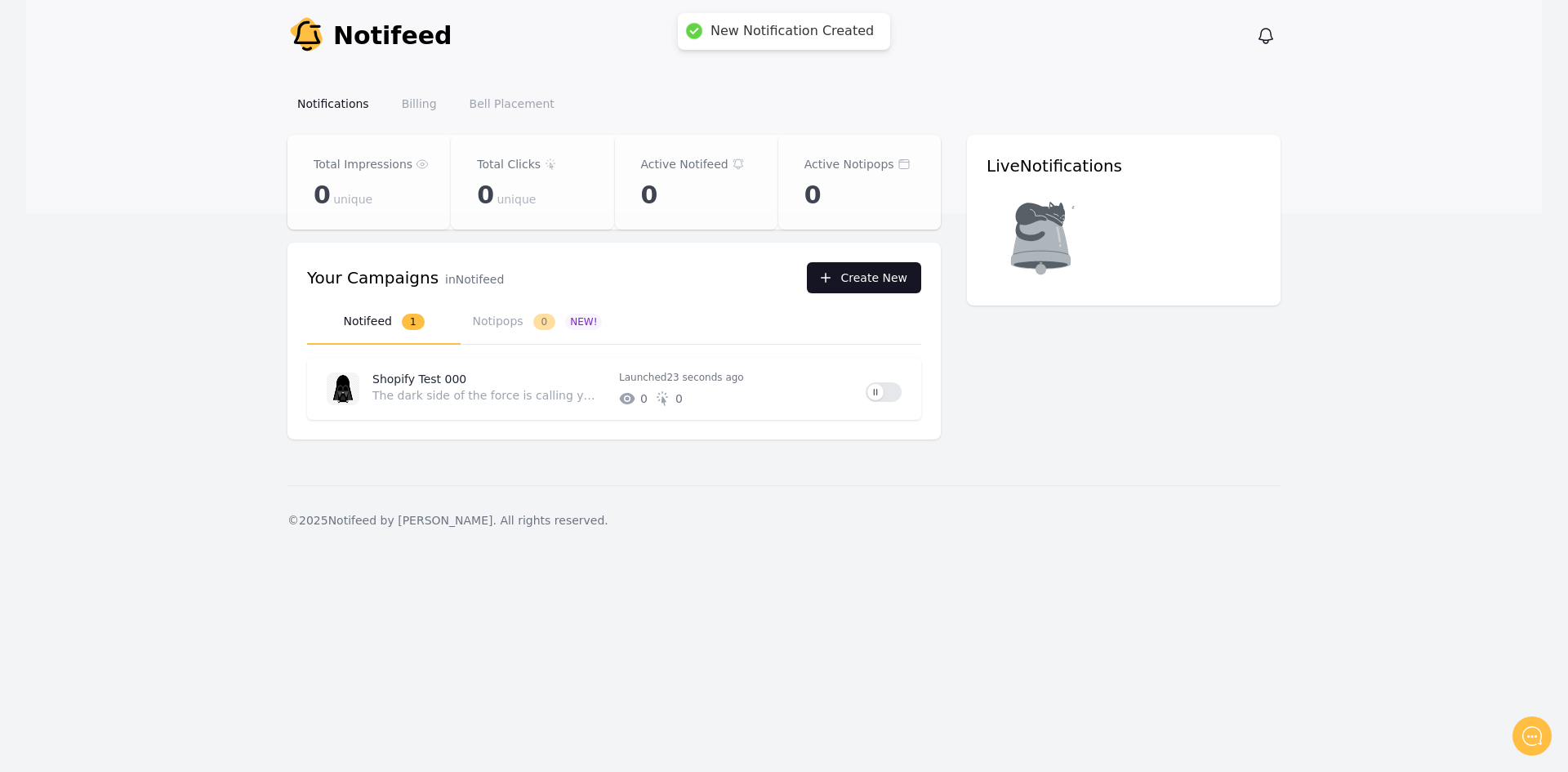
click at [859, 265] on button "Create New" at bounding box center [864, 278] width 115 height 31
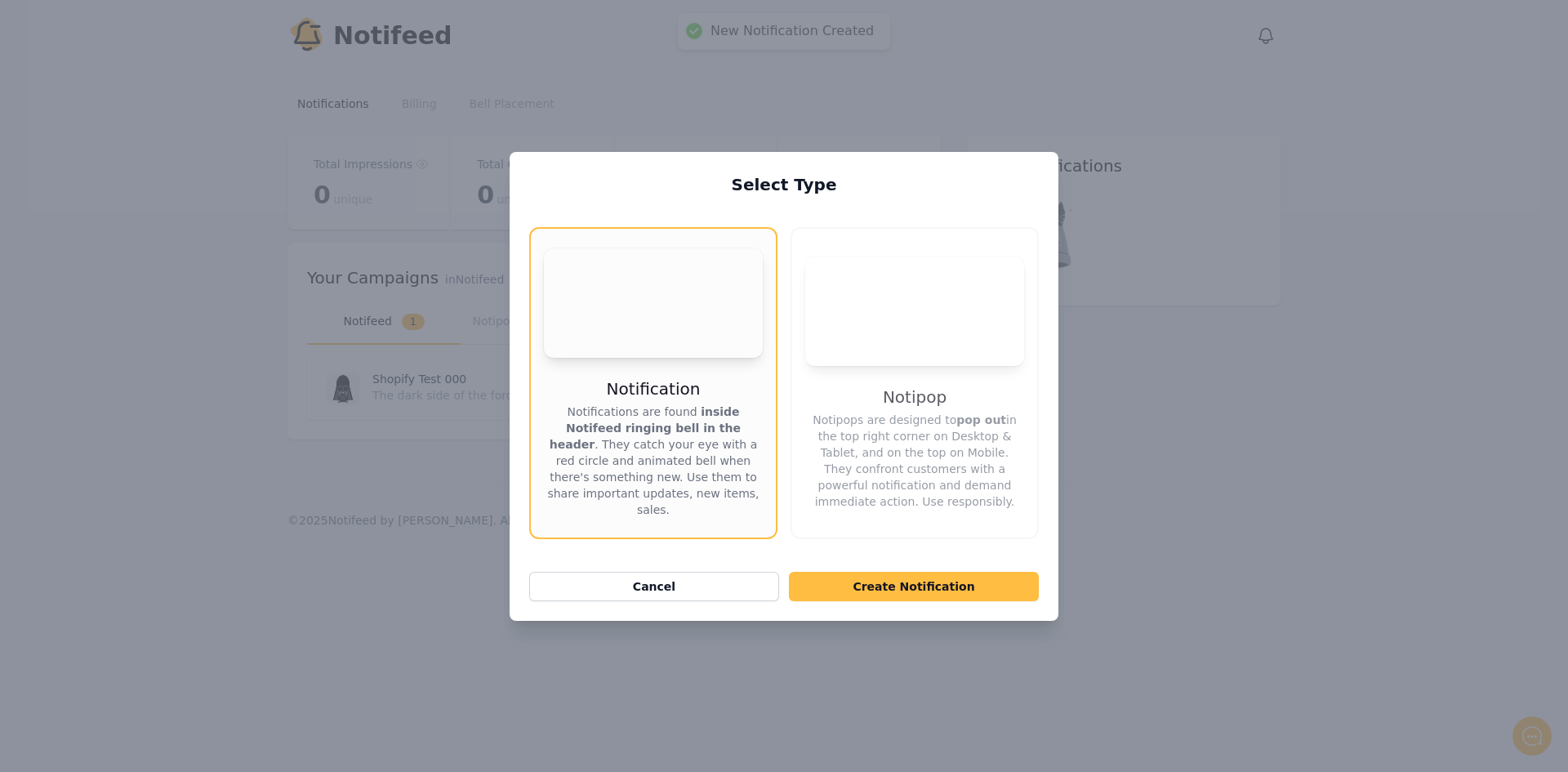
click at [902, 308] on video "Your browser does not support the video tag." at bounding box center [915, 311] width 219 height 109
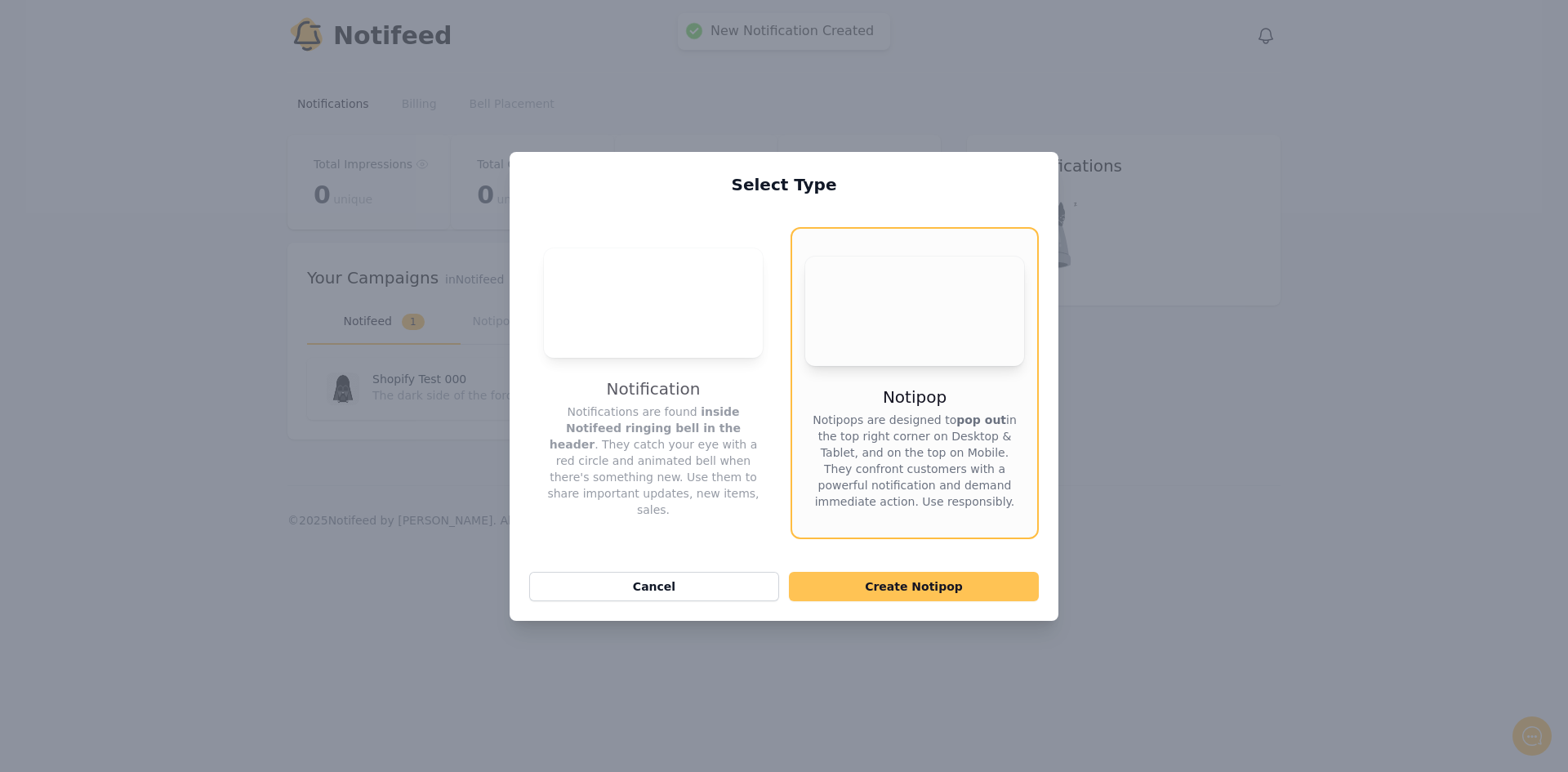
click at [937, 564] on div "Select Type Your browser does not support the video tag. Notification Notificat…" at bounding box center [784, 386] width 549 height 469
click at [926, 588] on button "Create Notipop" at bounding box center [913, 586] width 250 height 29
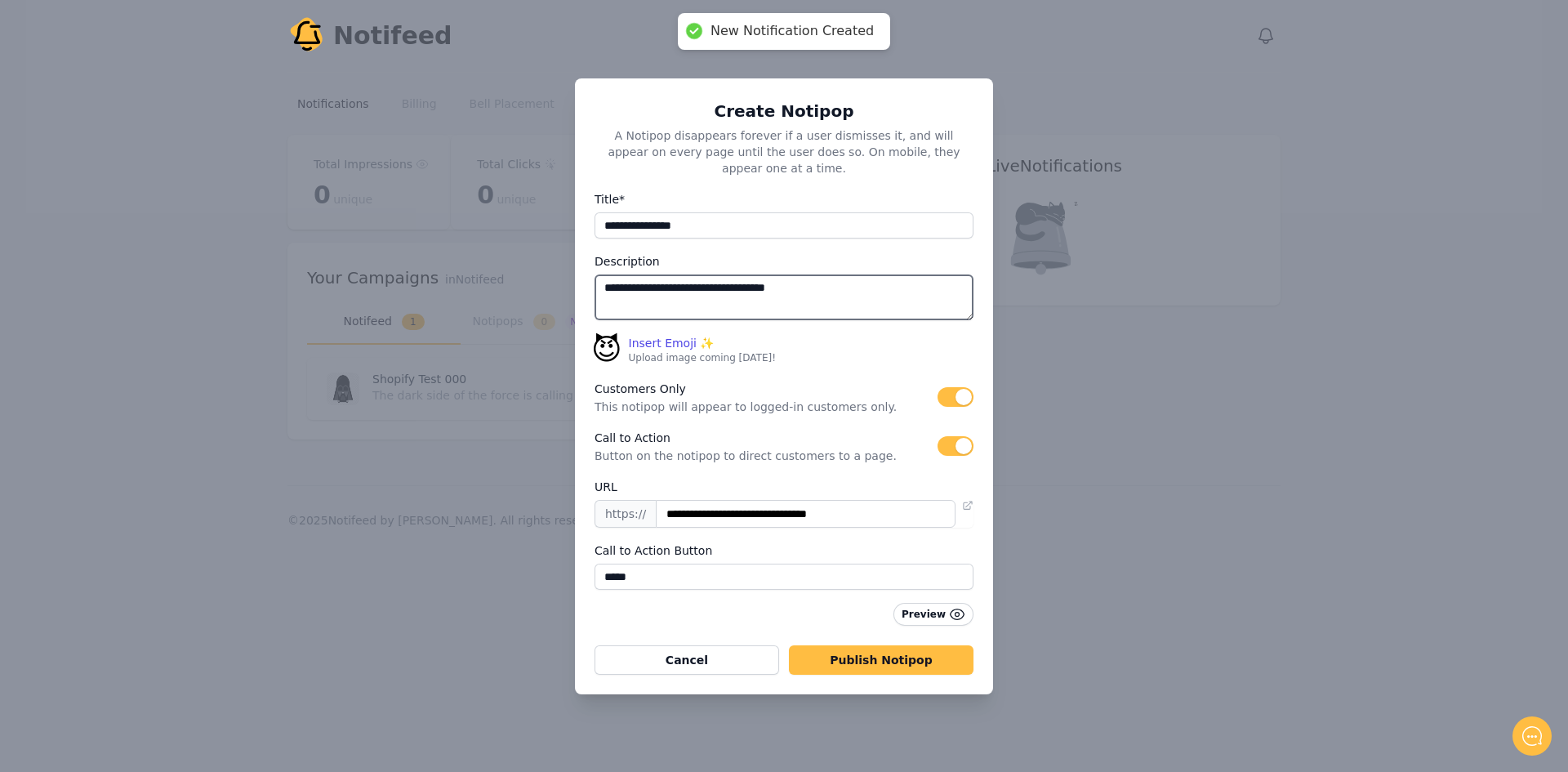
drag, startPoint x: 884, startPoint y: 281, endPoint x: 536, endPoint y: 281, distance: 348.0
click at [536, 281] on div "**********" at bounding box center [784, 386] width 1568 height 772
type textarea "**********"
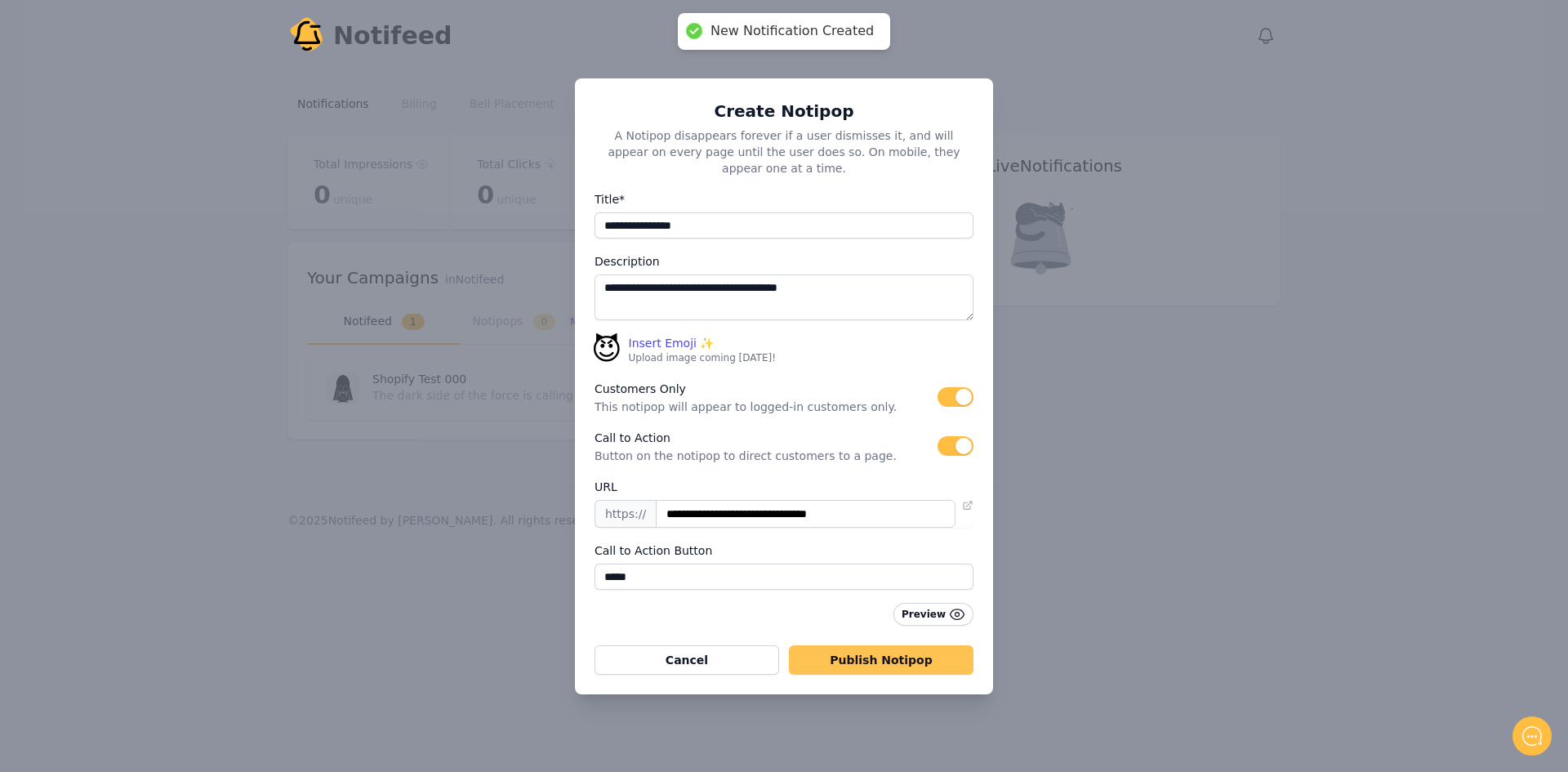
drag, startPoint x: 864, startPoint y: 661, endPoint x: 900, endPoint y: 653, distance: 36.9
click at [866, 661] on button "Publish Notipop" at bounding box center [881, 660] width 185 height 29
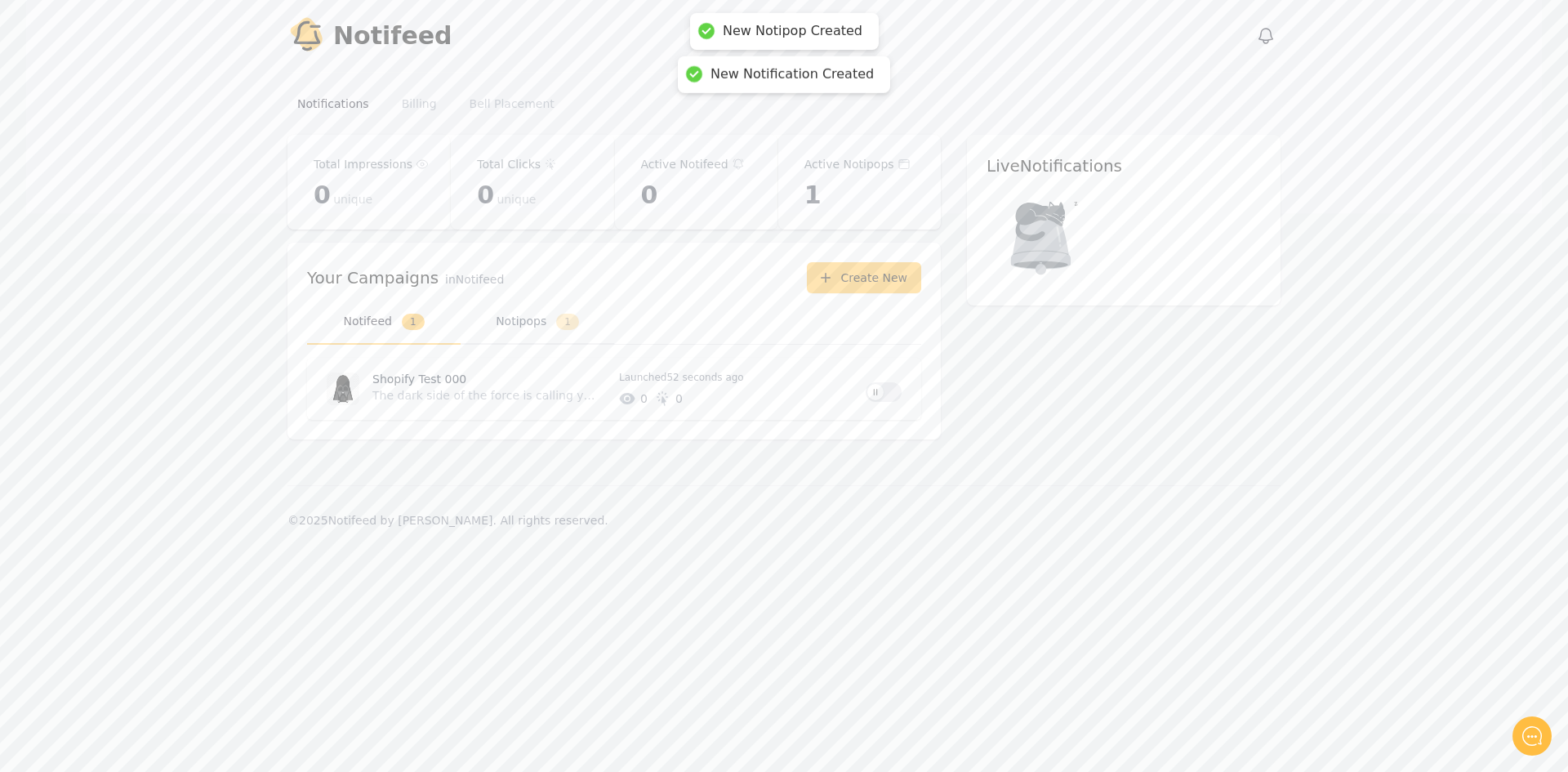
click at [521, 316] on button "Notipops 1" at bounding box center [537, 322] width 154 height 45
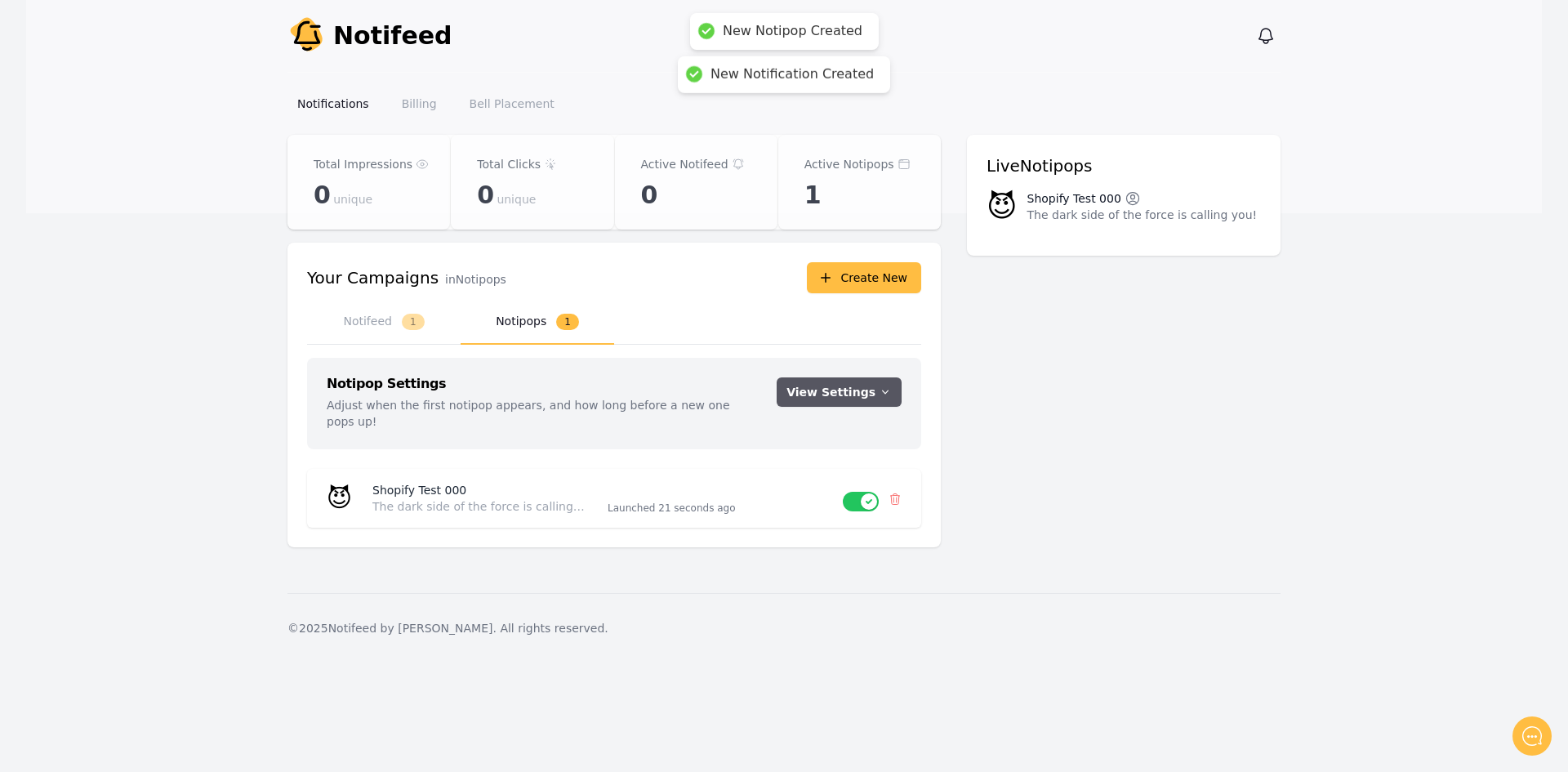
click at [837, 398] on button "View Settings" at bounding box center [839, 392] width 125 height 29
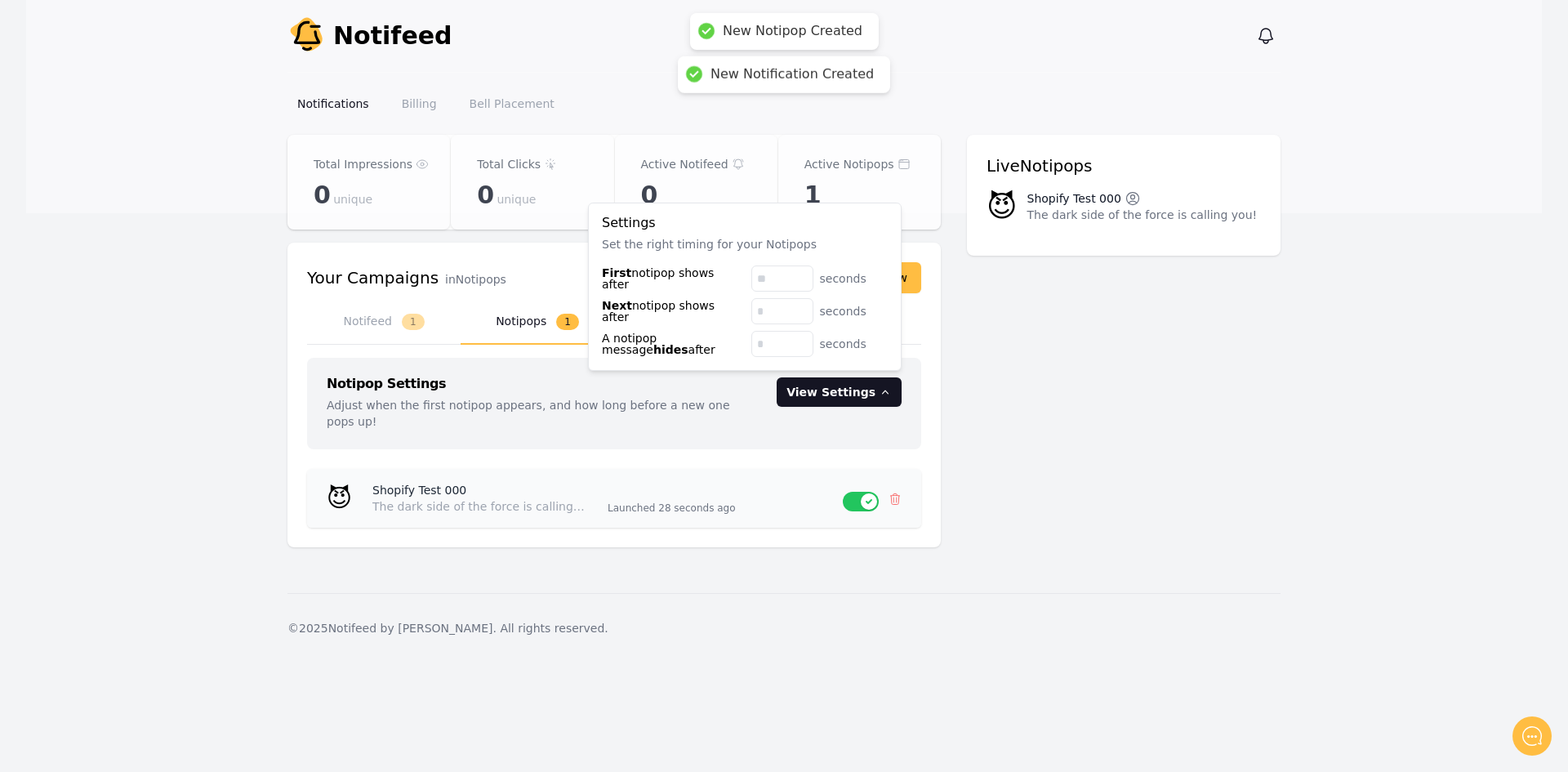
click at [770, 469] on div "😈 Shopify Test 000 The dark side of the force is calling you! Launched 28 secon…" at bounding box center [614, 498] width 614 height 59
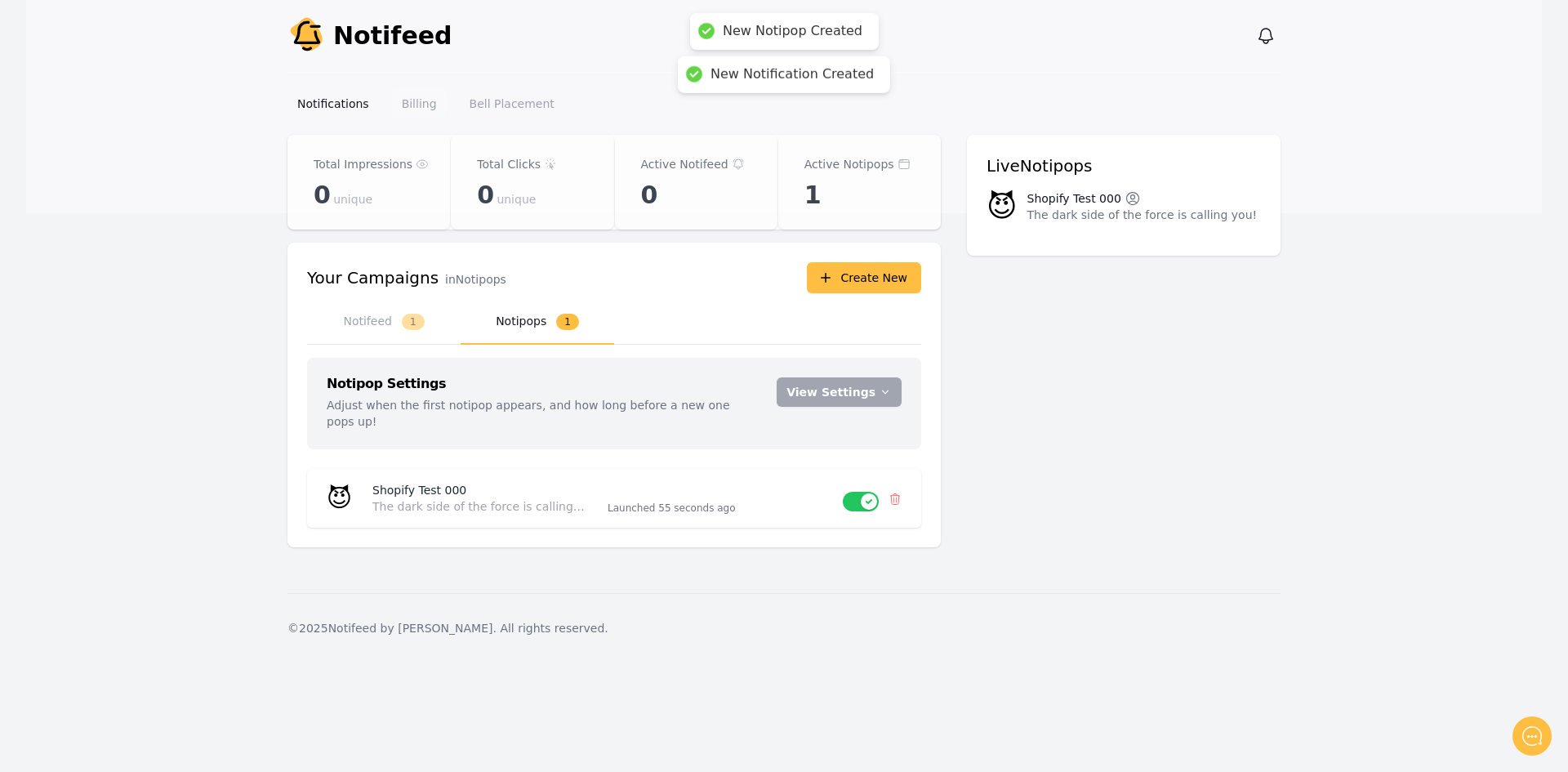
click at [414, 98] on link "Billing" at bounding box center [420, 103] width 55 height 29
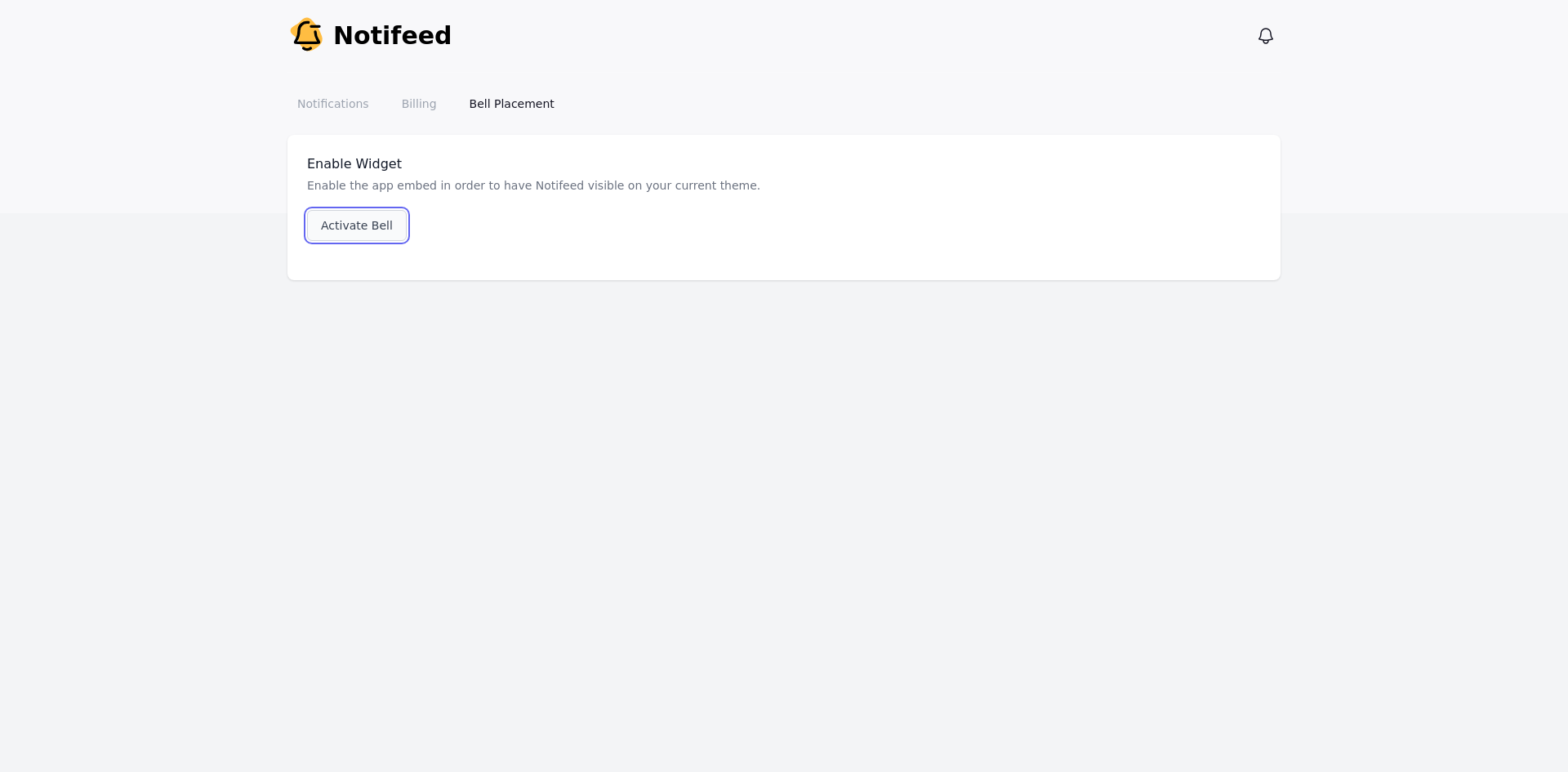
click at [345, 215] on link "Activate Bell" at bounding box center [356, 226] width 100 height 31
click at [412, 103] on link "Billing" at bounding box center [420, 103] width 55 height 29
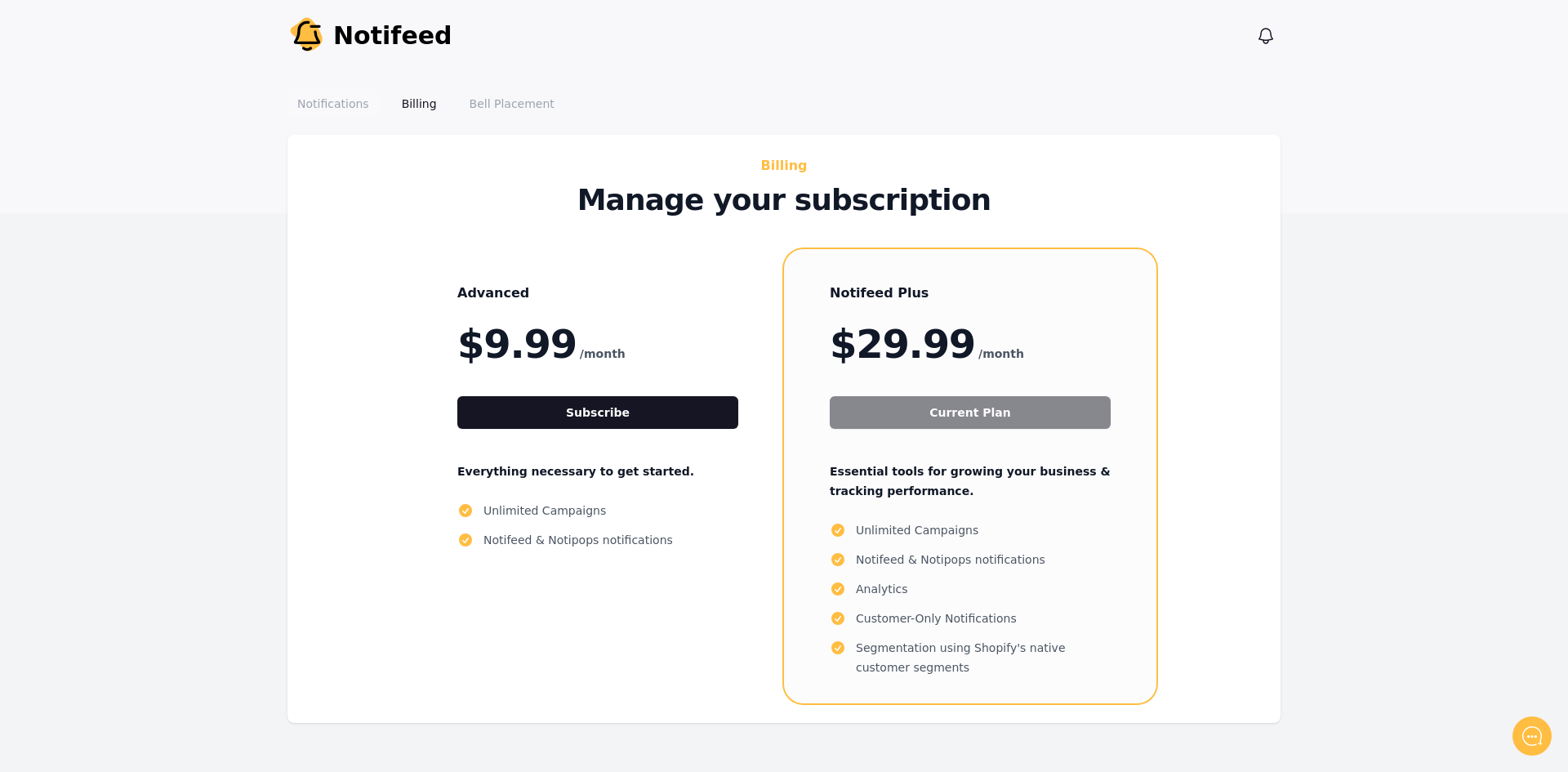
click at [354, 102] on link "Notifications" at bounding box center [332, 103] width 91 height 29
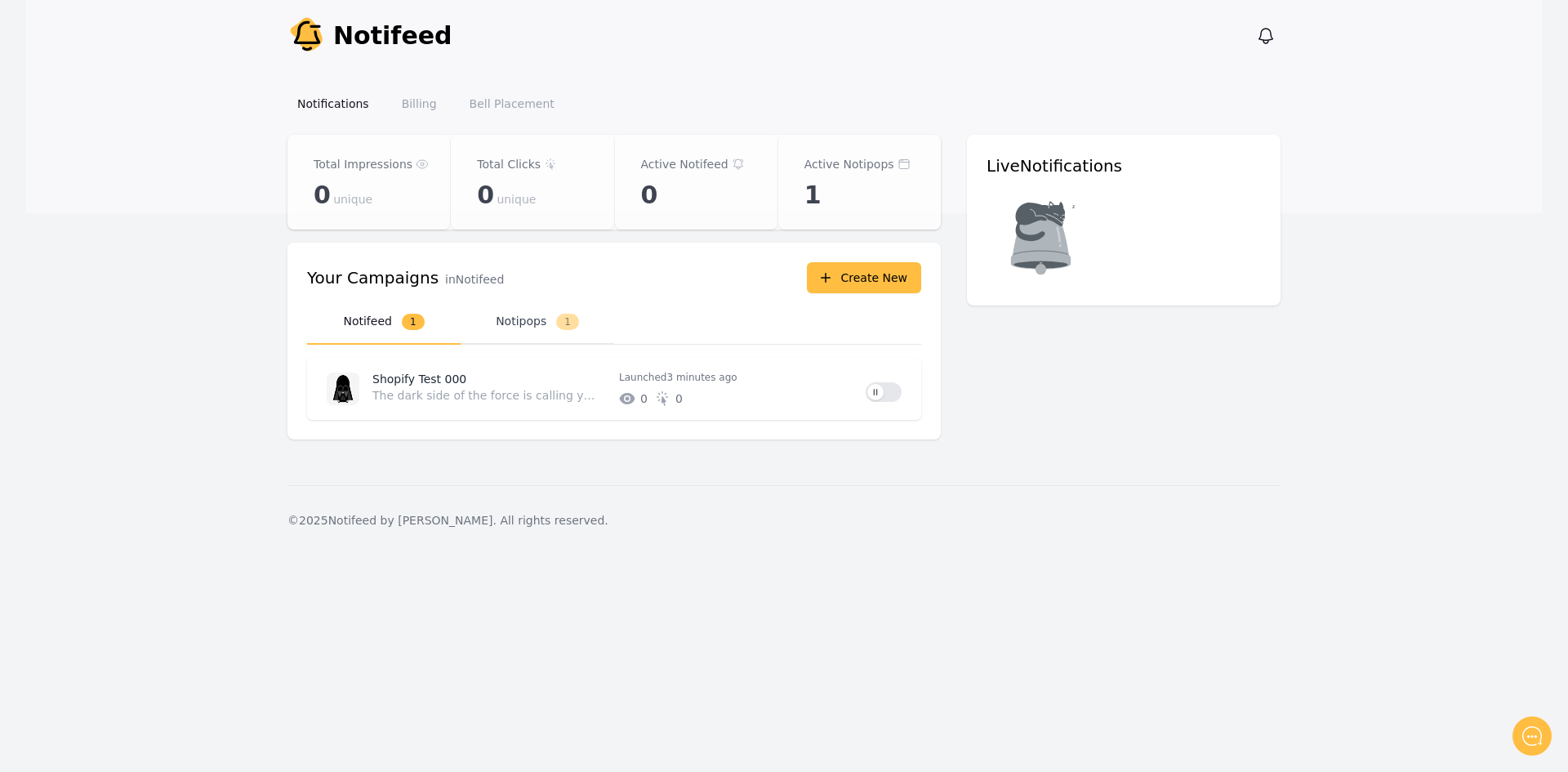
click at [526, 324] on button "Notipops 1" at bounding box center [537, 322] width 154 height 45
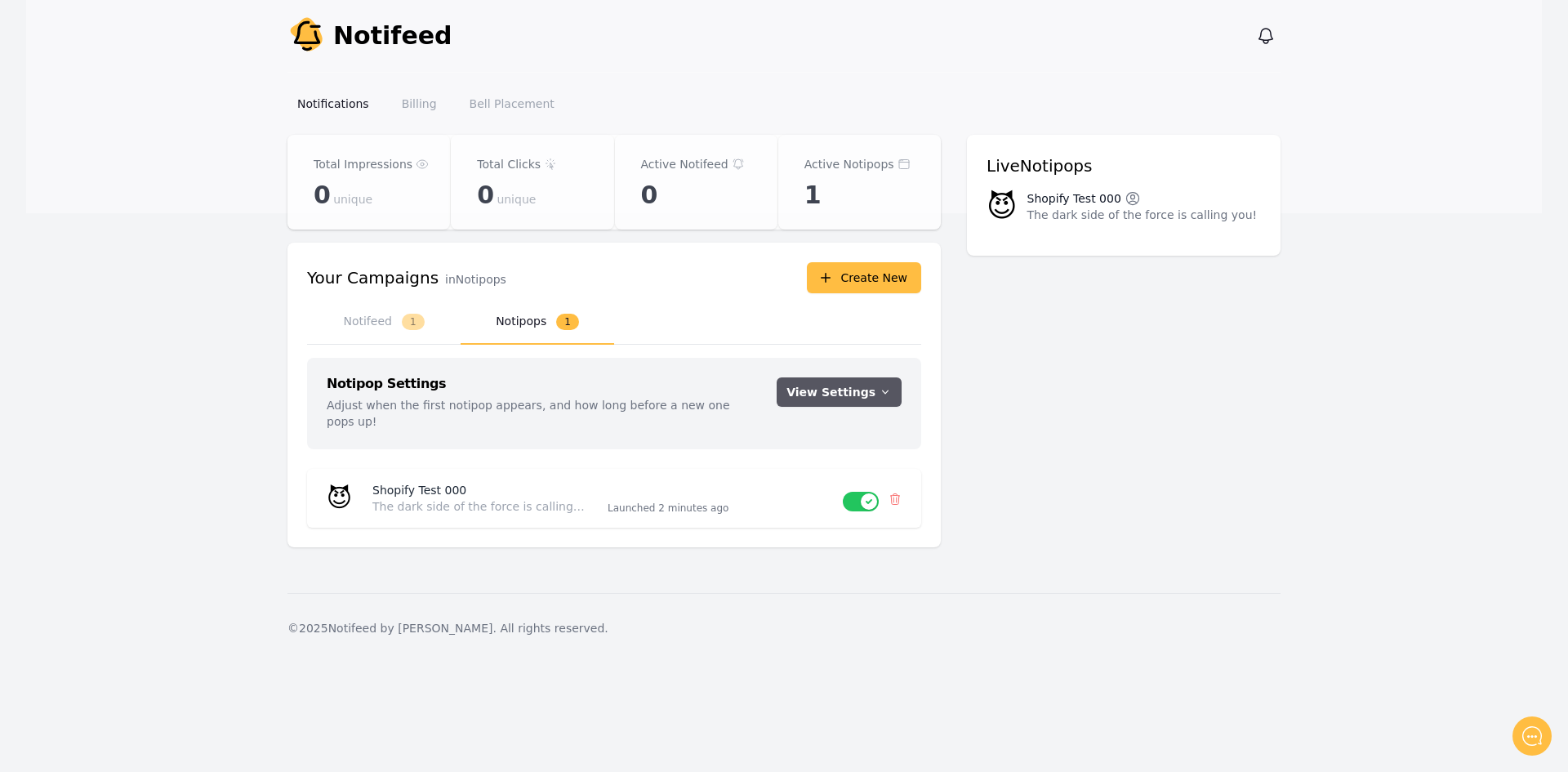
click at [857, 397] on button "View Settings" at bounding box center [839, 392] width 125 height 29
click at [378, 315] on button "Notifeed 1" at bounding box center [384, 322] width 154 height 45
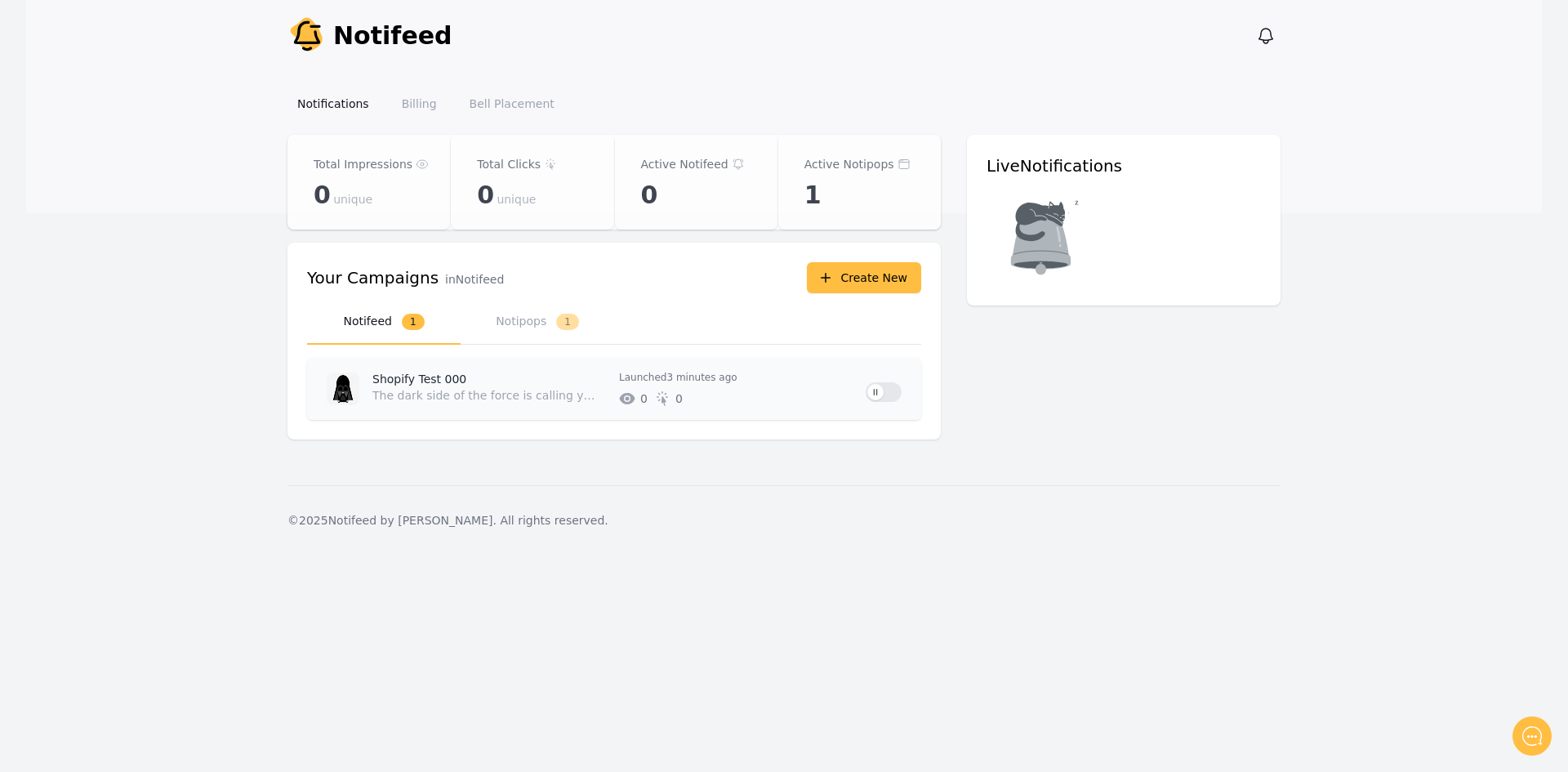
click at [884, 393] on button "Use setting" at bounding box center [884, 392] width 36 height 20
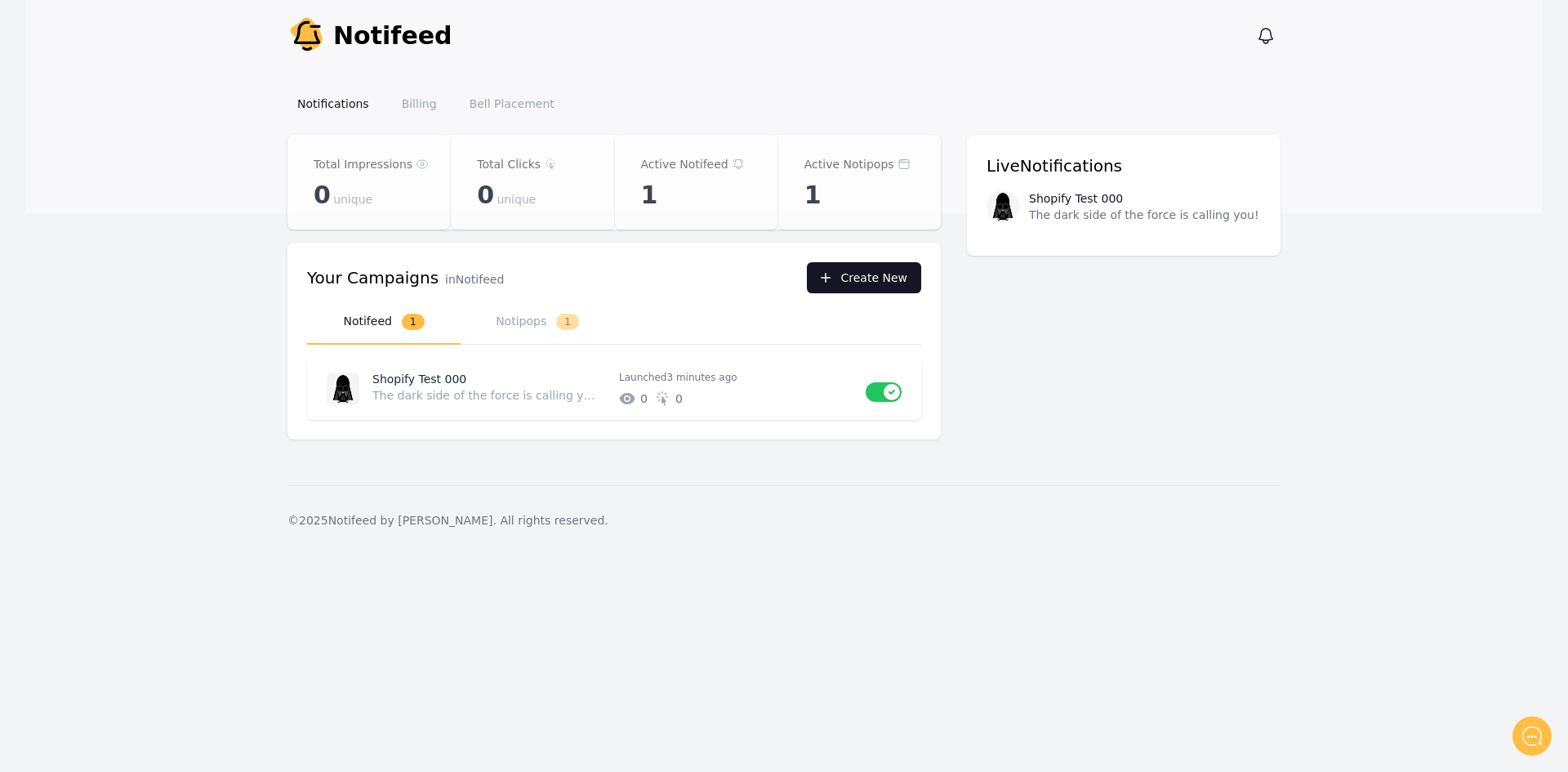
click at [860, 276] on button "Create New" at bounding box center [864, 278] width 115 height 31
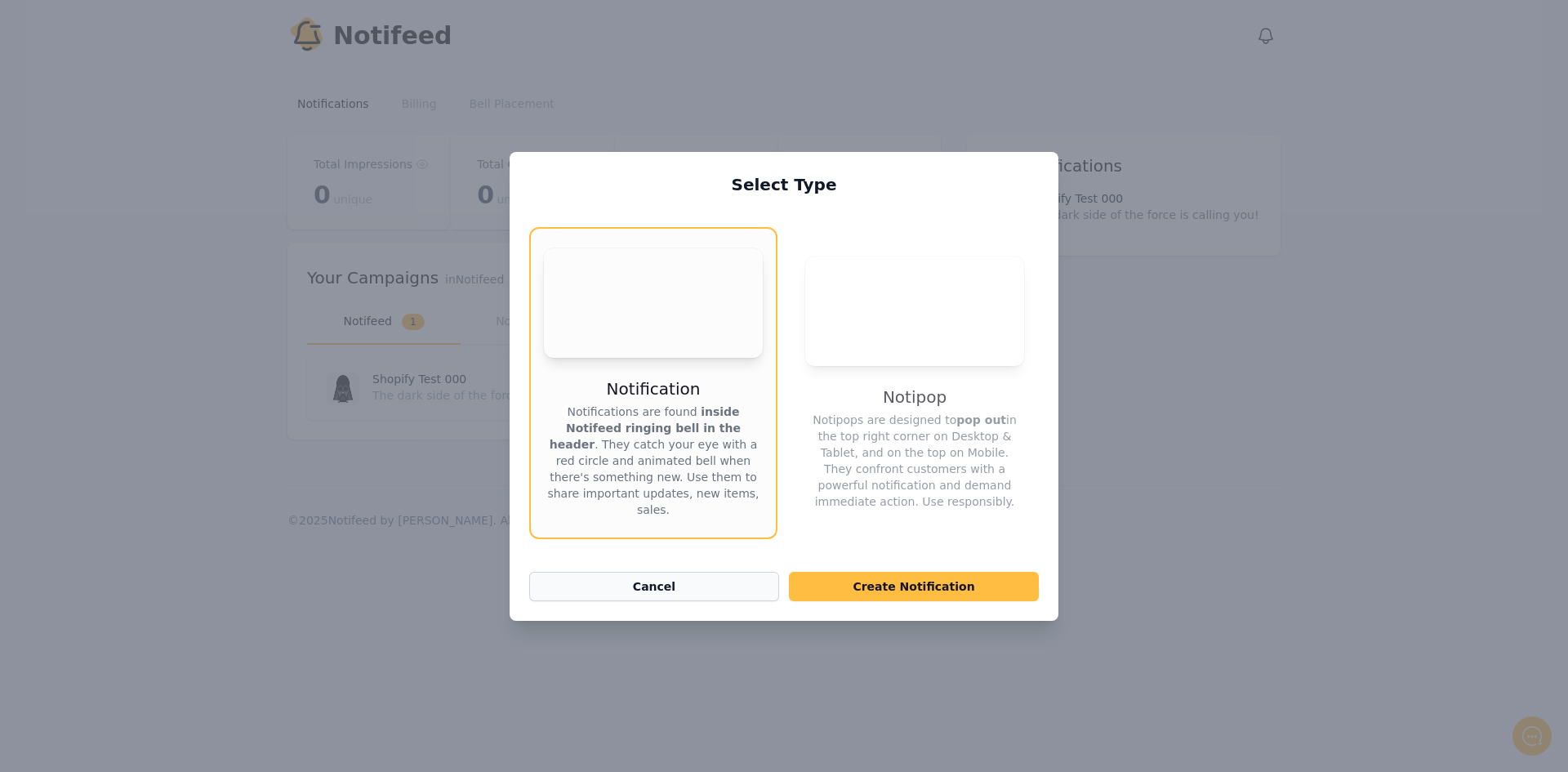
click at [695, 583] on button "Cancel" at bounding box center [654, 586] width 250 height 29
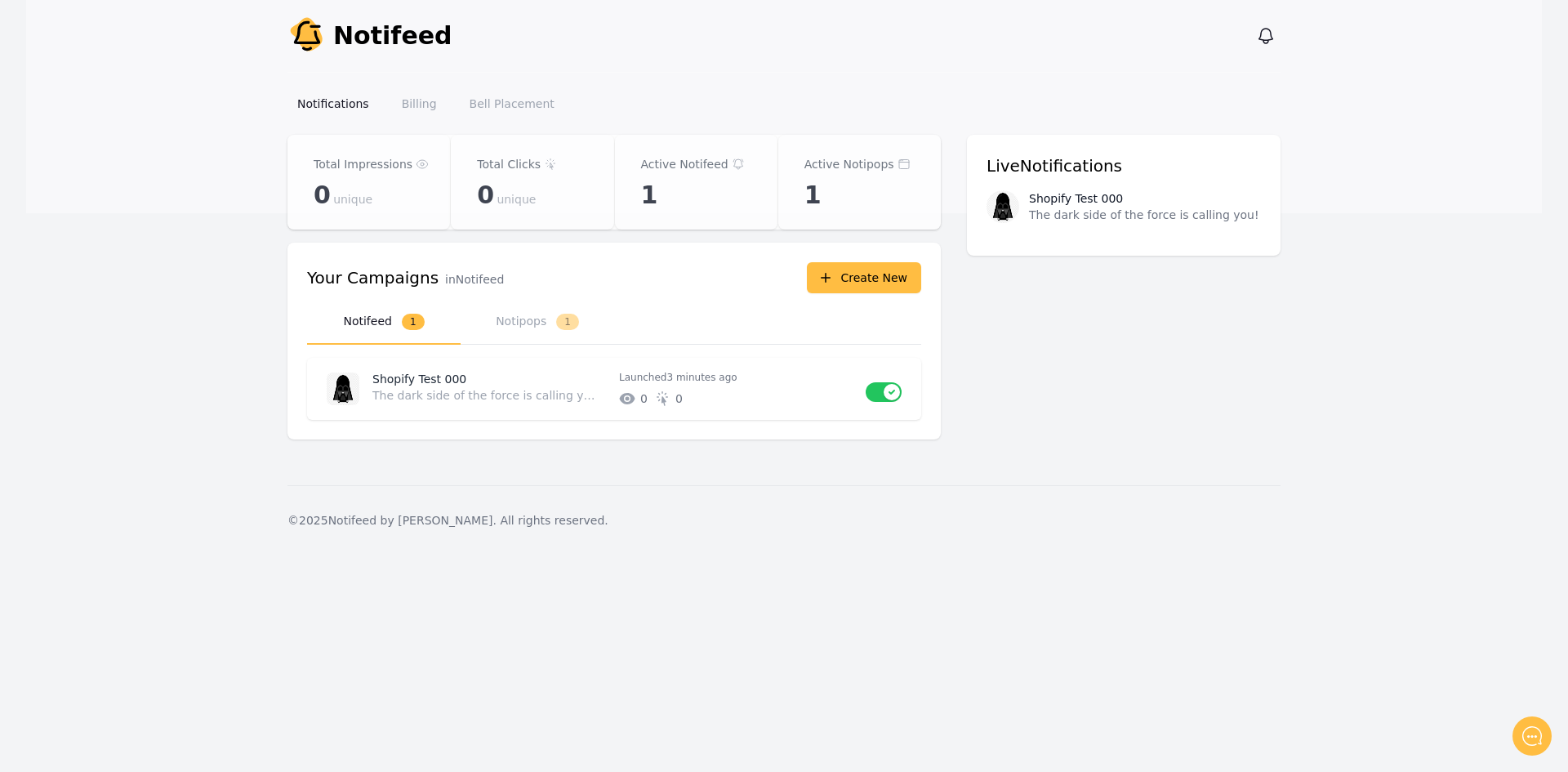
click at [890, 391] on button "Use setting" at bounding box center [884, 392] width 36 height 20
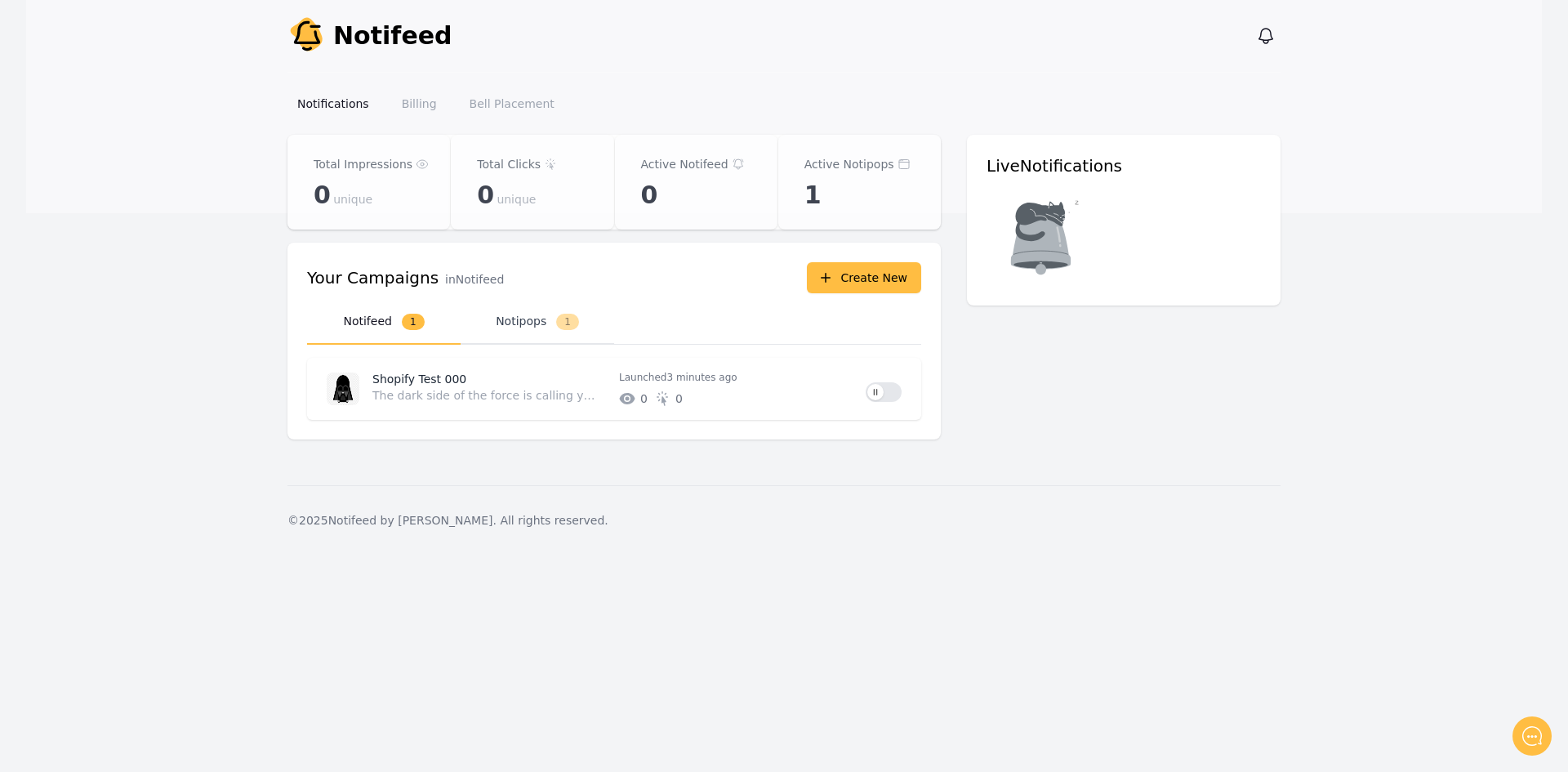
click at [502, 312] on button "Notipops 1" at bounding box center [537, 322] width 154 height 45
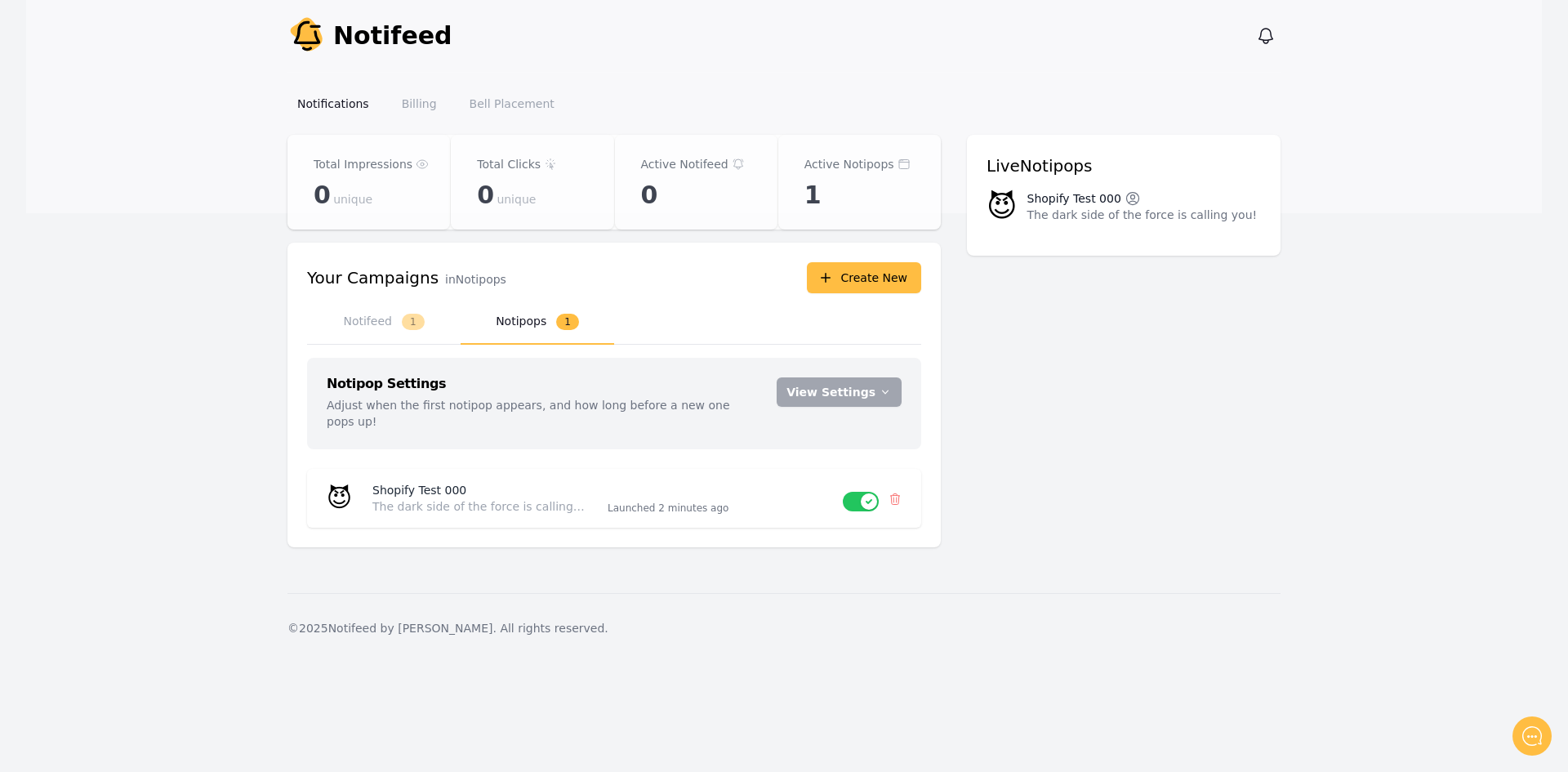
click at [1132, 199] on icon at bounding box center [1132, 198] width 16 height 16
click at [755, 482] on div "Shopify Test 000 The dark side of the force is calling you! Launched 2 minutes …" at bounding box center [602, 498] width 484 height 32
click at [808, 502] on p "Launched 2 minutes ago" at bounding box center [719, 508] width 222 height 13
click at [450, 498] on p "The dark side of the force is calling you!" at bounding box center [480, 506] width 215 height 16
click at [451, 482] on p "Shopify Test 000" at bounding box center [484, 490] width 222 height 16
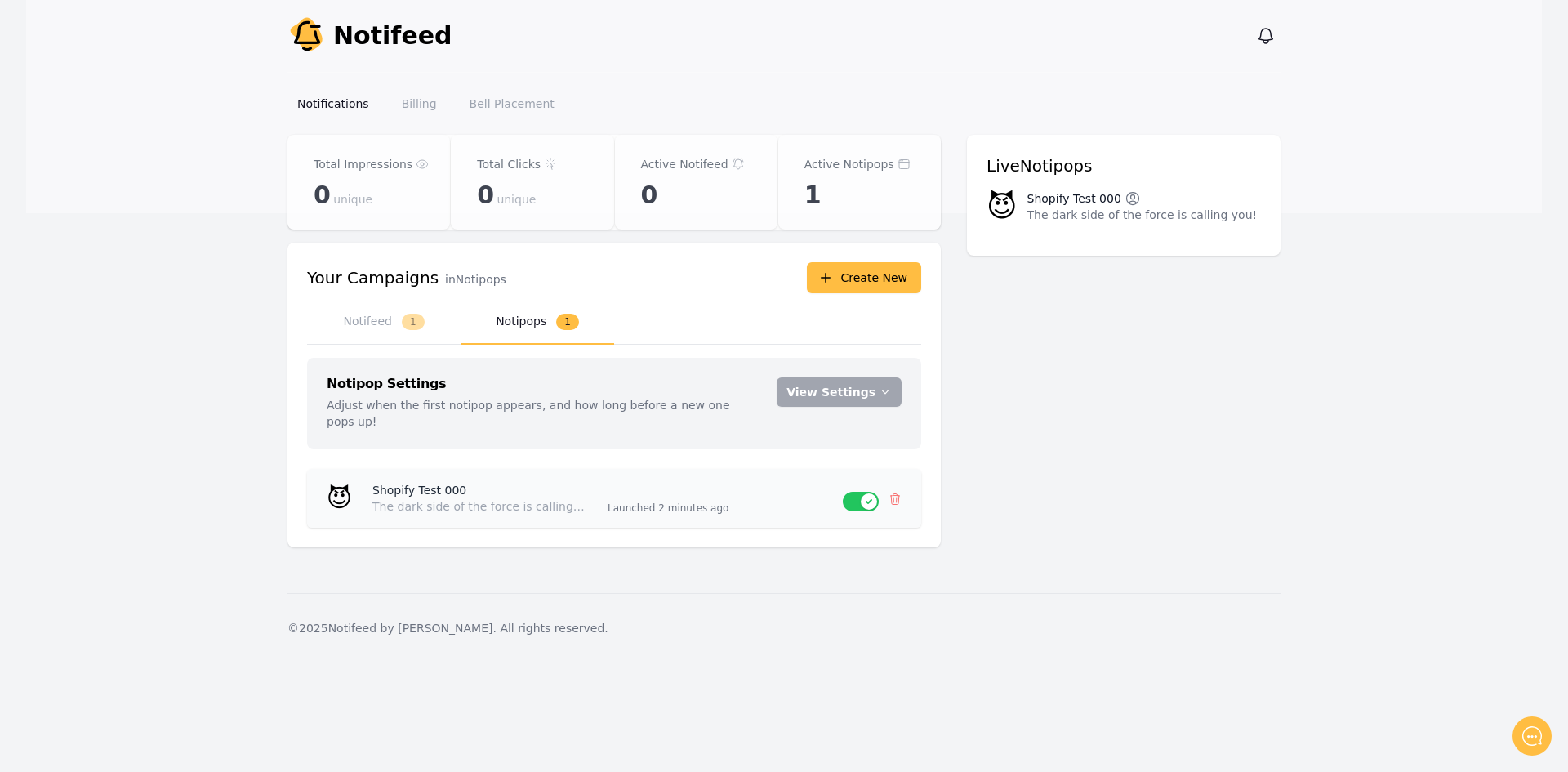
click at [673, 503] on time "2 minutes ago" at bounding box center [693, 508] width 70 height 11
click at [850, 492] on button "Use setting" at bounding box center [860, 501] width 36 height 20
click at [688, 503] on time "2 minutes ago" at bounding box center [693, 508] width 70 height 11
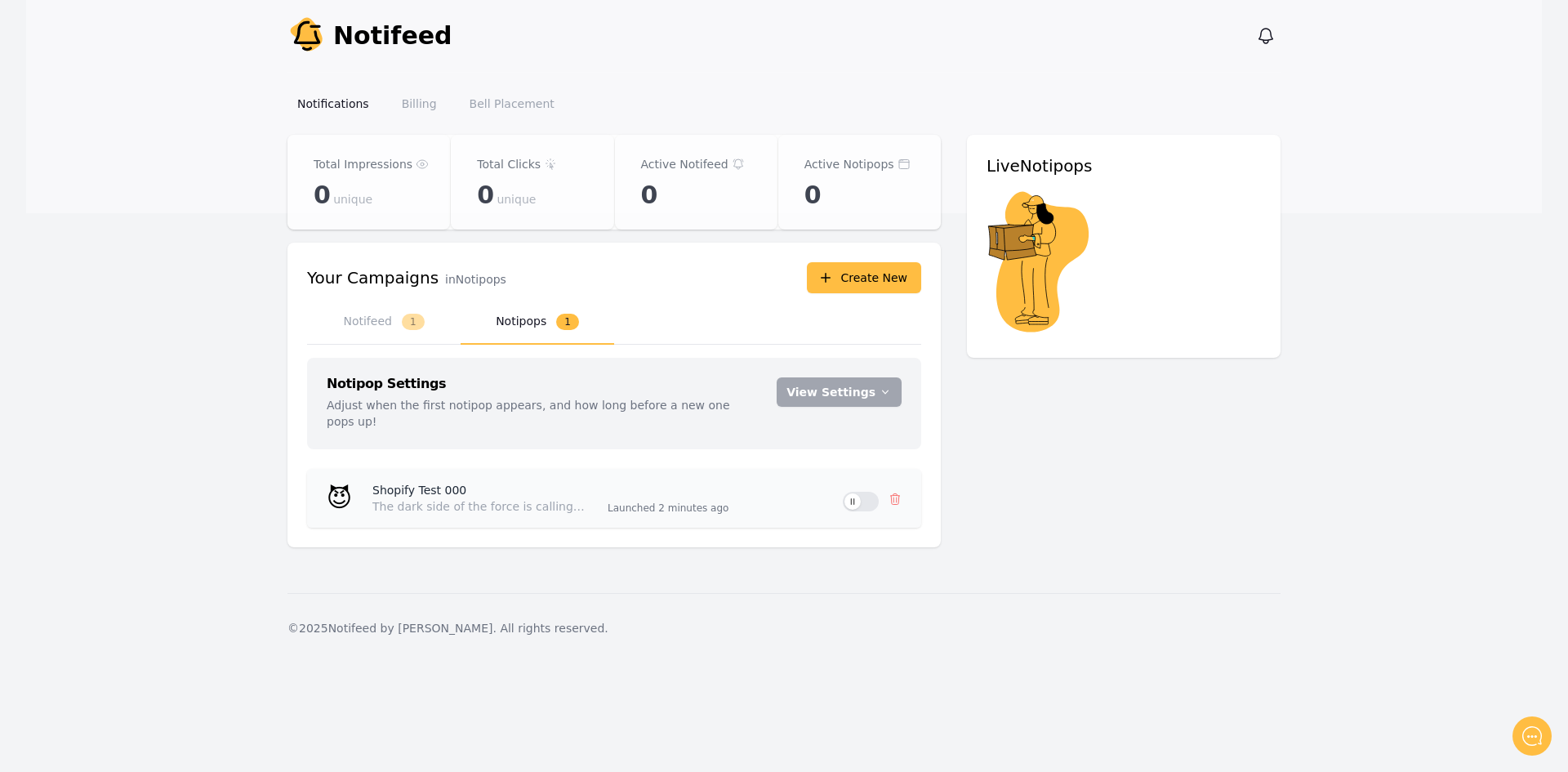
click at [398, 482] on p "Shopify Test 000" at bounding box center [484, 490] width 222 height 16
click at [843, 398] on button "View Settings" at bounding box center [839, 392] width 125 height 29
click at [643, 469] on div "😈 Shopify Test 000 The dark side of the force is calling you! Launched 2 minute…" at bounding box center [614, 498] width 614 height 59
click at [394, 482] on p "Shopify Test 000" at bounding box center [484, 490] width 222 height 16
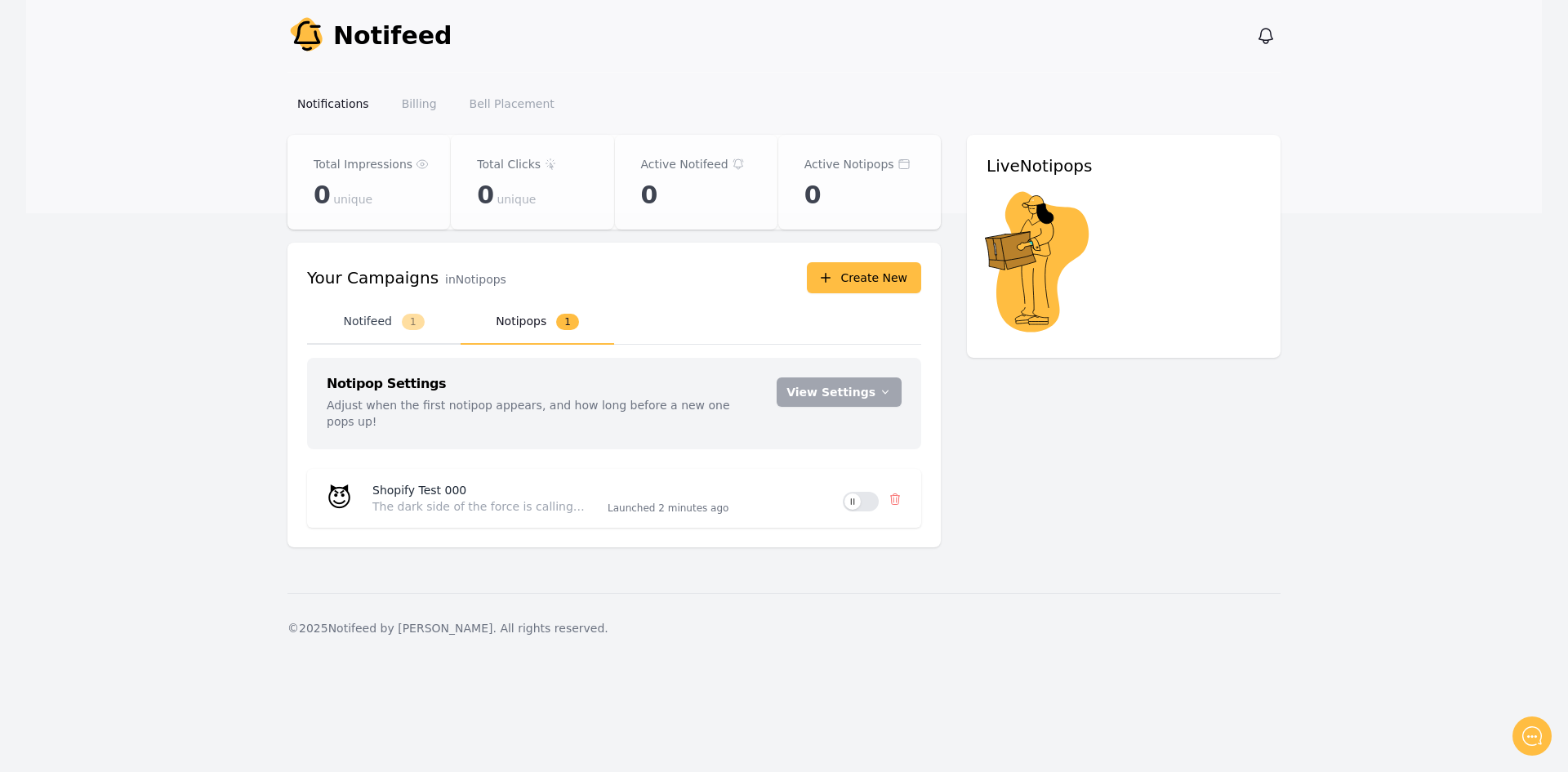
click at [388, 306] on button "Notifeed 1" at bounding box center [384, 322] width 154 height 45
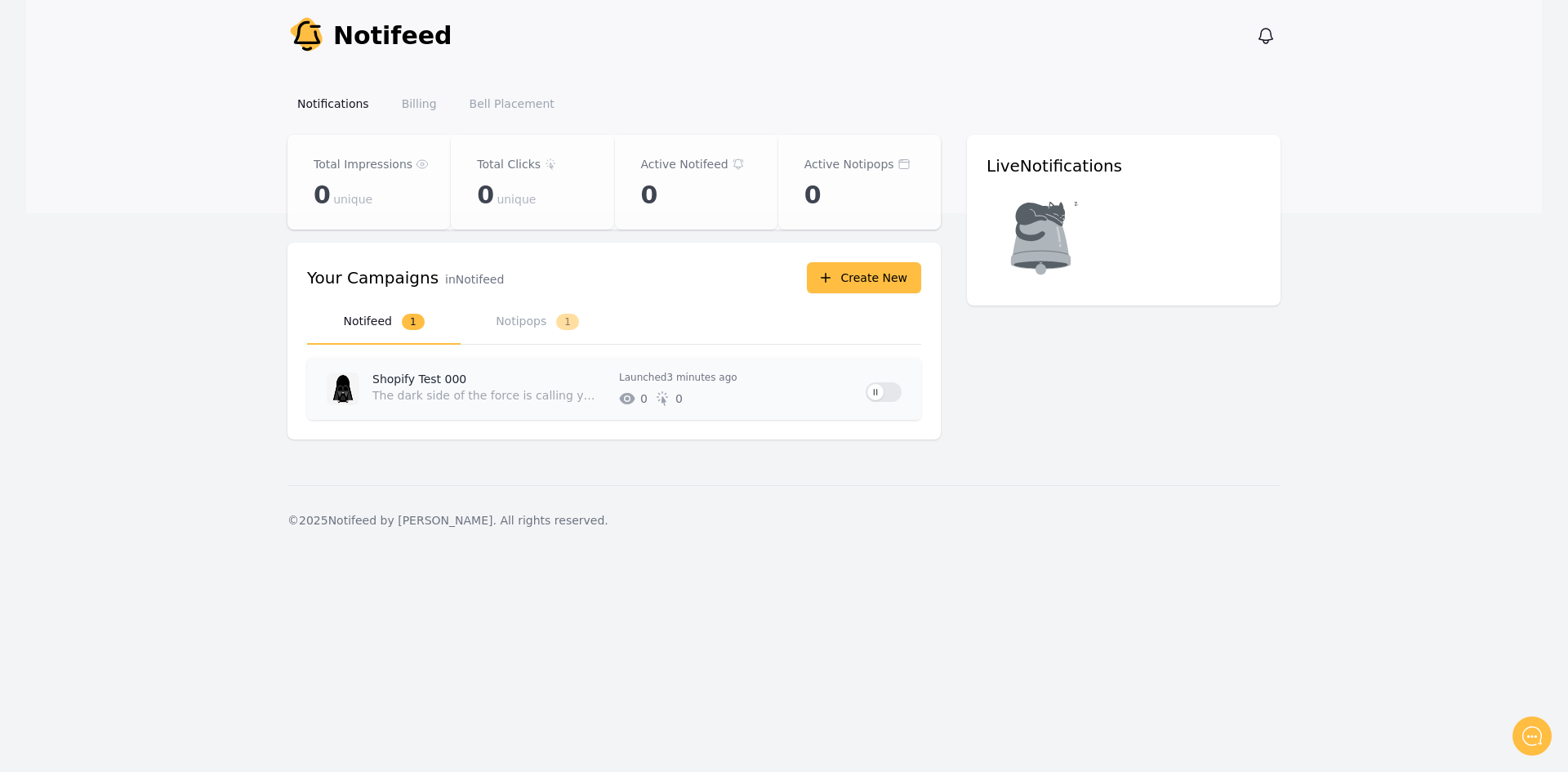
click at [766, 402] on p "# of unique impressions 0 # of unique clicks 0" at bounding box center [736, 398] width 233 height 16
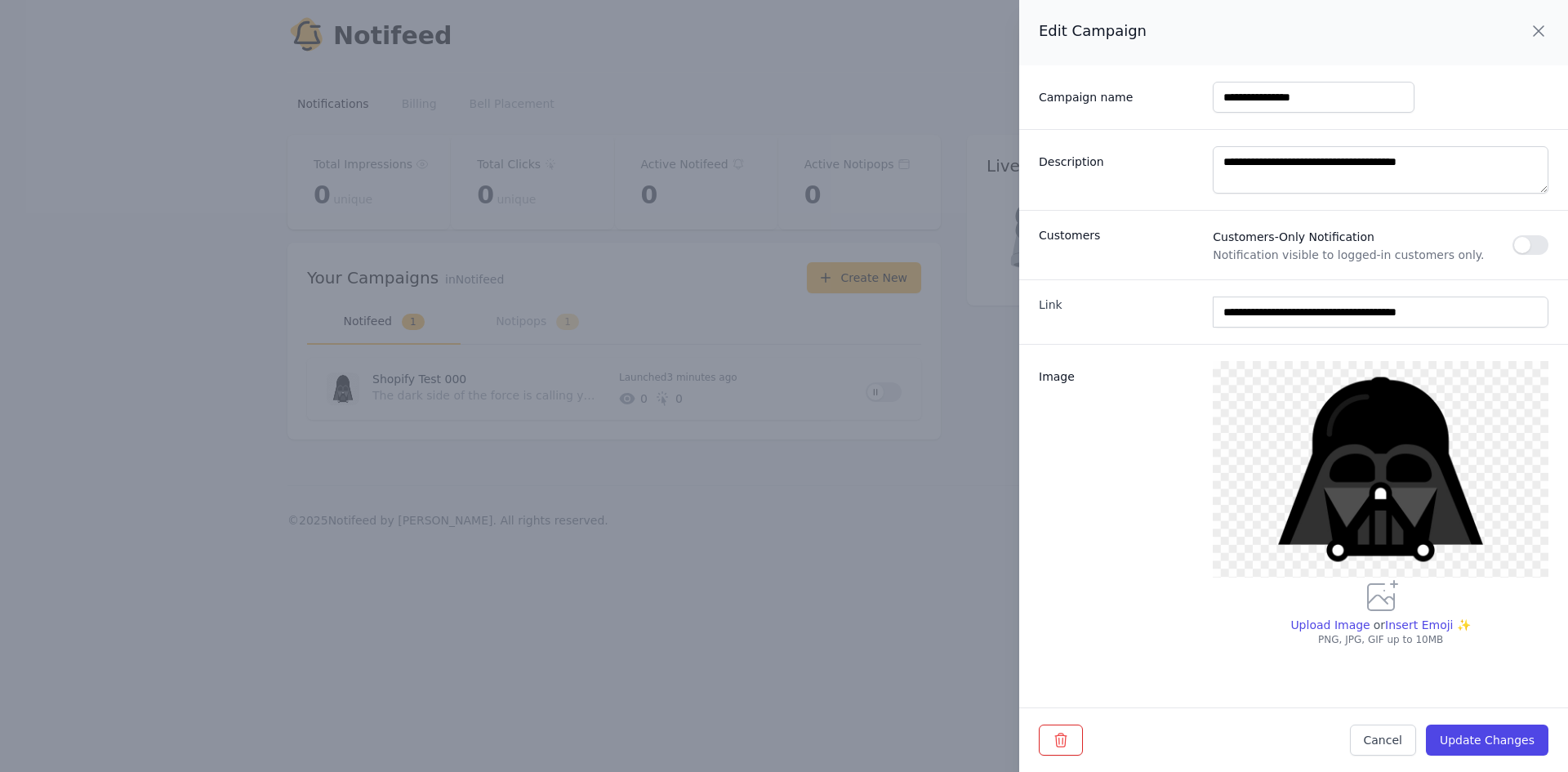
click at [1542, 21] on icon "button" at bounding box center [1538, 31] width 20 height 20
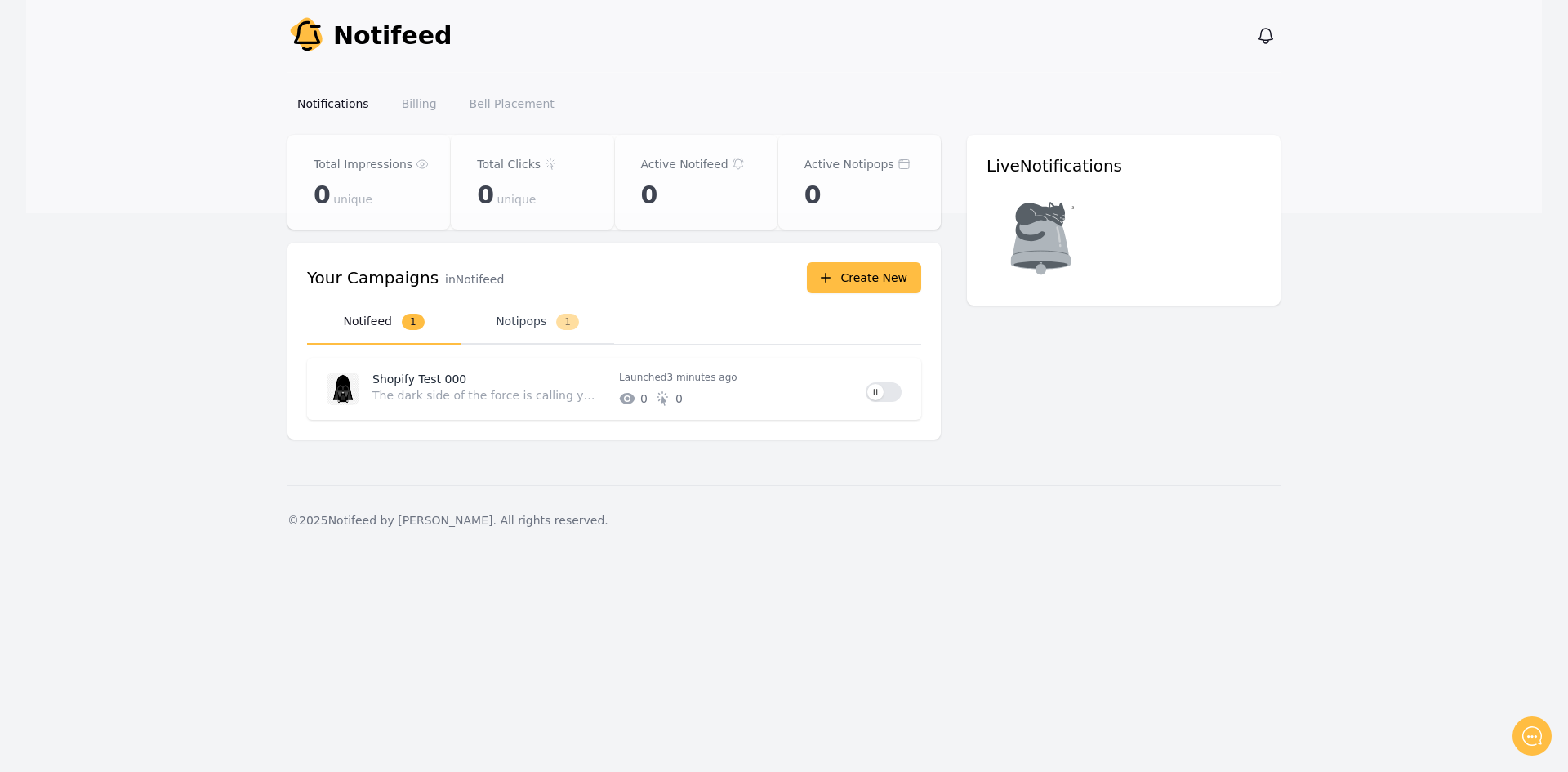
click at [527, 326] on button "Notipops 1" at bounding box center [537, 322] width 154 height 45
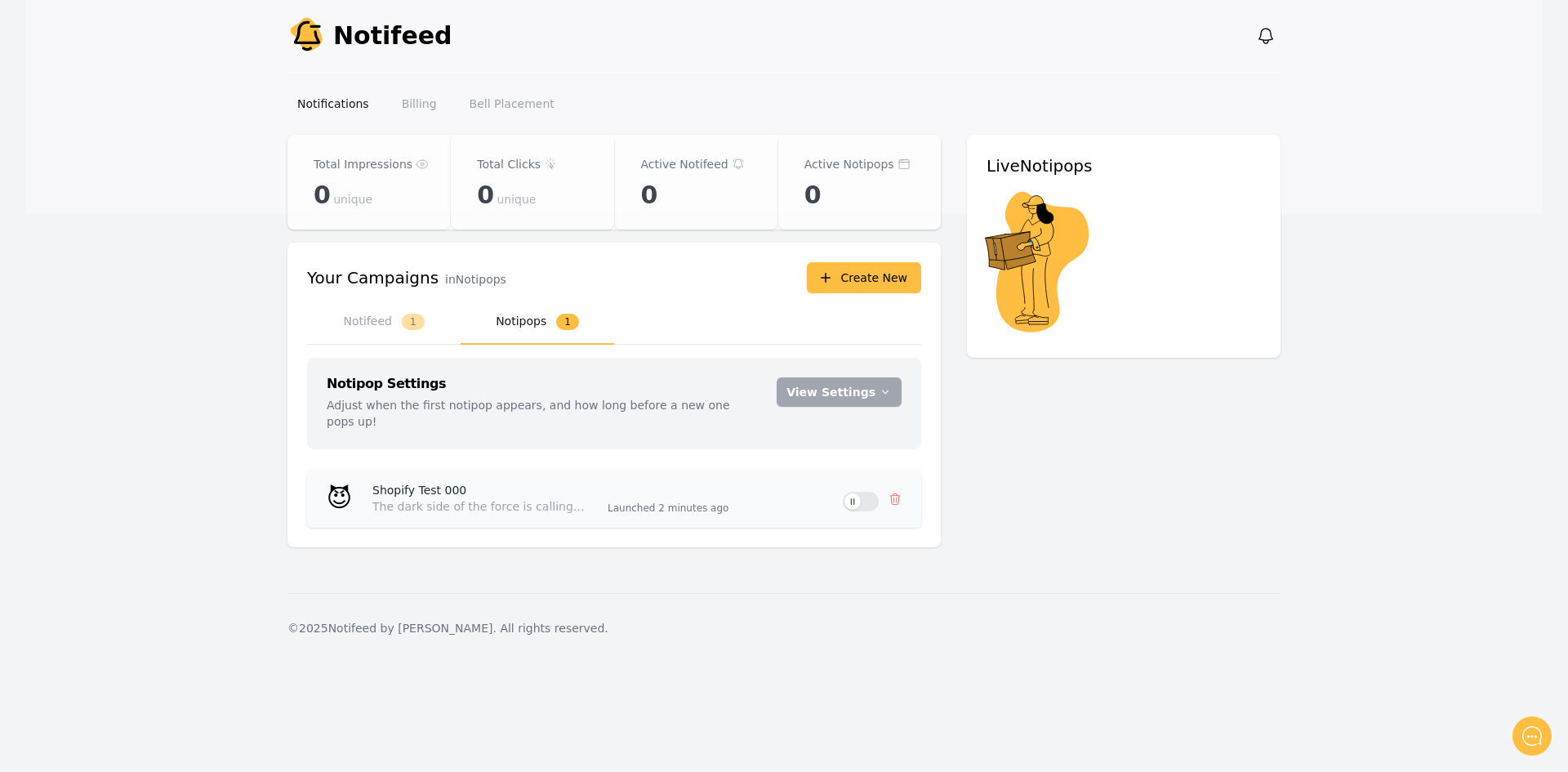
click at [361, 494] on div "Shopify Test 000 The dark side of the force is calling you! Launched 2 minutes …" at bounding box center [602, 498] width 484 height 32
click at [442, 482] on p "Shopify Test 000" at bounding box center [484, 490] width 222 height 16
click at [843, 492] on button "Use setting" at bounding box center [860, 501] width 36 height 20
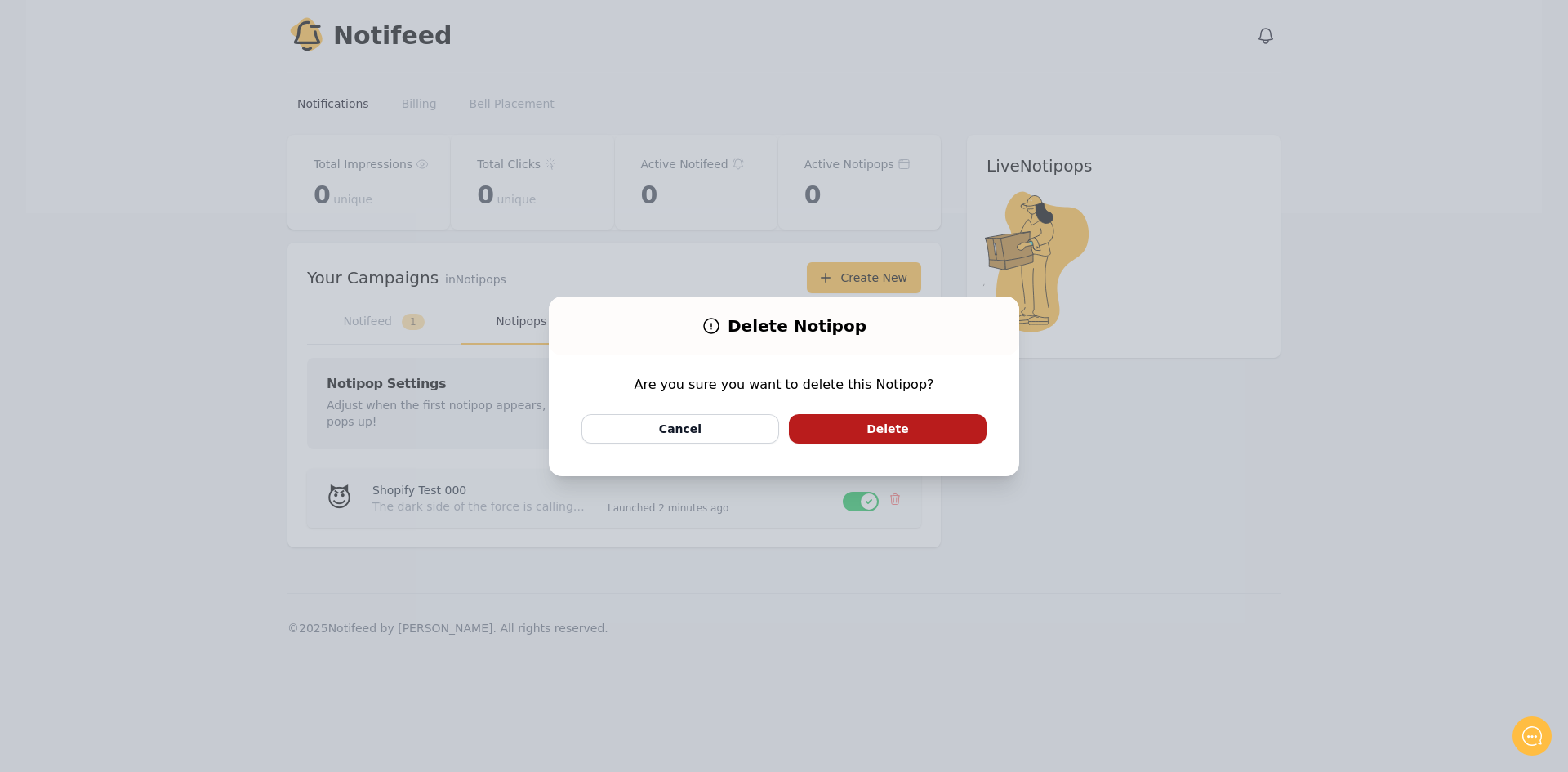
click at [890, 486] on body "Notify Notifeed View notifications Open main menu Notifications Billing Bell Pl…" at bounding box center [784, 386] width 1568 height 772
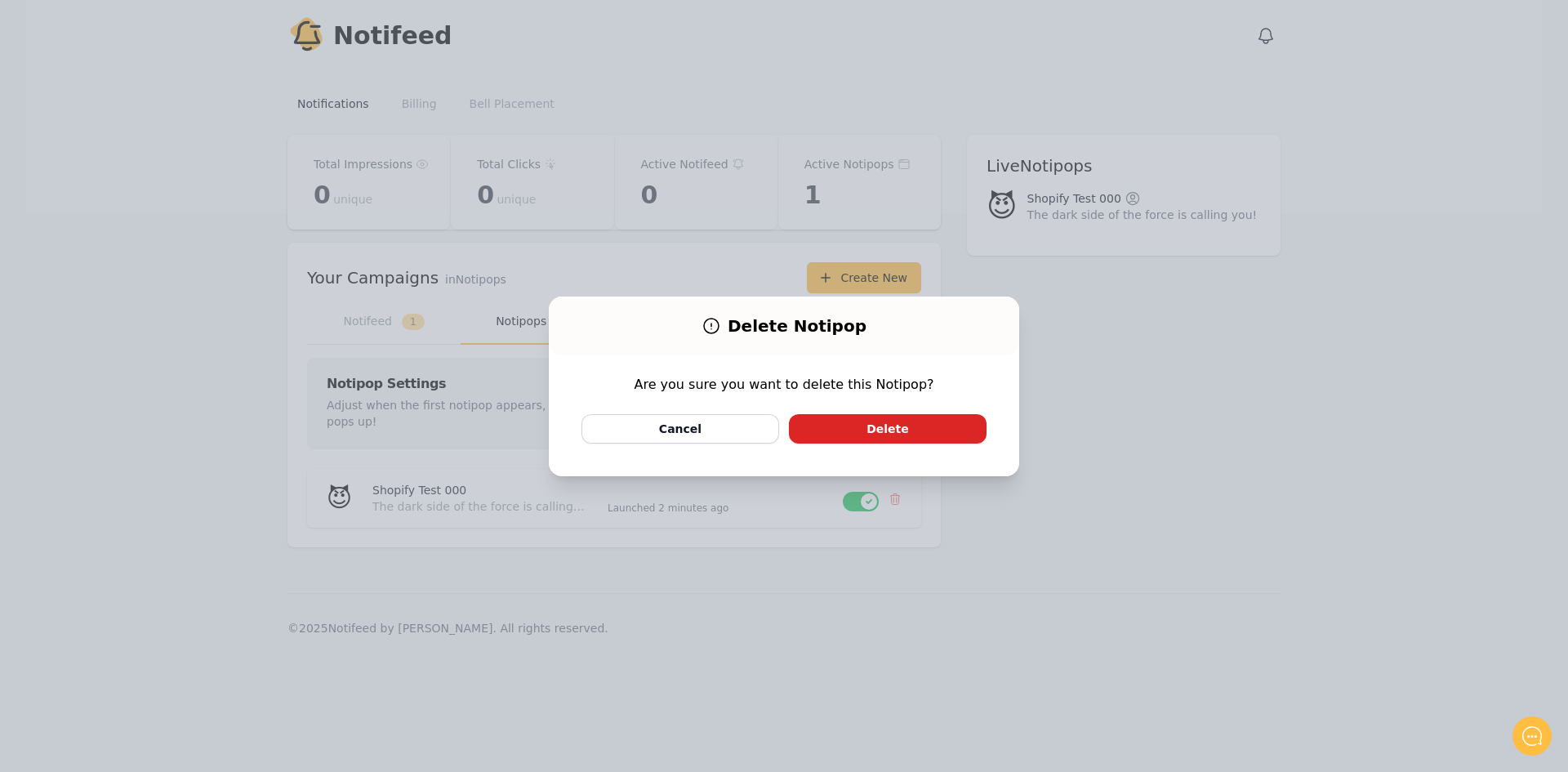
click at [866, 435] on button "Delete" at bounding box center [887, 429] width 197 height 29
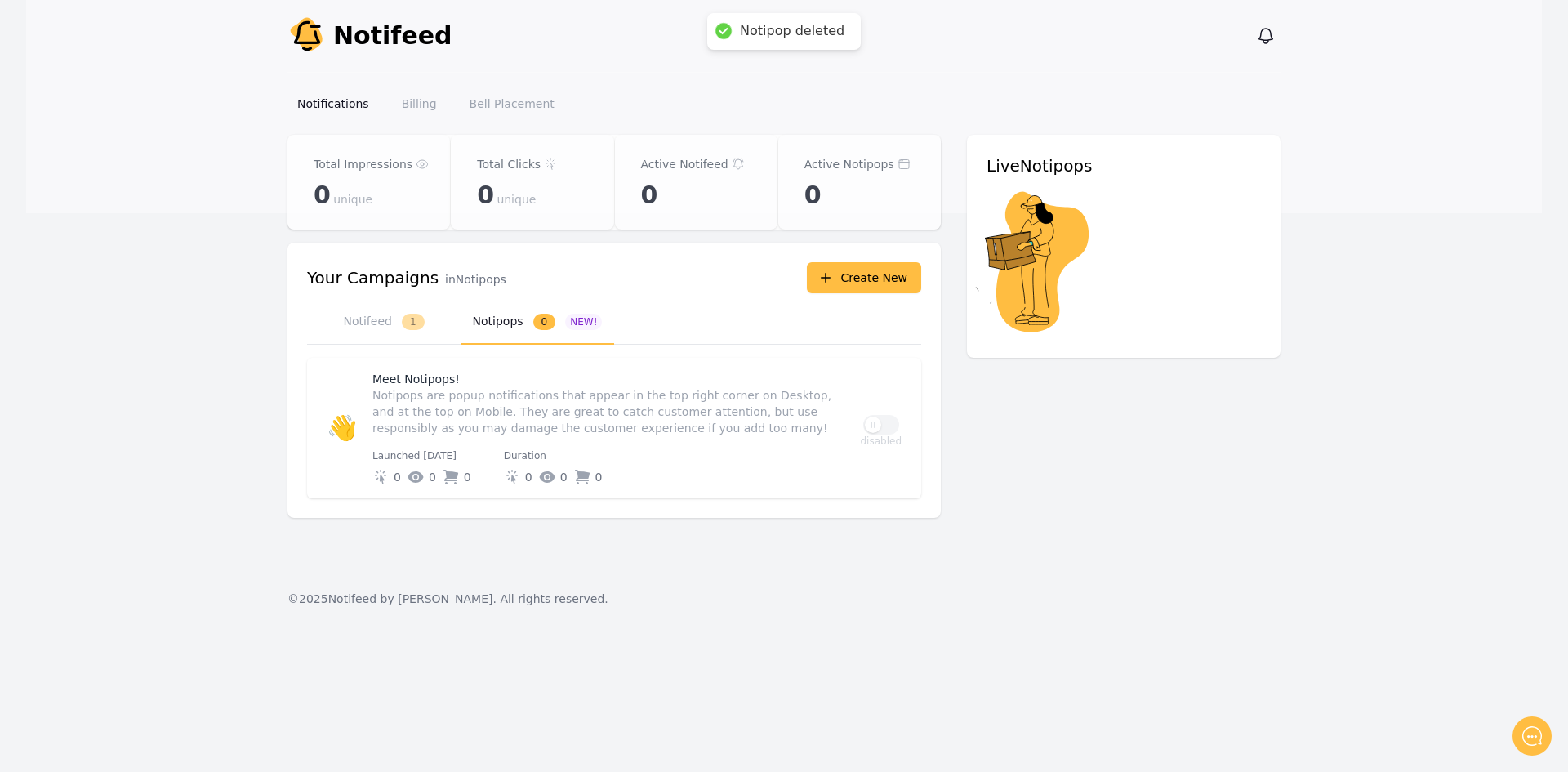
click at [544, 324] on span "0" at bounding box center [544, 321] width 23 height 16
click at [884, 273] on button "Create New" at bounding box center [864, 278] width 115 height 31
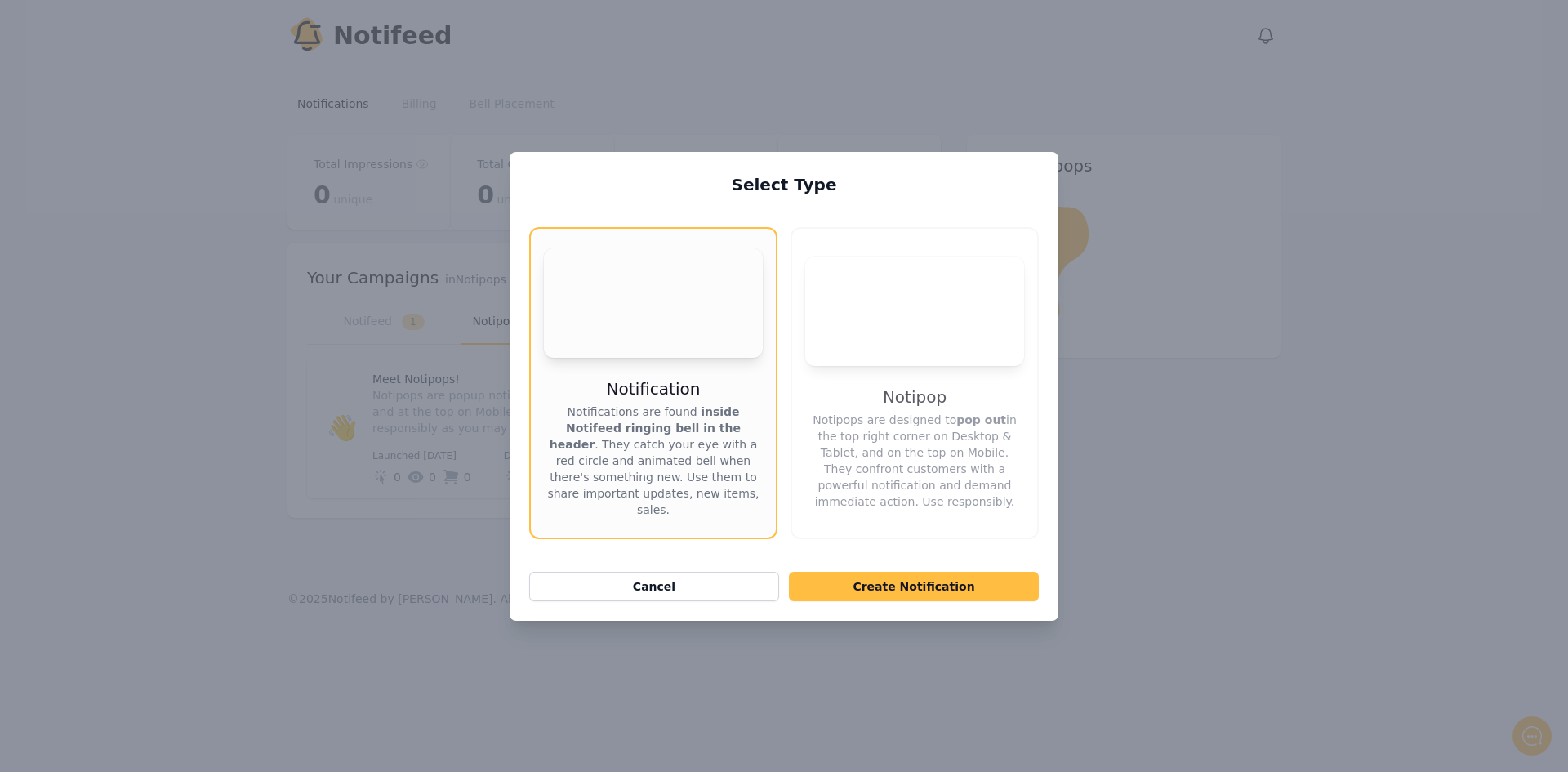
click at [929, 338] on video "Your browser does not support the video tag." at bounding box center [915, 311] width 219 height 109
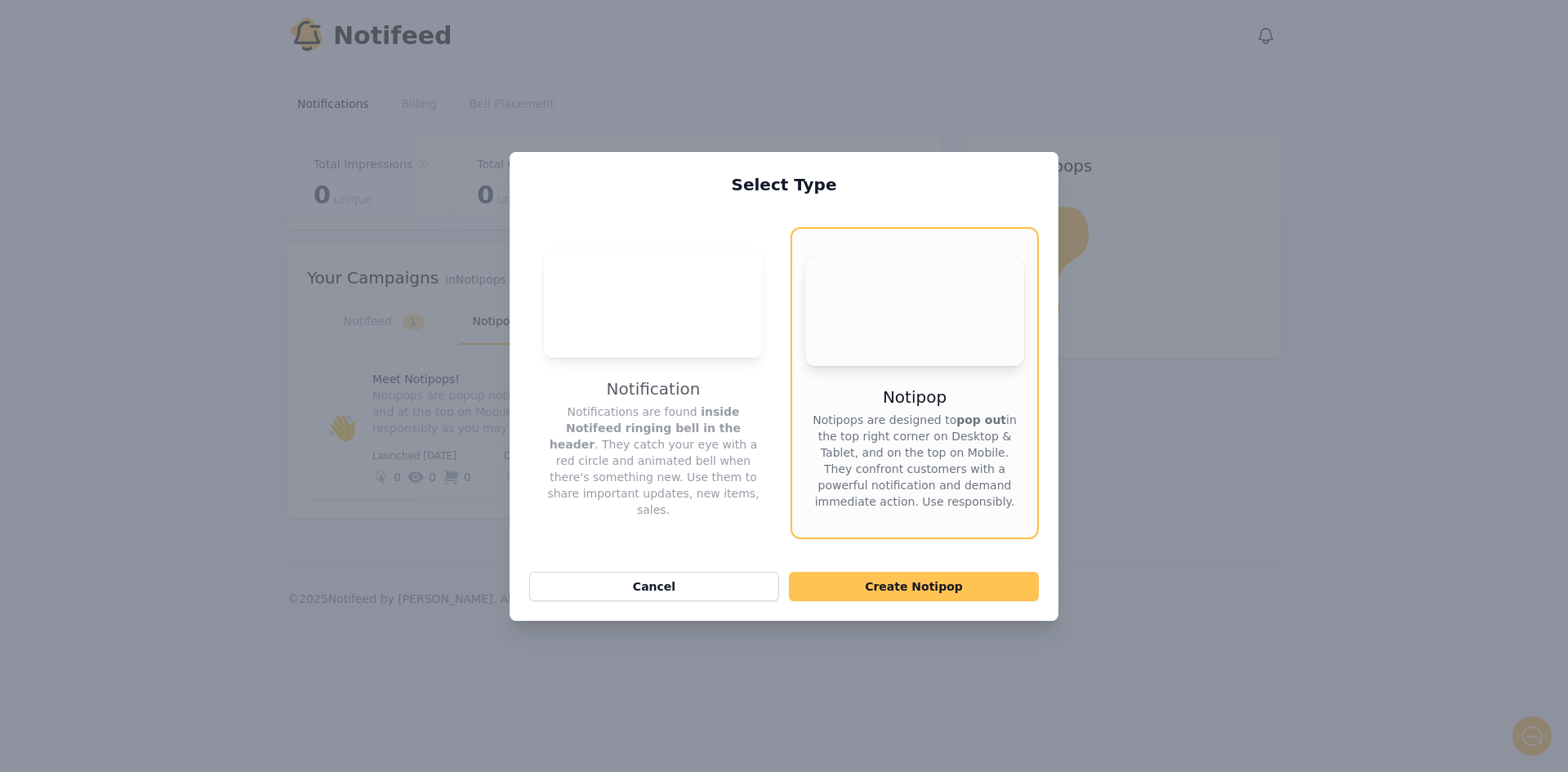
click at [931, 589] on button "Create Notipop" at bounding box center [913, 586] width 250 height 29
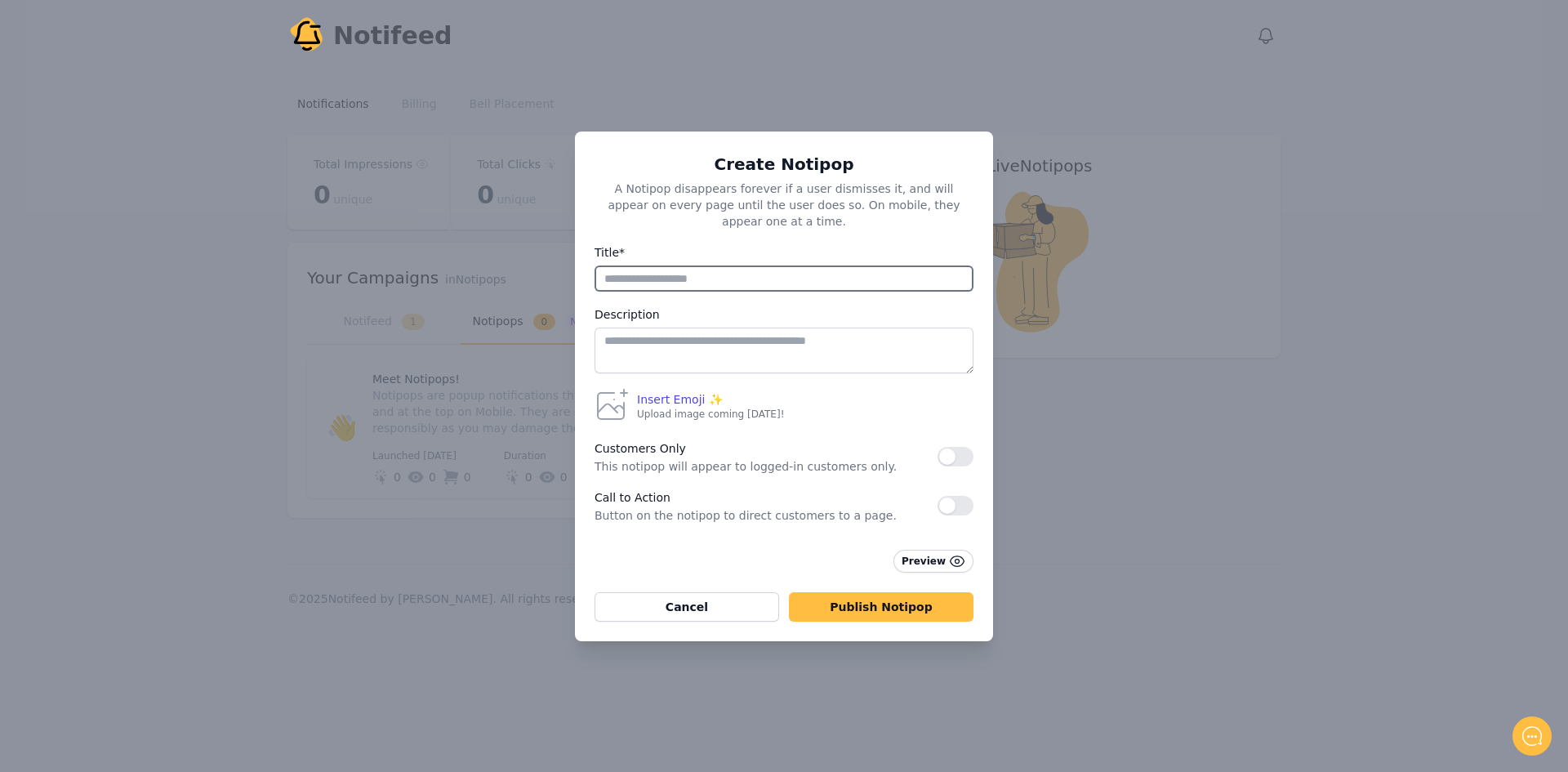
click at [786, 267] on input "Title*" at bounding box center [784, 279] width 379 height 27
type input "**********"
click at [805, 345] on textarea at bounding box center [784, 351] width 379 height 46
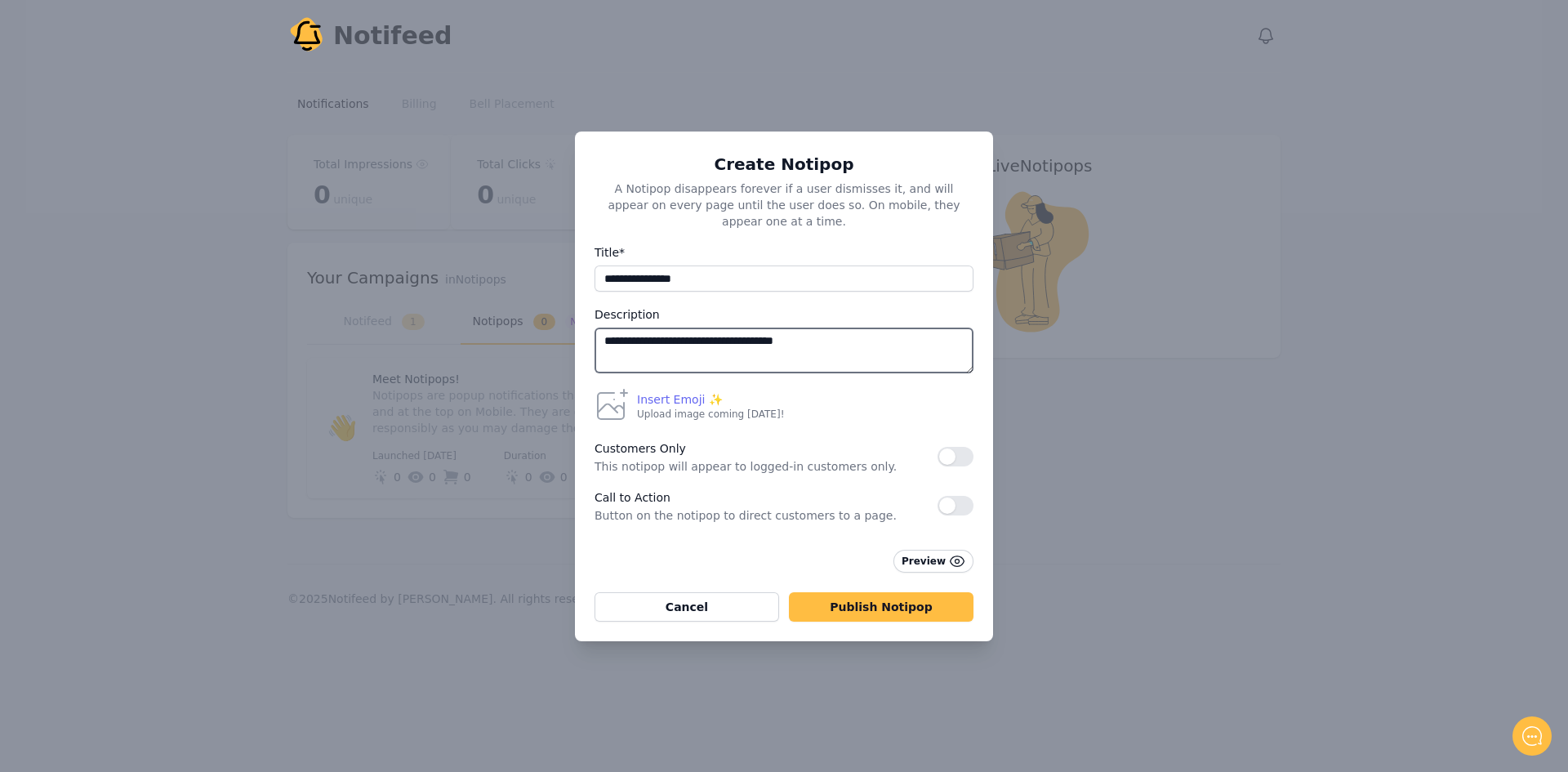
type textarea "**********"
click at [675, 392] on span "Insert Emoji ✨" at bounding box center [680, 399] width 85 height 16
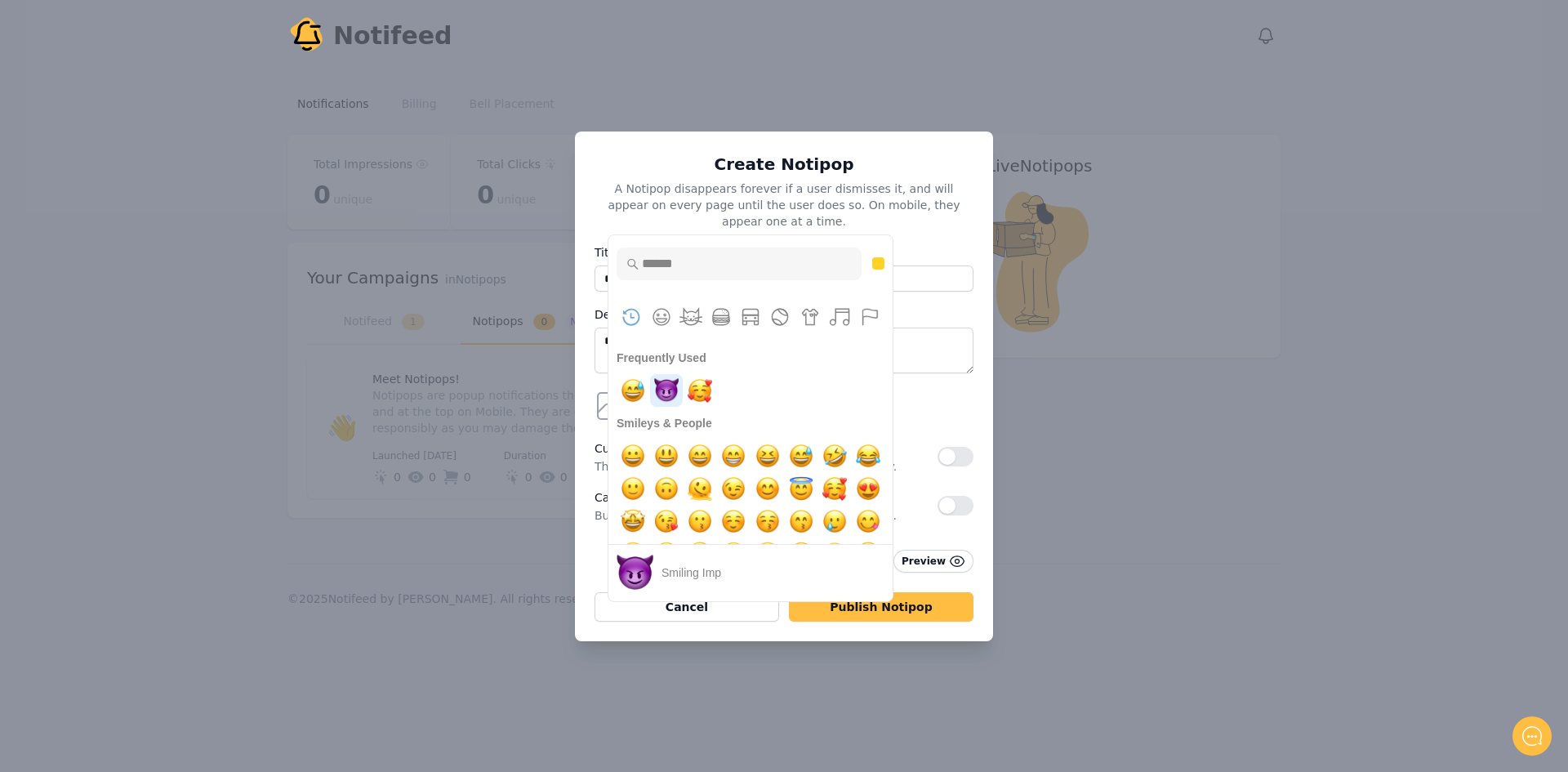
click at [671, 382] on img "smiling imp" at bounding box center [667, 391] width 32 height 32
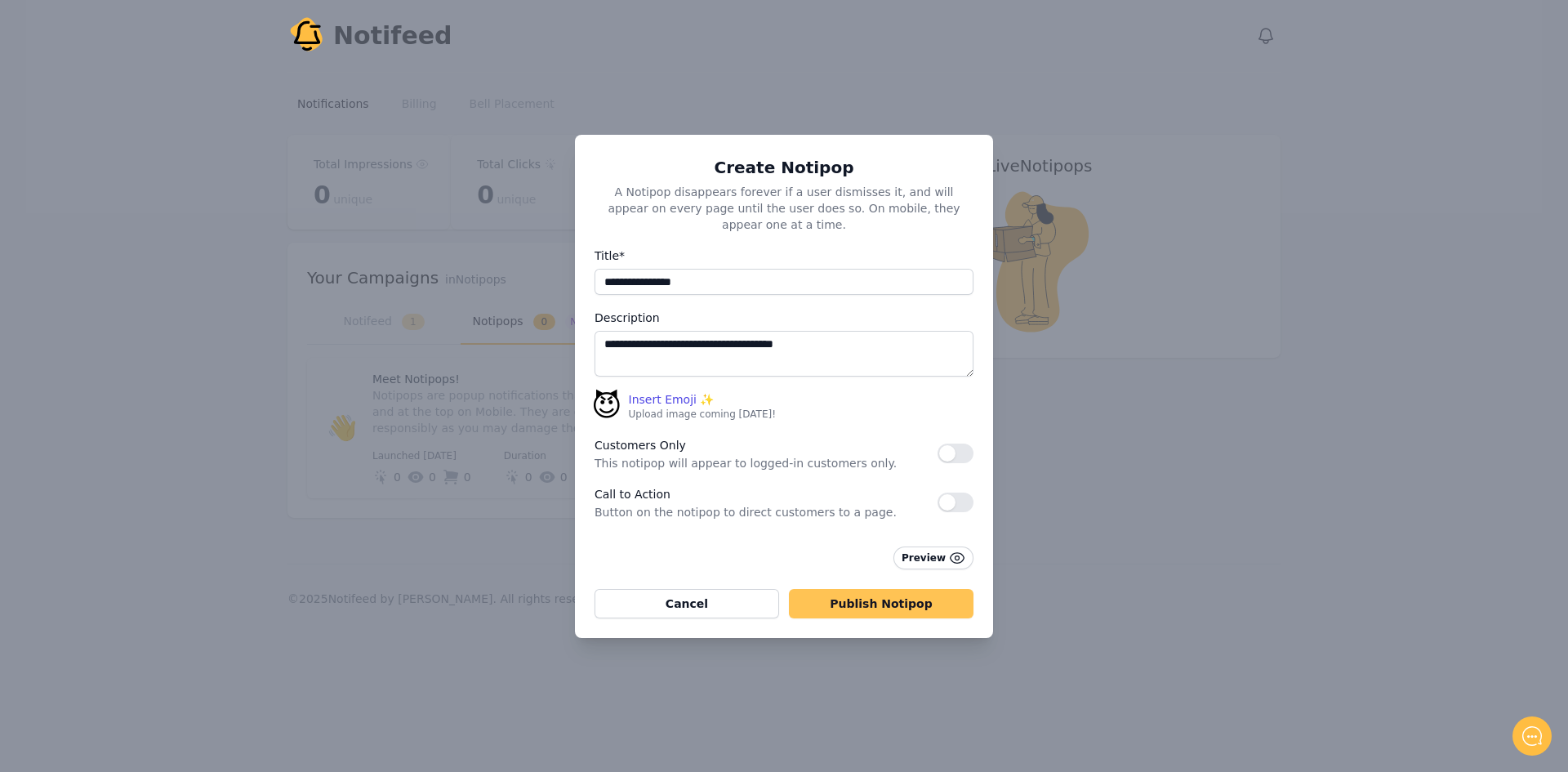
click at [875, 598] on button "Publish Notipop" at bounding box center [881, 604] width 185 height 29
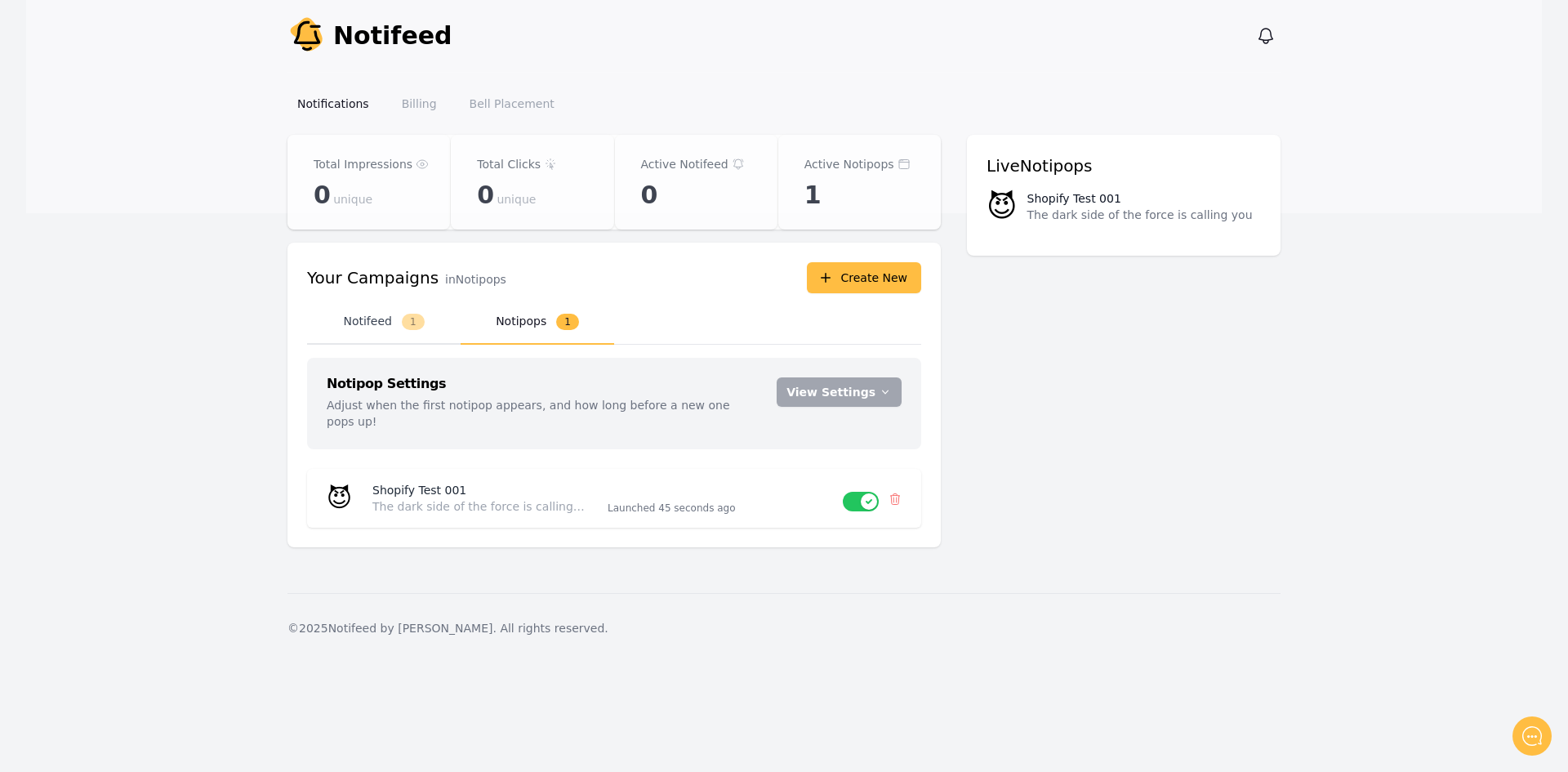
click at [373, 317] on button "Notifeed 1" at bounding box center [384, 322] width 154 height 45
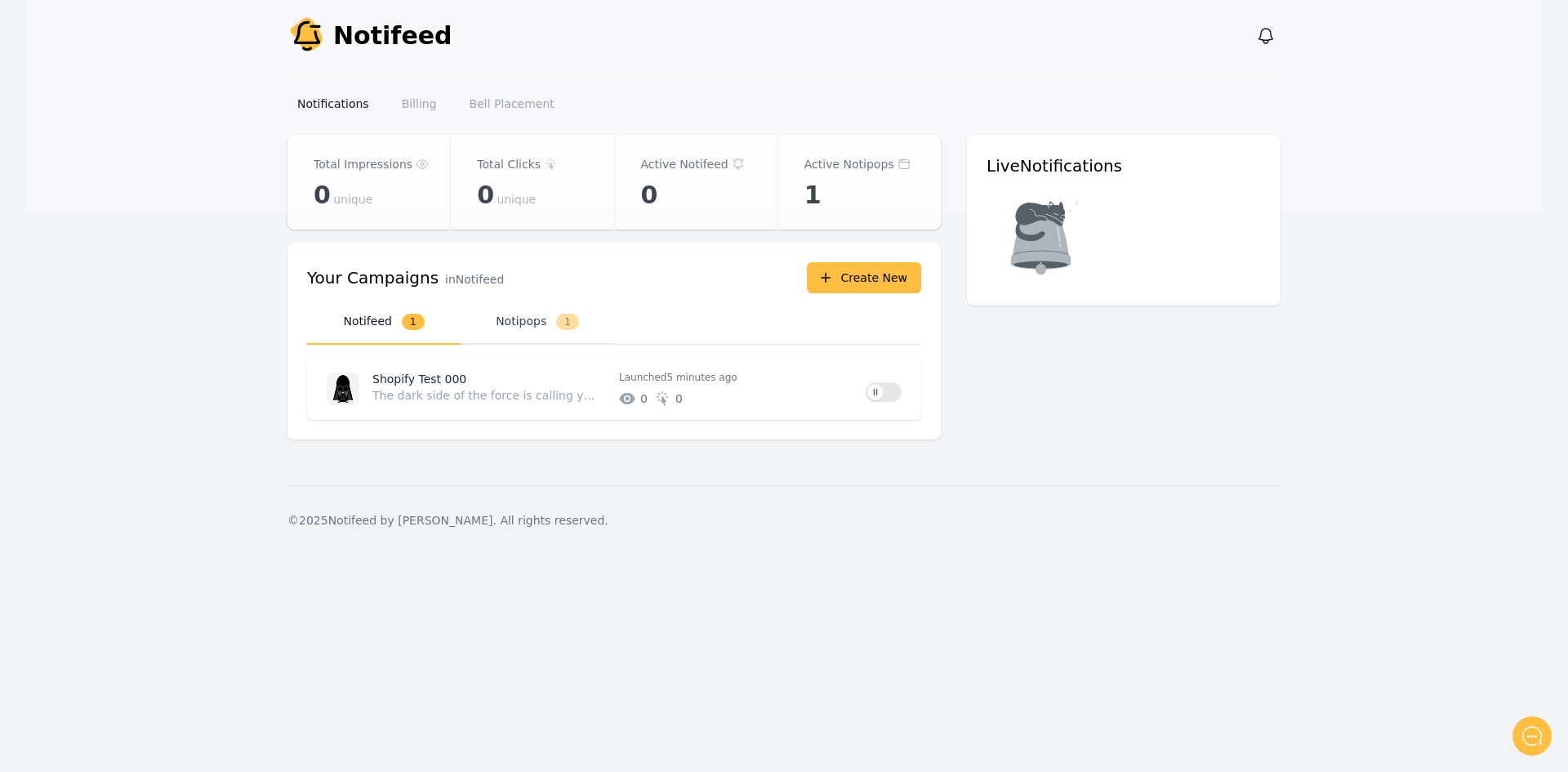
click at [521, 324] on button "Notipops 1" at bounding box center [537, 322] width 154 height 45
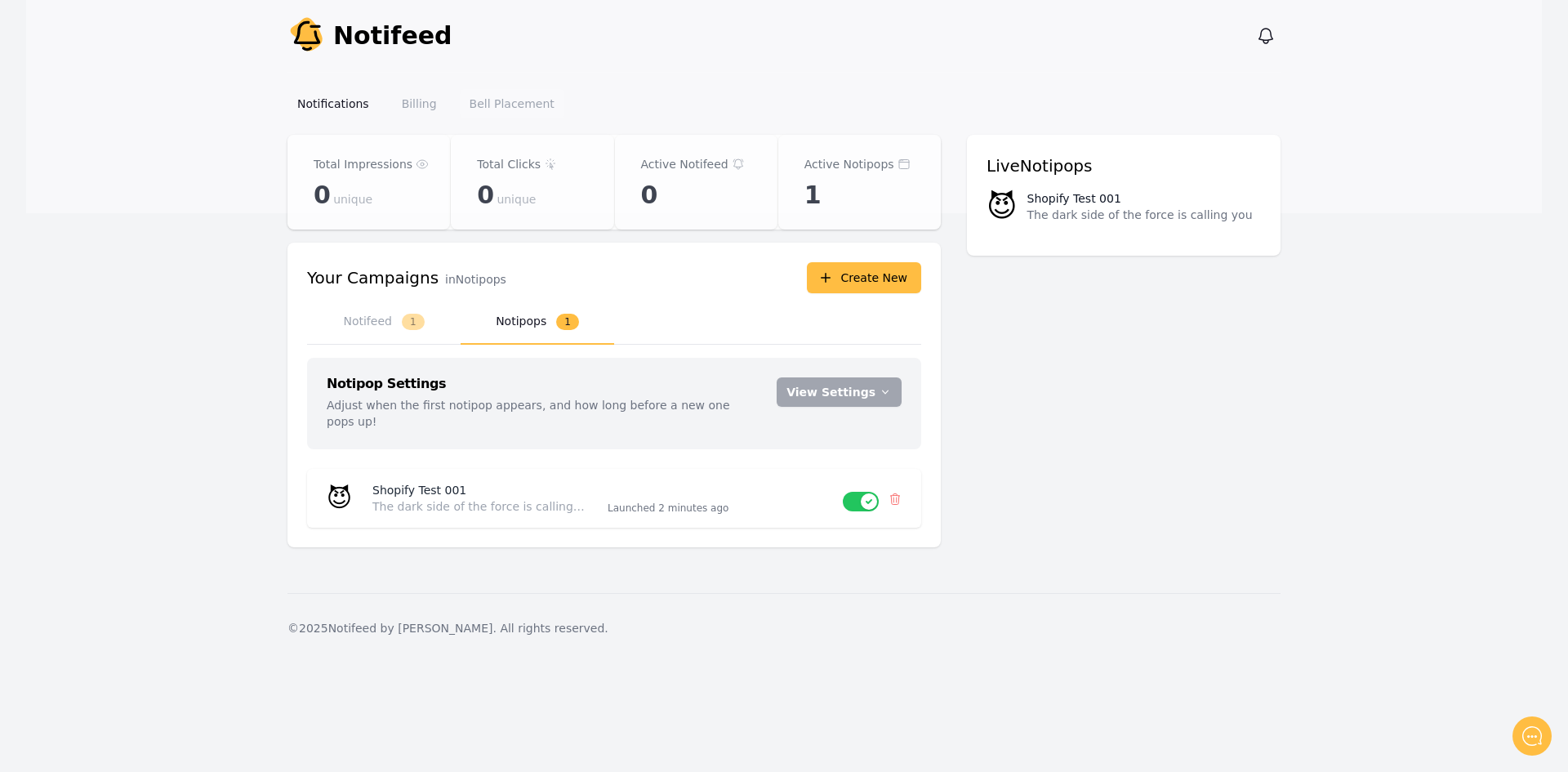
click at [514, 115] on link "Bell Placement" at bounding box center [512, 103] width 104 height 29
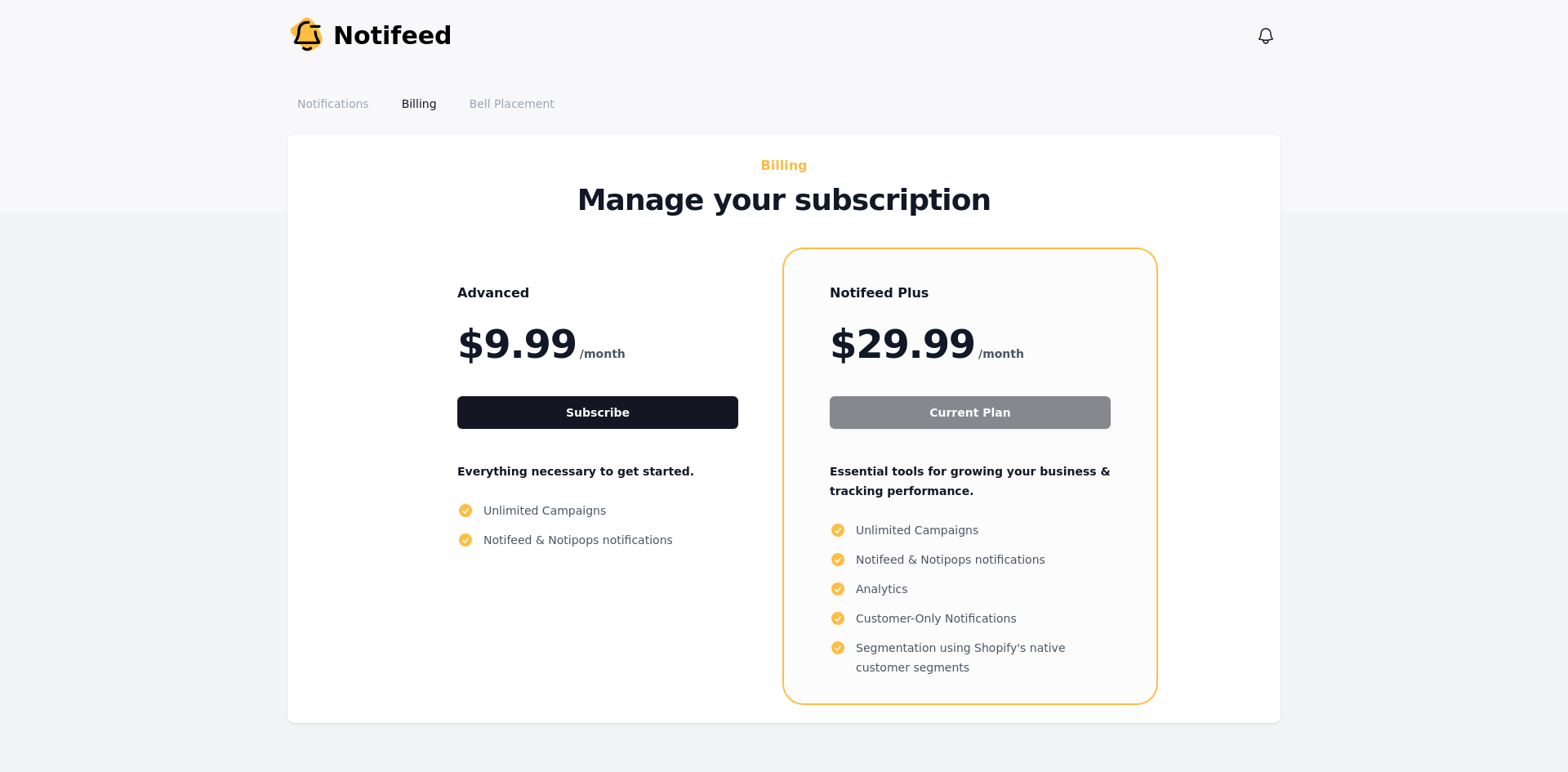
click at [356, 110] on link "Notifications" at bounding box center [332, 103] width 91 height 29
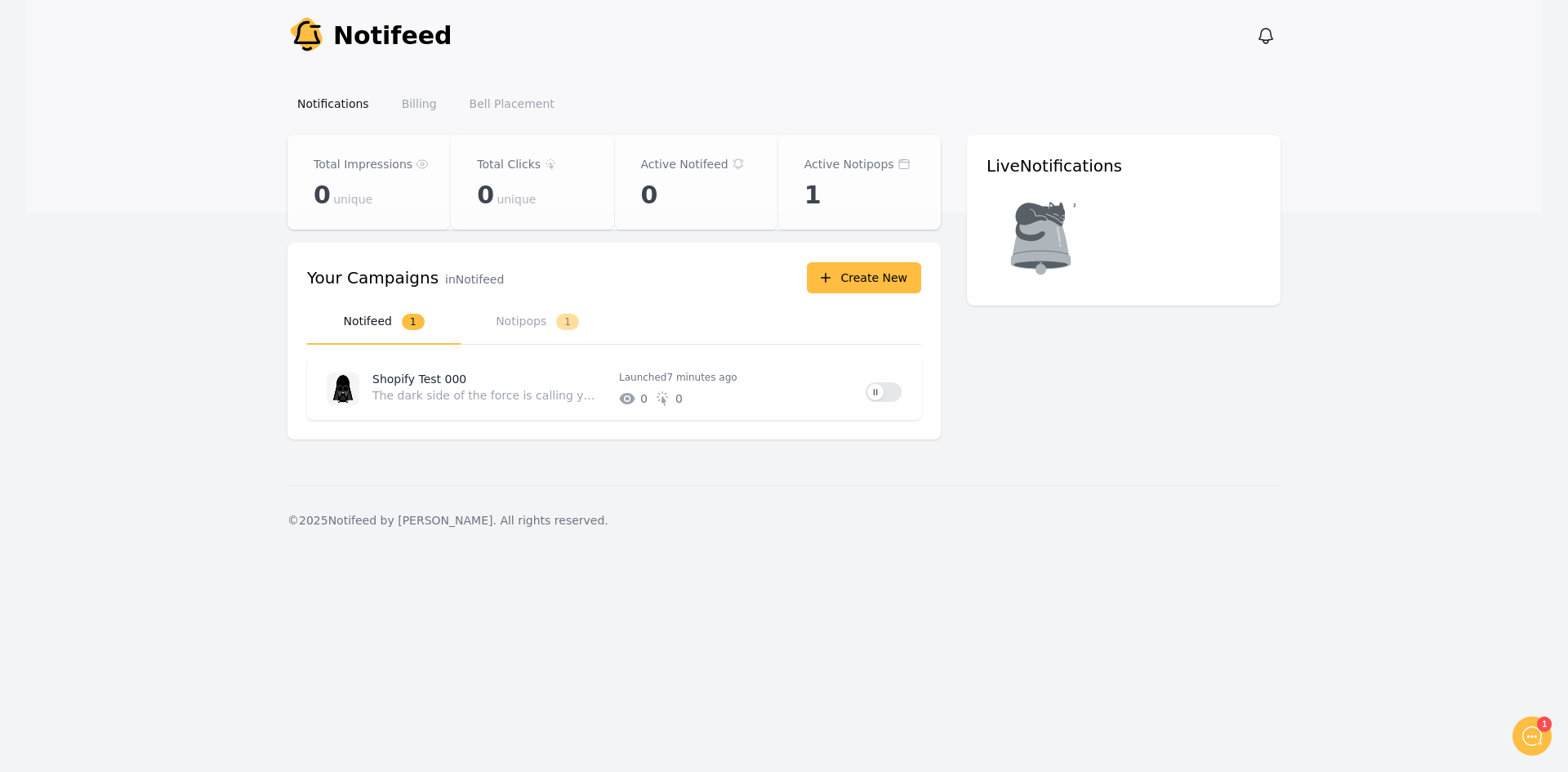
click at [370, 318] on button "Notifeed 1" at bounding box center [384, 322] width 154 height 45
click at [874, 390] on button "Use setting" at bounding box center [884, 392] width 36 height 20
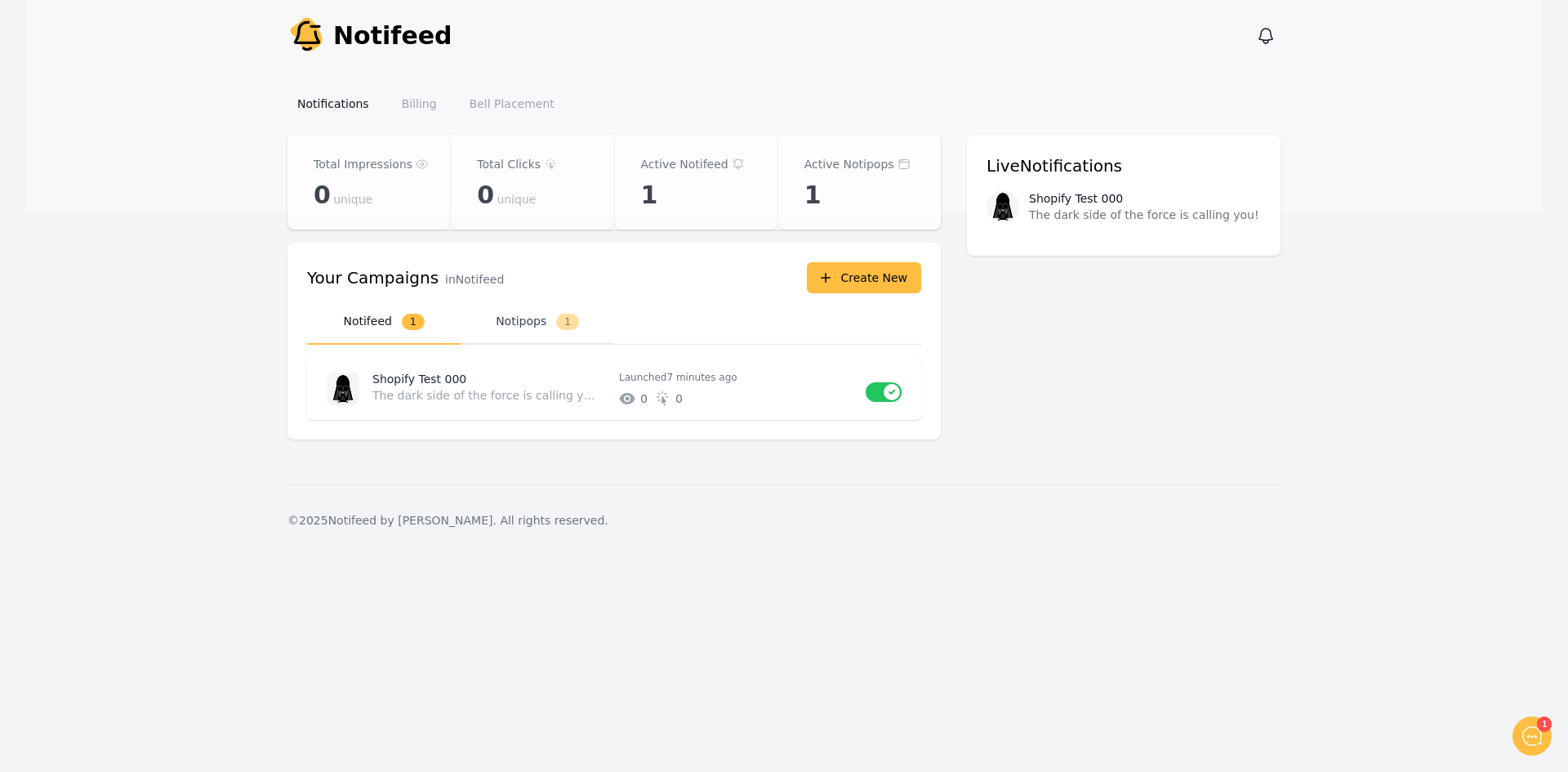
click at [536, 316] on button "Notipops 1" at bounding box center [537, 322] width 154 height 45
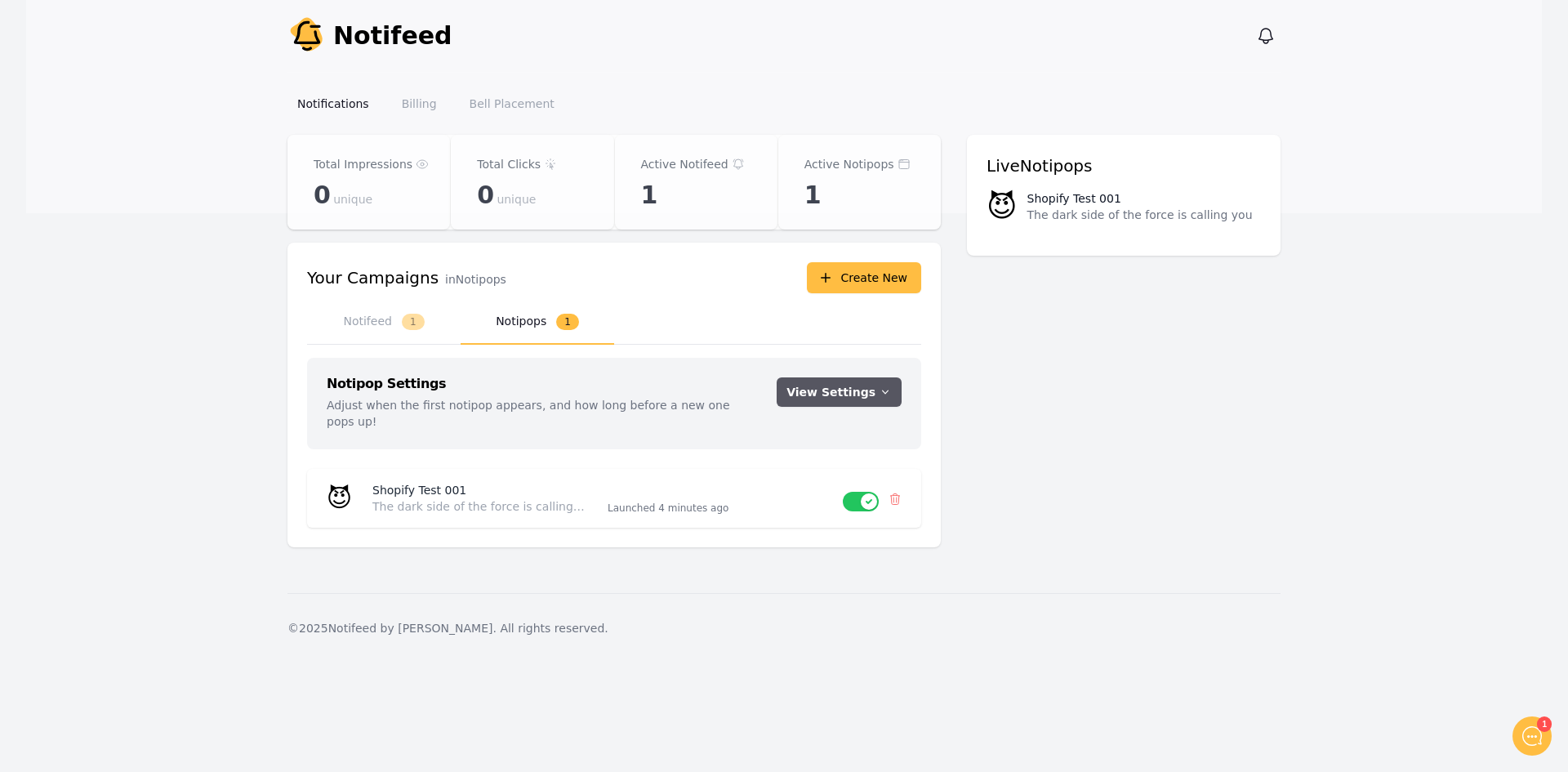
click at [864, 400] on button "View Settings" at bounding box center [839, 392] width 125 height 29
click at [1109, 385] on div "Total Impressions 0 unique Total Clicks 0 unique Active Notifeed 1 Active Notip…" at bounding box center [784, 351] width 993 height 433
click at [862, 492] on button "Use setting" at bounding box center [860, 501] width 36 height 20
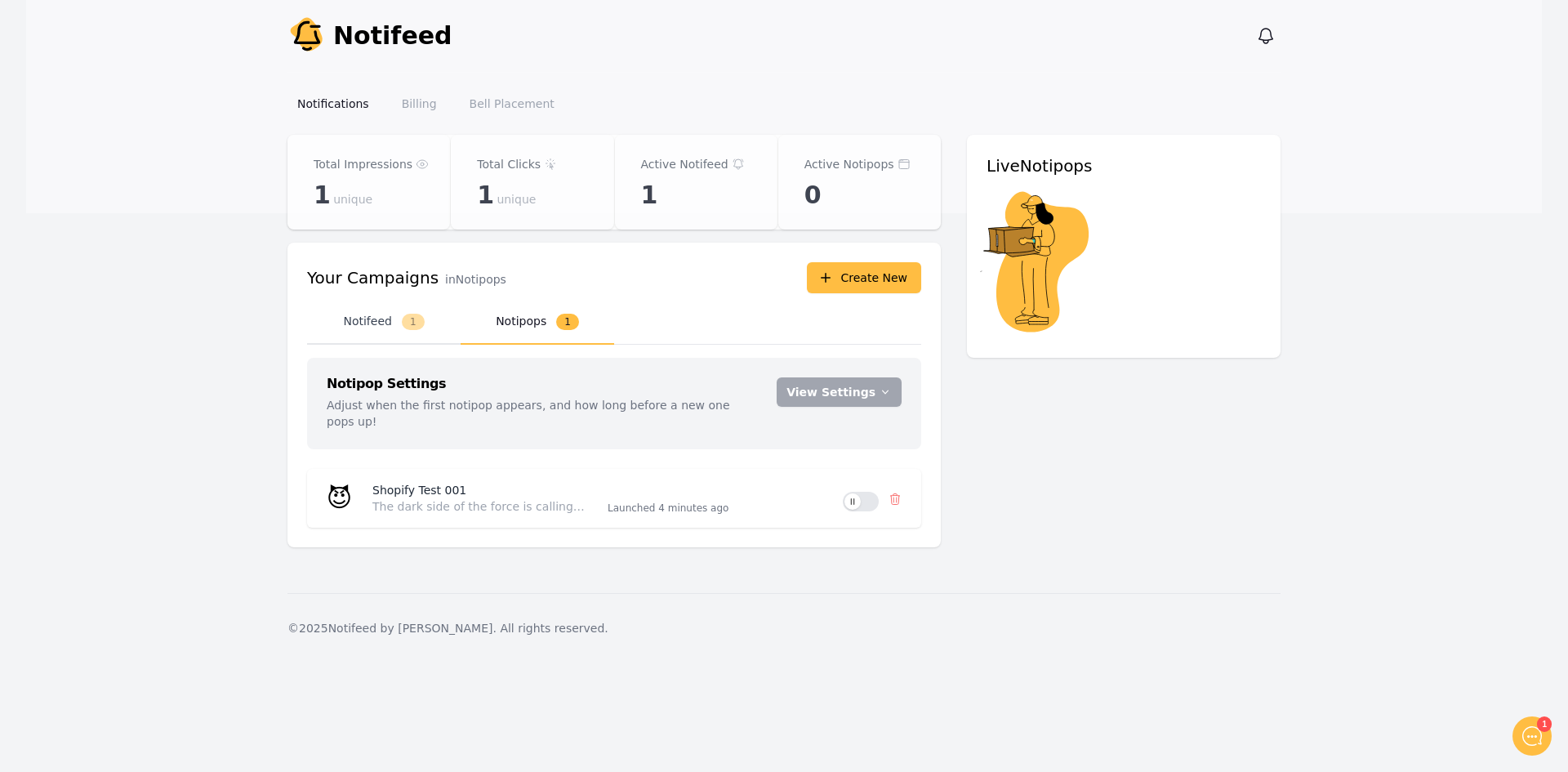
click at [387, 316] on button "Notifeed 1" at bounding box center [384, 322] width 154 height 45
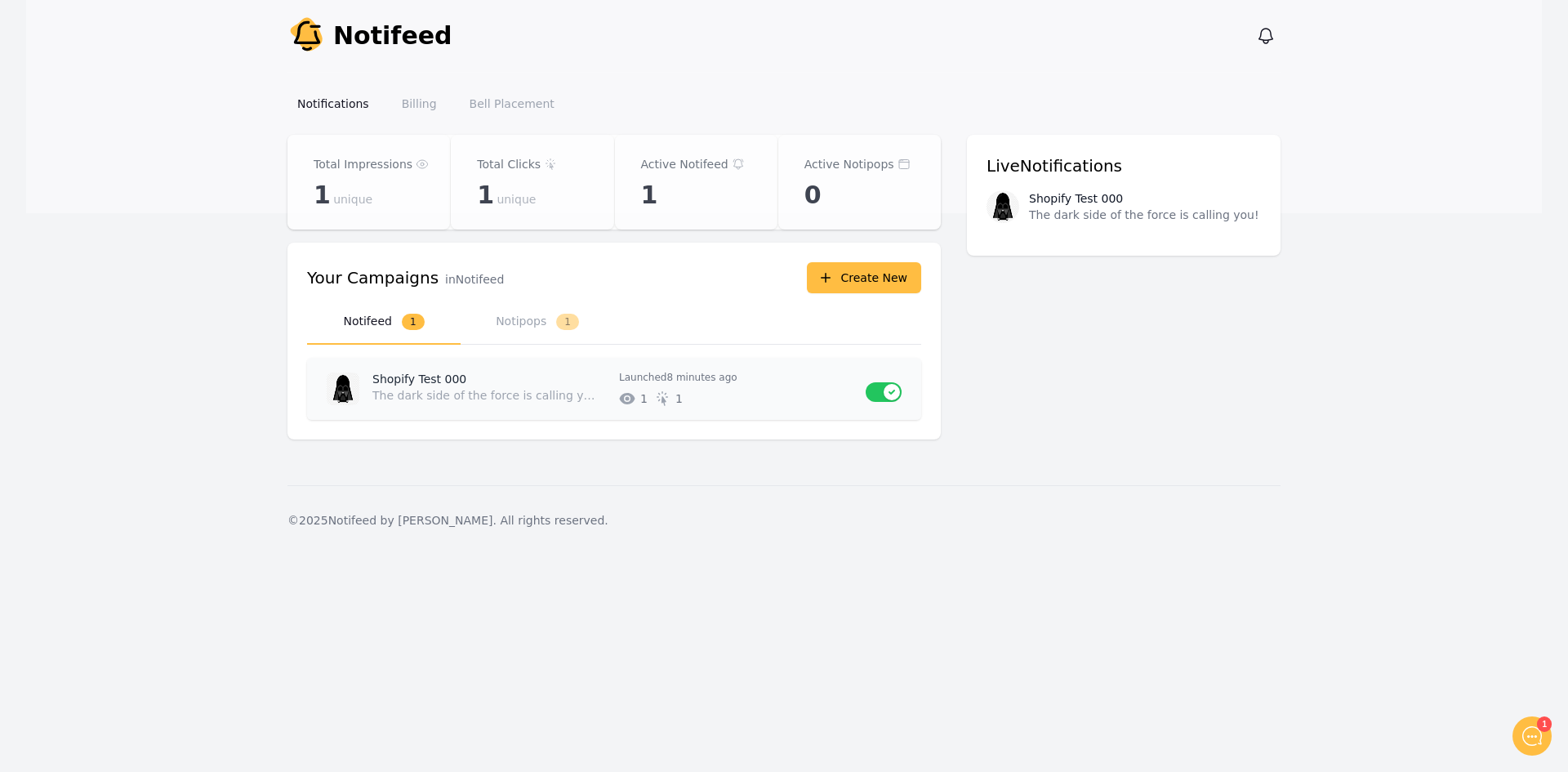
click at [872, 398] on button "Use setting" at bounding box center [884, 392] width 36 height 20
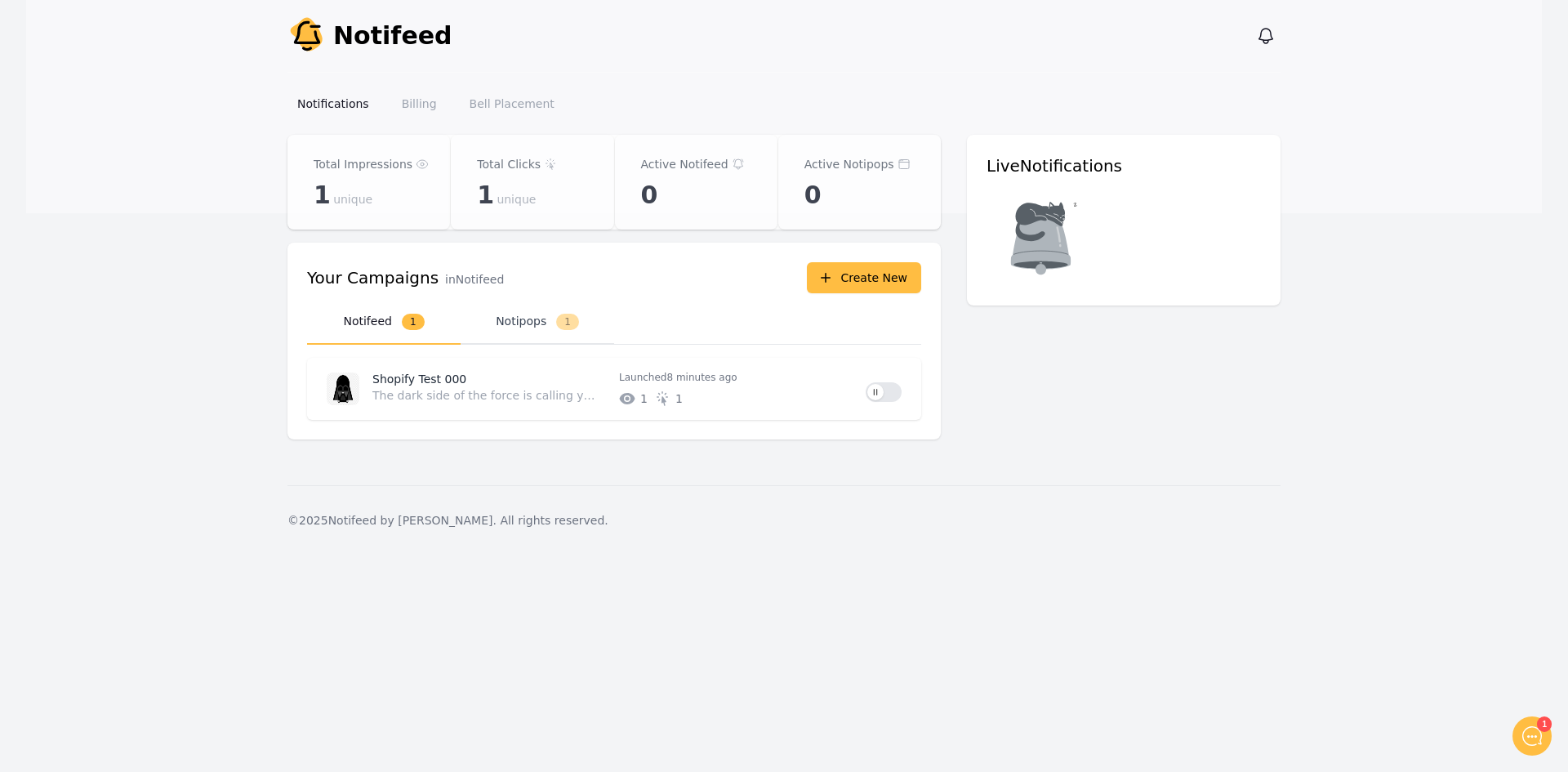
click at [514, 322] on button "Notipops 1" at bounding box center [537, 322] width 154 height 45
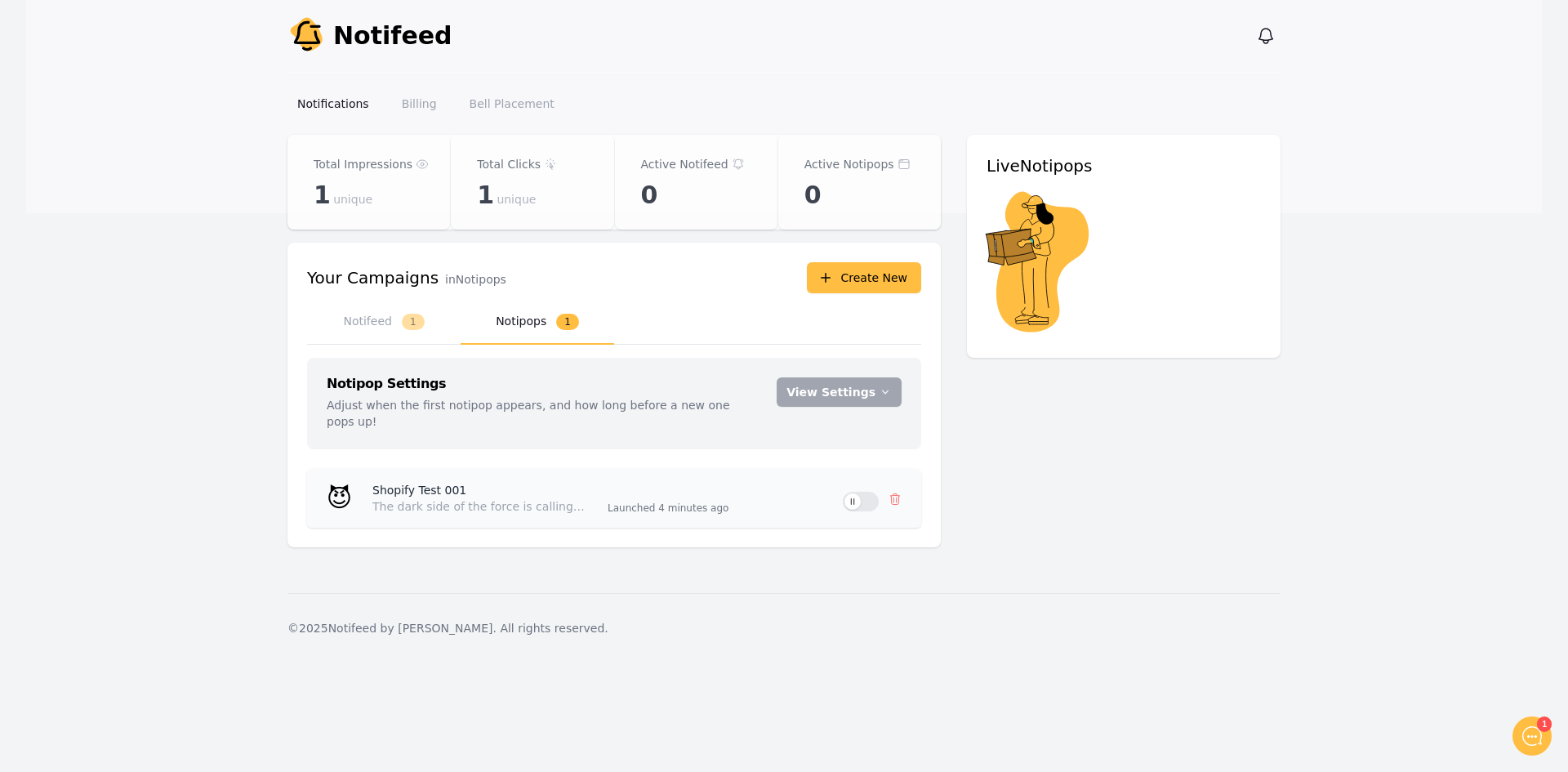
click at [857, 492] on button "Use setting" at bounding box center [860, 501] width 36 height 20
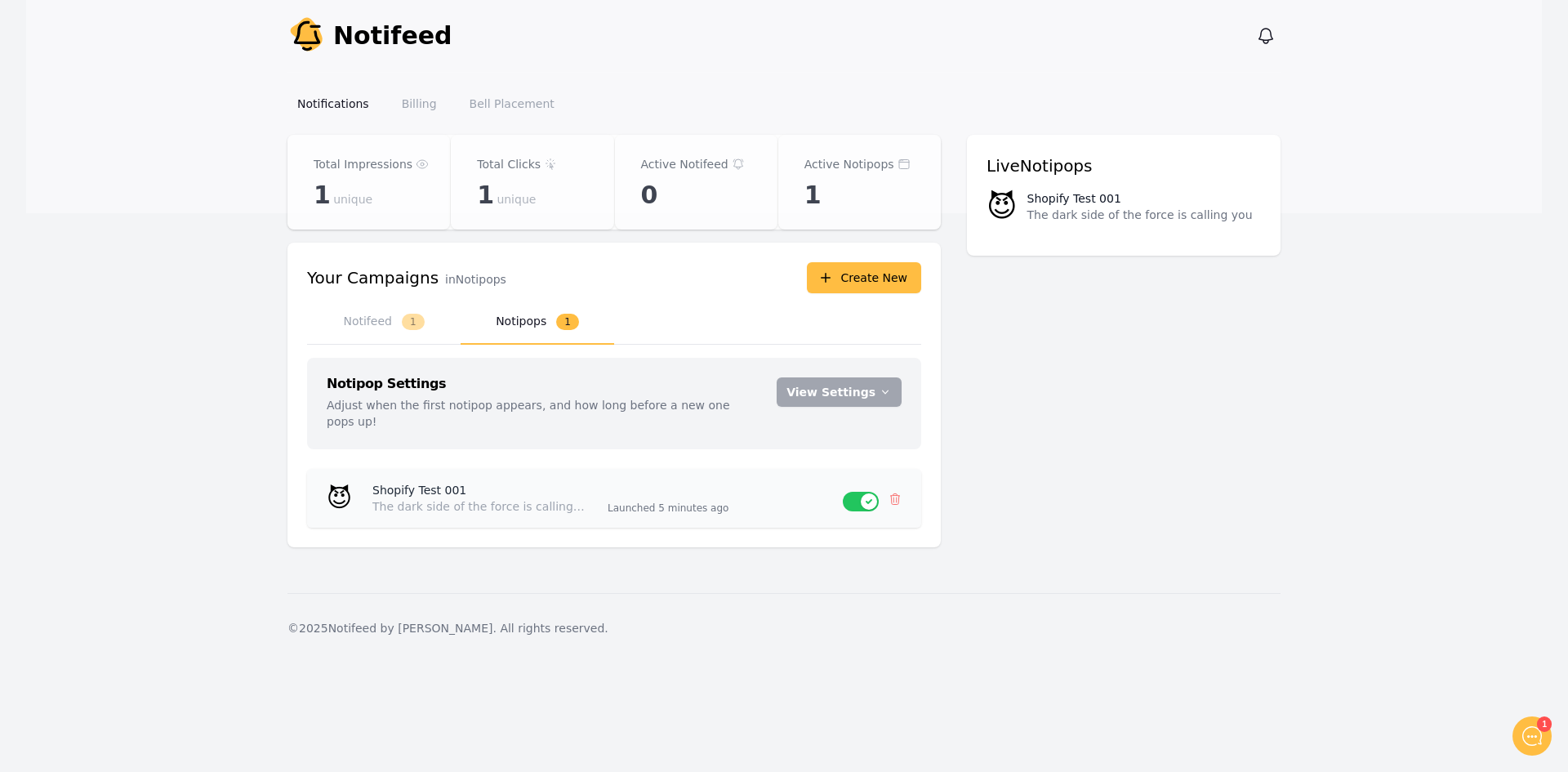
click at [403, 482] on p "Shopify Test 001" at bounding box center [484, 490] width 222 height 16
drag, startPoint x: 981, startPoint y: 157, endPoint x: 1251, endPoint y: 227, distance: 278.9
click at [1250, 227] on div "Live Notipops 😈 Shopify Test 001 The dark side of the force is calling you" at bounding box center [1124, 195] width 314 height 121
click at [1244, 347] on div "Total Impressions 1 unique Total Clicks 1 unique Active Notifeed 0 Active Notip…" at bounding box center [784, 351] width 993 height 433
drag, startPoint x: 567, startPoint y: 168, endPoint x: 479, endPoint y: 156, distance: 88.8
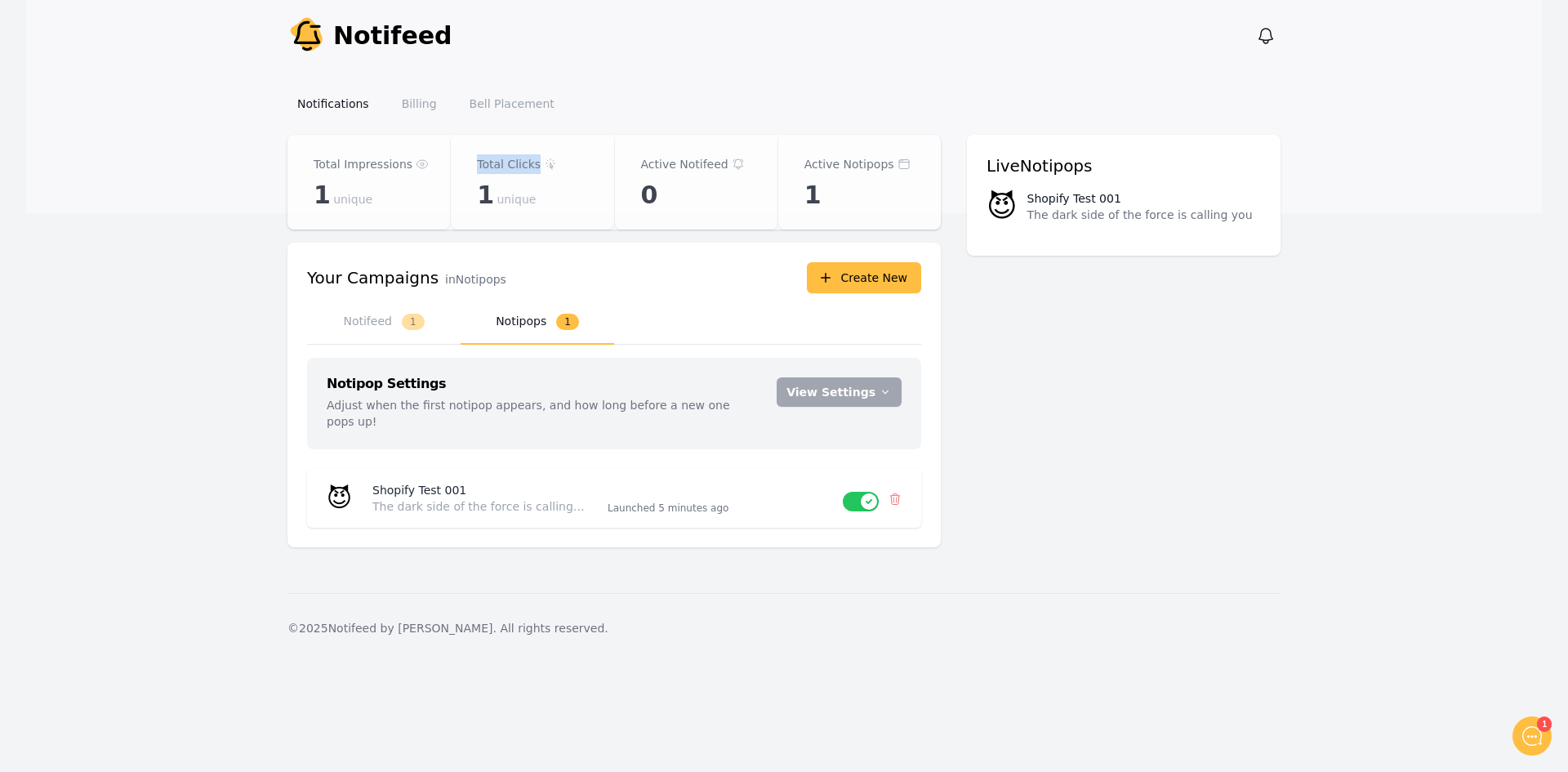
click at [479, 156] on div "Total Clicks" at bounding box center [531, 164] width 110 height 20
click at [500, 199] on span "unique" at bounding box center [516, 199] width 39 height 16
click at [1408, 279] on main "Notifeed Dashboard Total Impressions 1 unique Total Clicks 1 unique Active Noti…" at bounding box center [784, 364] width 1516 height 458
click at [1265, 38] on icon "button" at bounding box center [1266, 36] width 20 height 20
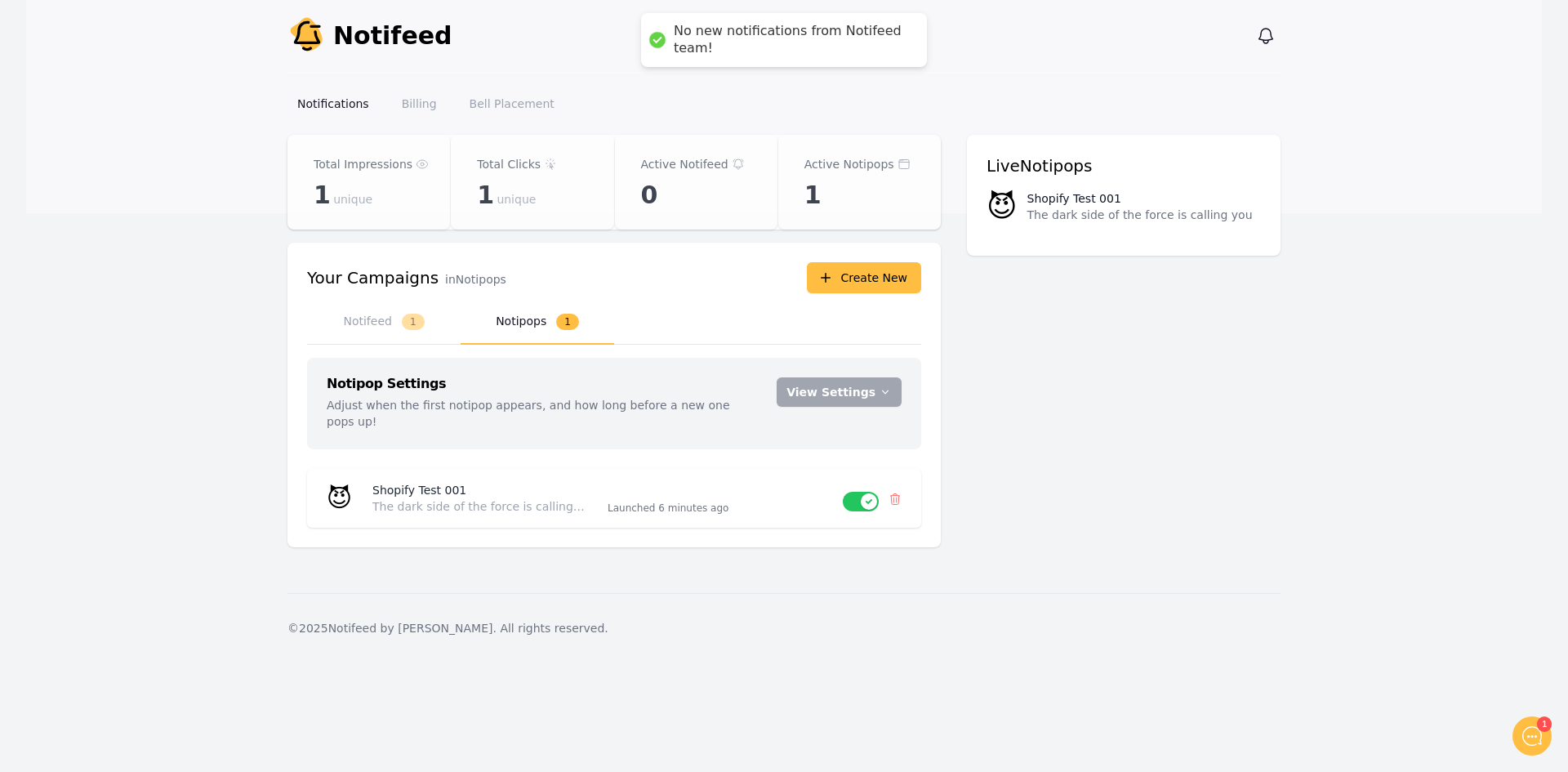
click at [1255, 404] on div "Total Impressions 1 unique Total Clicks 1 unique Active Notifeed 0 Active Notip…" at bounding box center [784, 351] width 993 height 433
click at [396, 98] on link "Billing" at bounding box center [420, 103] width 55 height 29
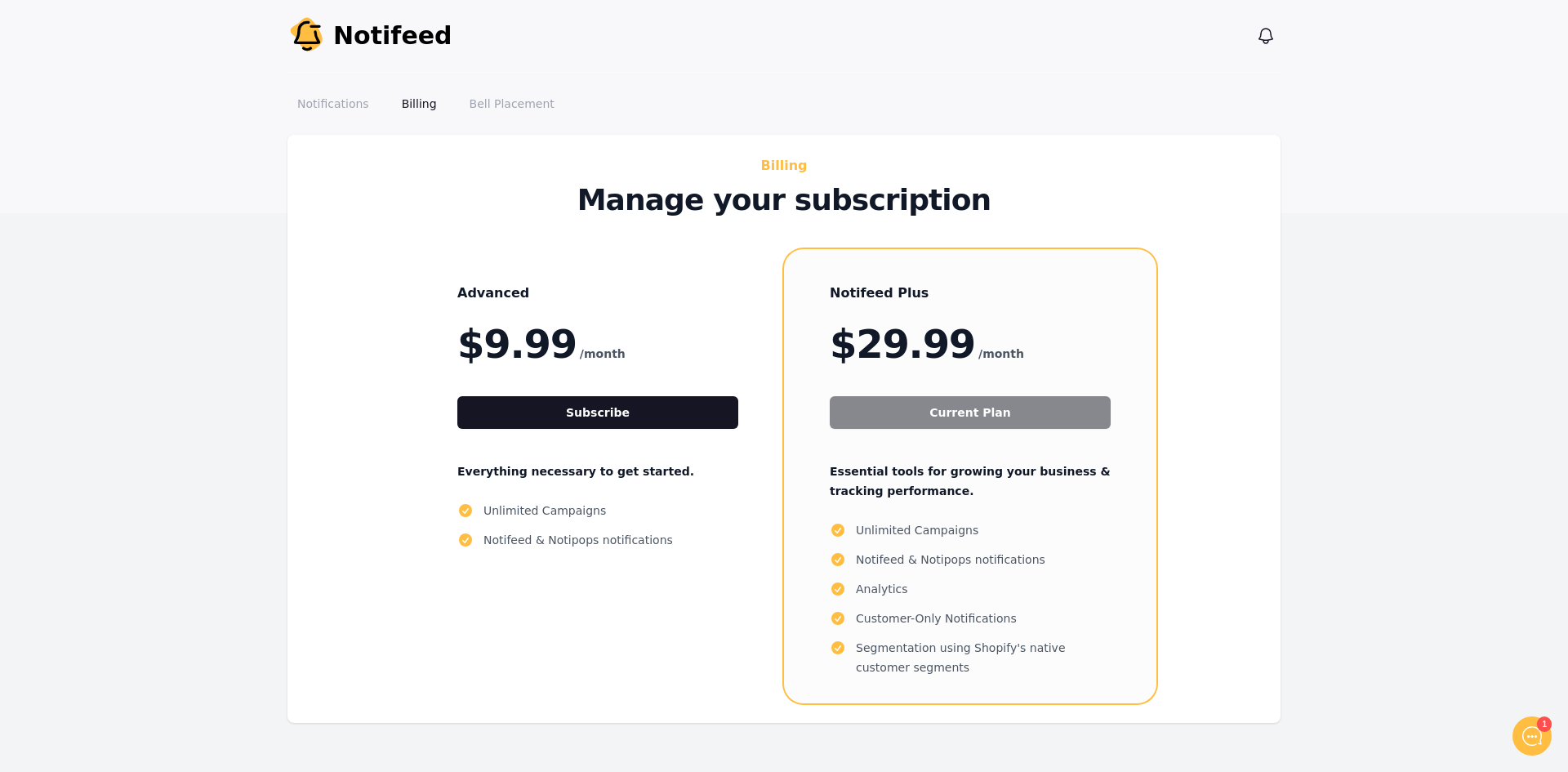
click at [1452, 277] on main "Billing Manage your subscription Advanced $9.99 /month Subscribe Everything nec…" at bounding box center [784, 462] width 1568 height 654
click at [1541, 739] on icon at bounding box center [1532, 736] width 20 height 20
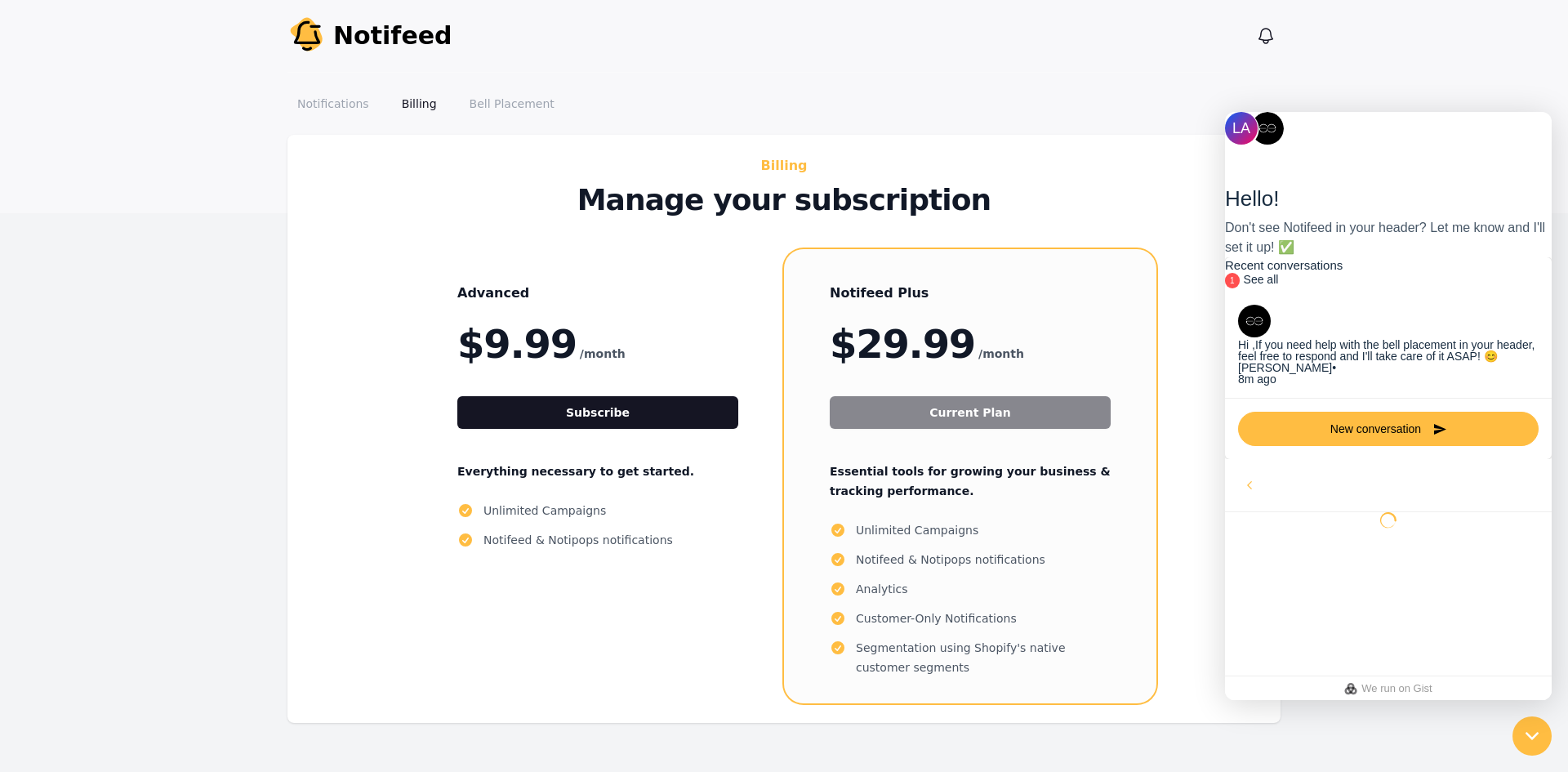
click at [1541, 739] on div at bounding box center [1532, 736] width 54 height 54
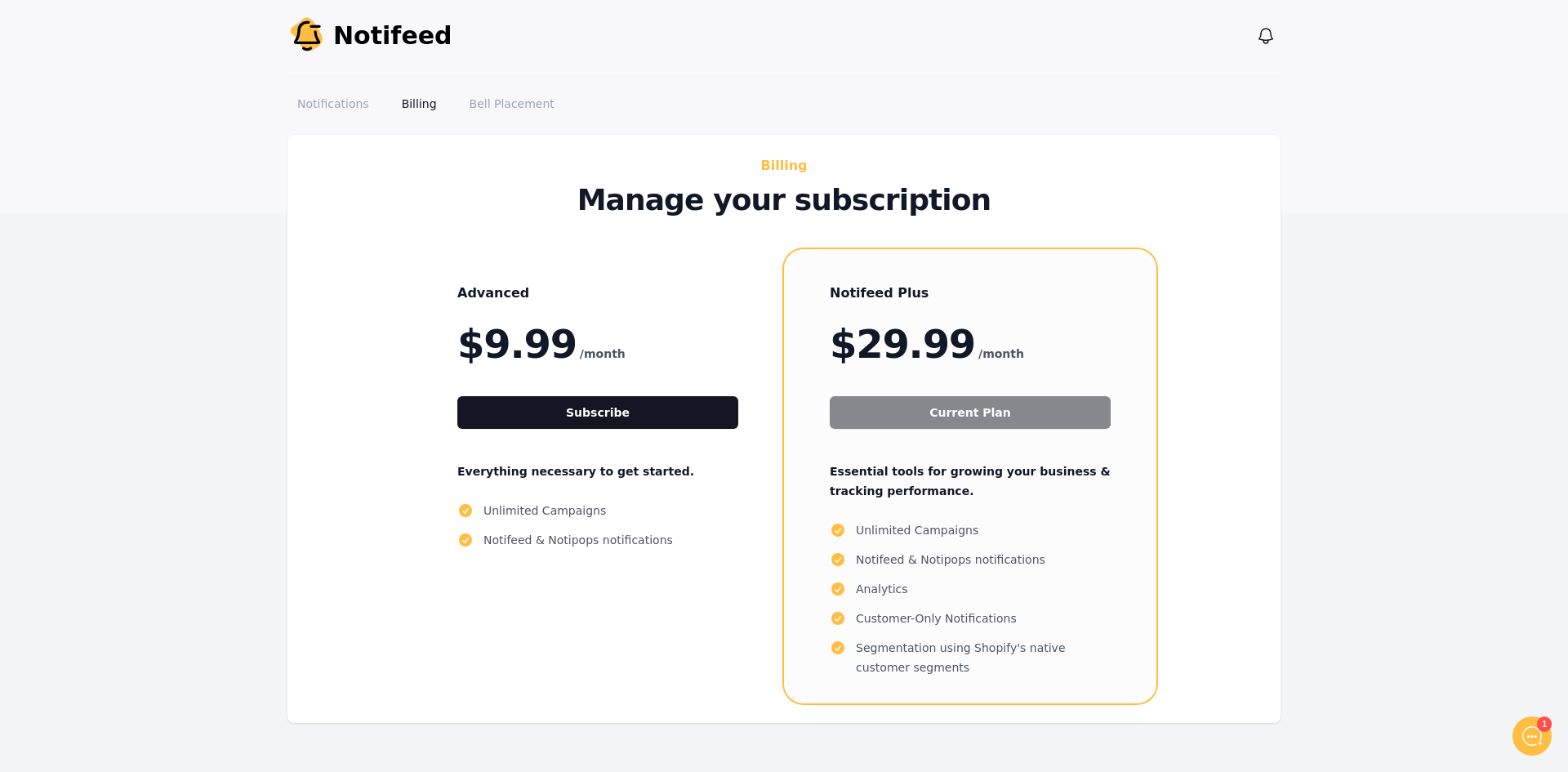
click at [1530, 743] on icon at bounding box center [1532, 736] width 20 height 20
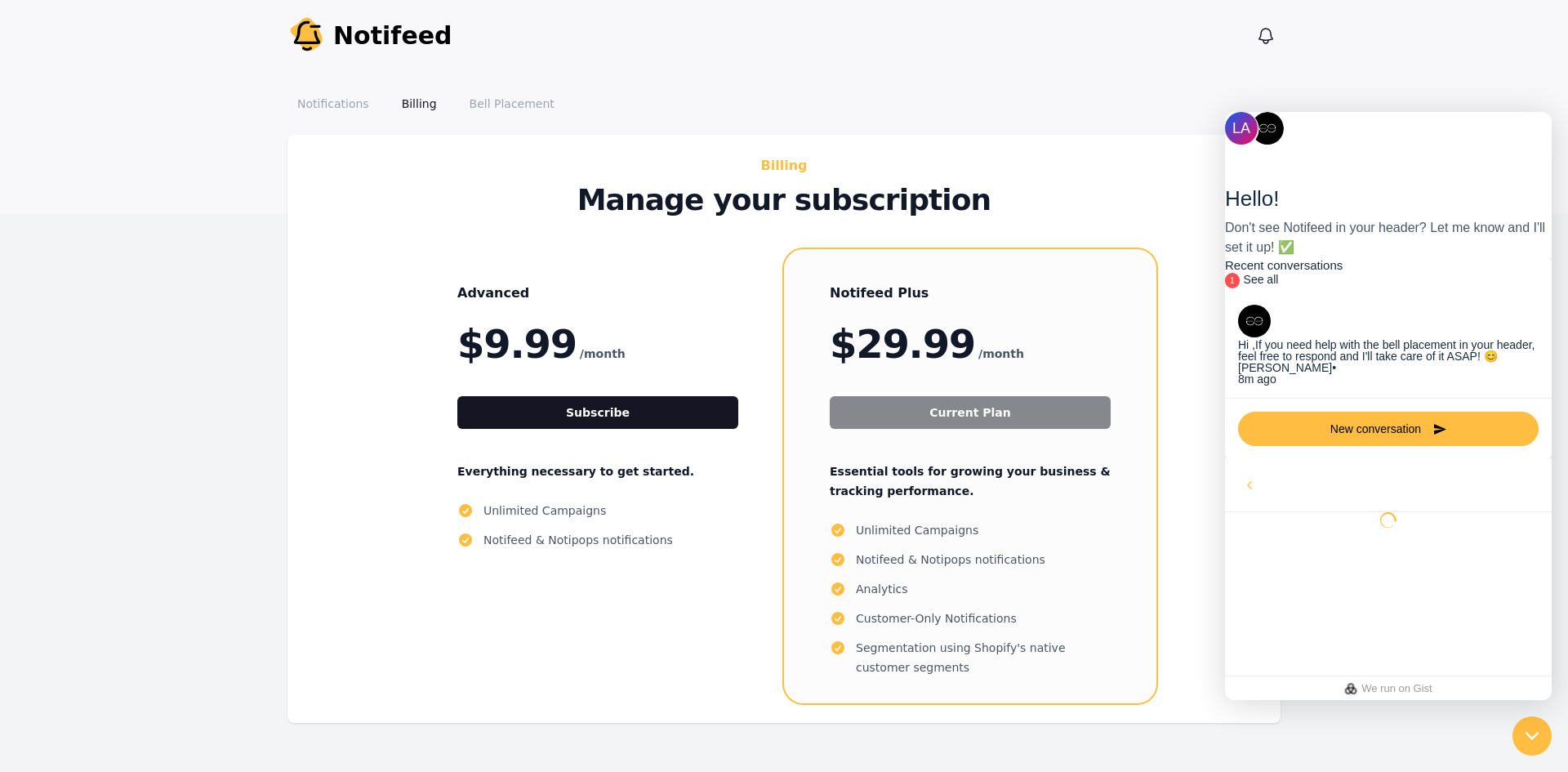
click at [1367, 385] on div "[PERSON_NAME] • 8m ago" at bounding box center [1389, 373] width 301 height 23
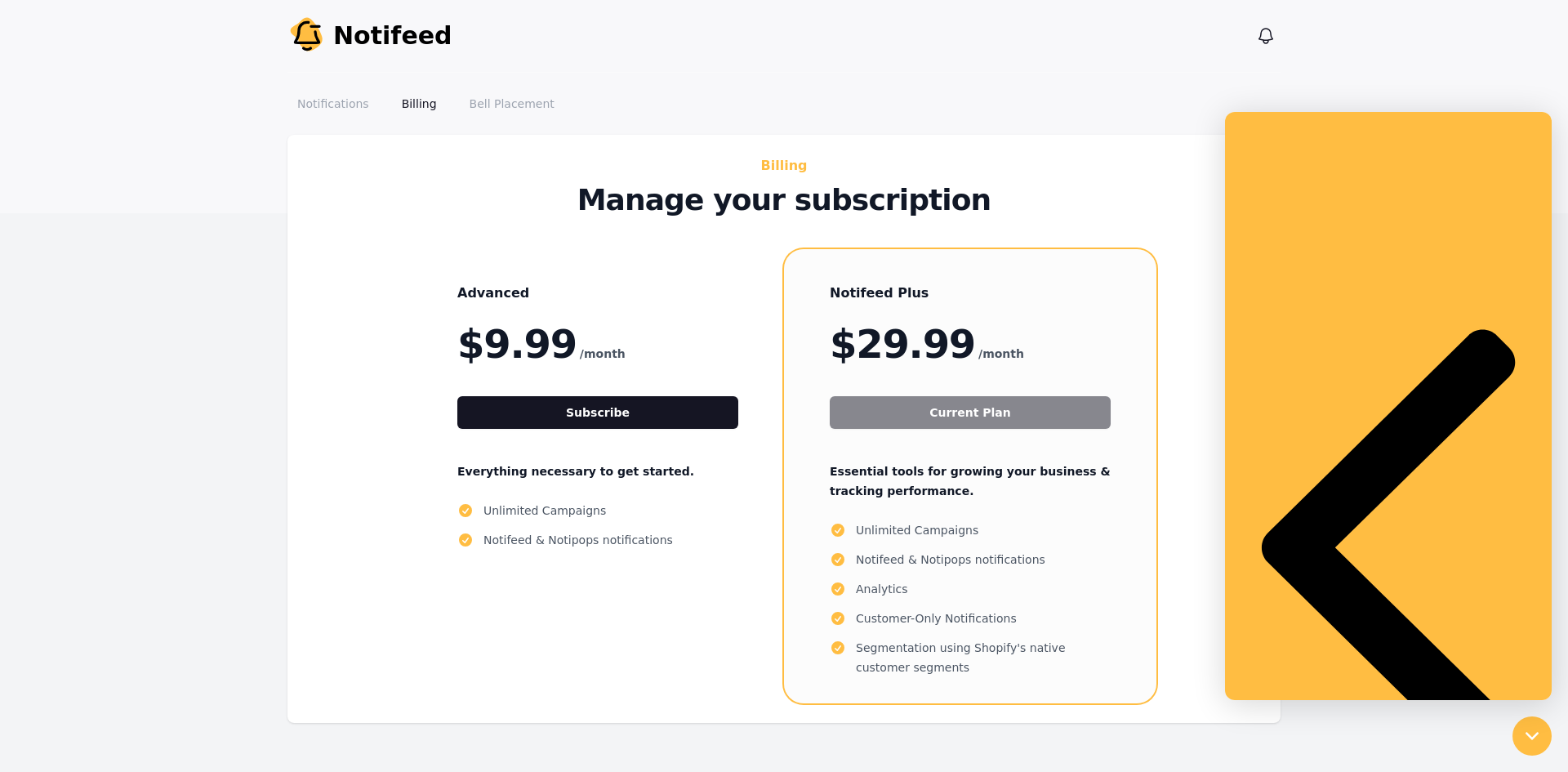
click at [1537, 736] on icon at bounding box center [1532, 736] width 13 height 13
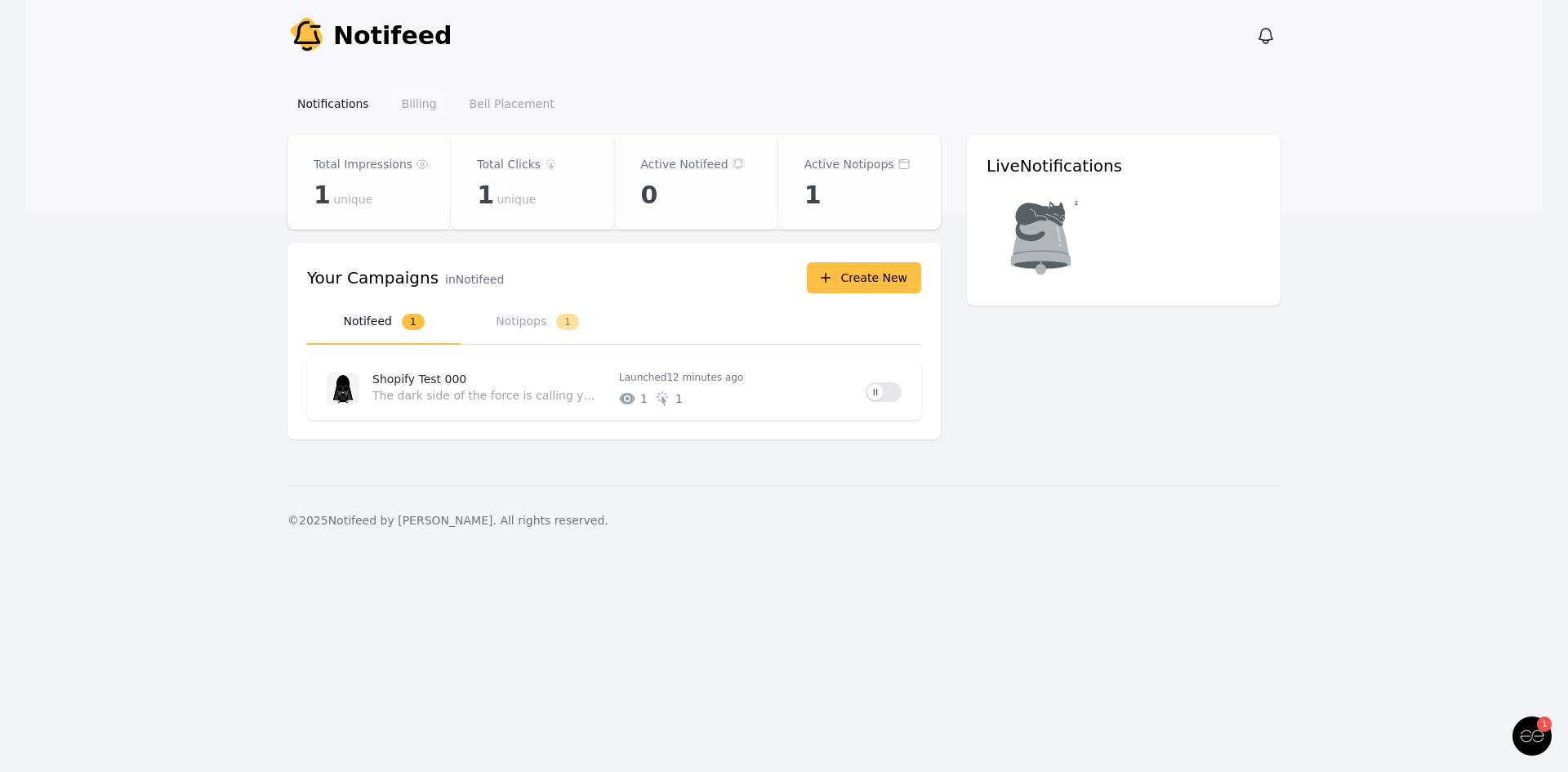
click at [395, 94] on link "Billing" at bounding box center [420, 103] width 55 height 29
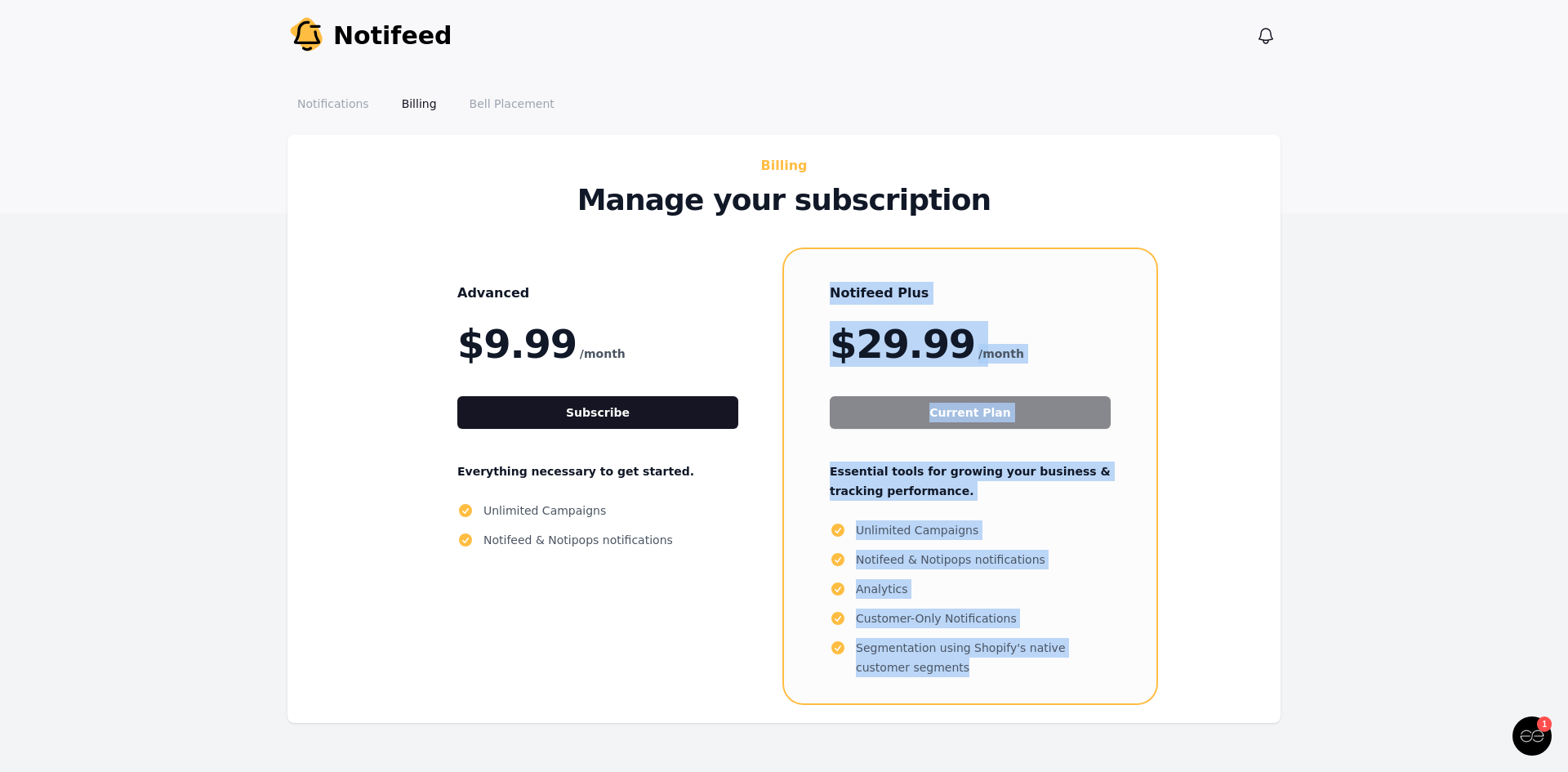
drag, startPoint x: 819, startPoint y: 285, endPoint x: 1170, endPoint y: 674, distance: 523.9
click at [1170, 675] on div "Advanced $9.99 /month Subscribe Everything necessary to get started. Unlimited …" at bounding box center [784, 476] width 928 height 454
click at [1437, 461] on main "Billing Manage your subscription Advanced $9.99 /month Subscribe Everything nec…" at bounding box center [784, 462] width 1568 height 654
